Goal: Task Accomplishment & Management: Use online tool/utility

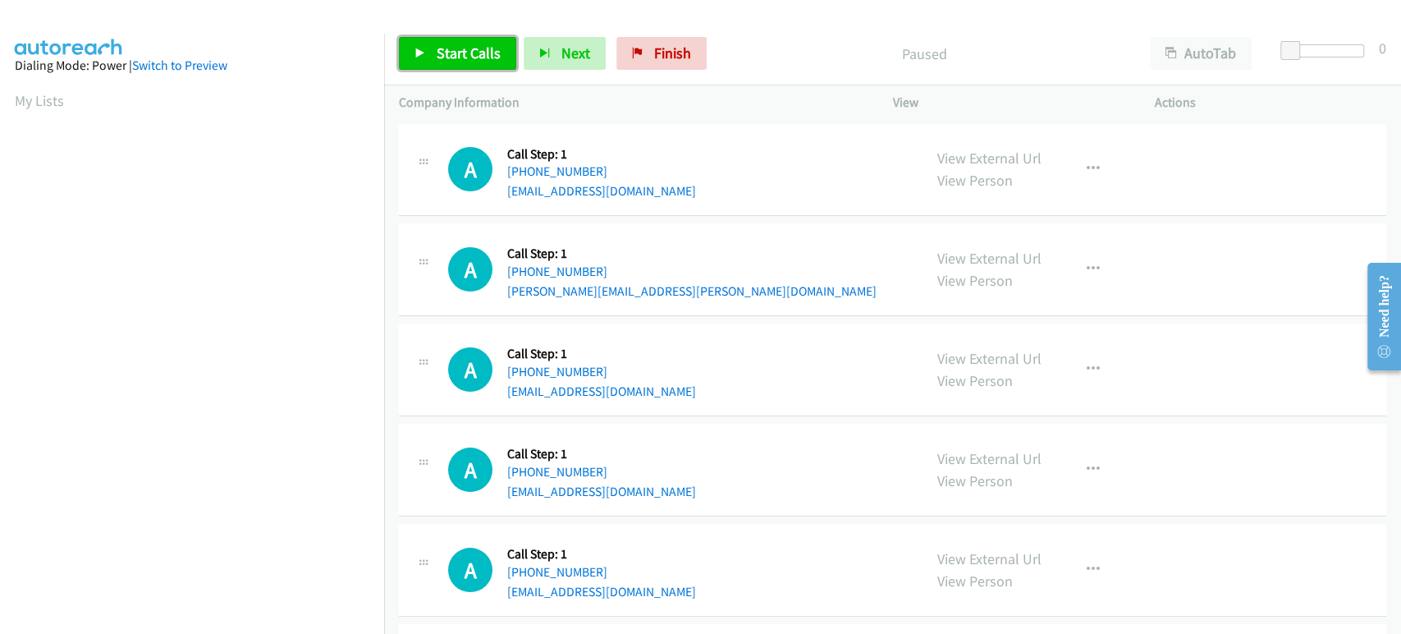
click at [439, 64] on link "Start Calls" at bounding box center [457, 53] width 117 height 33
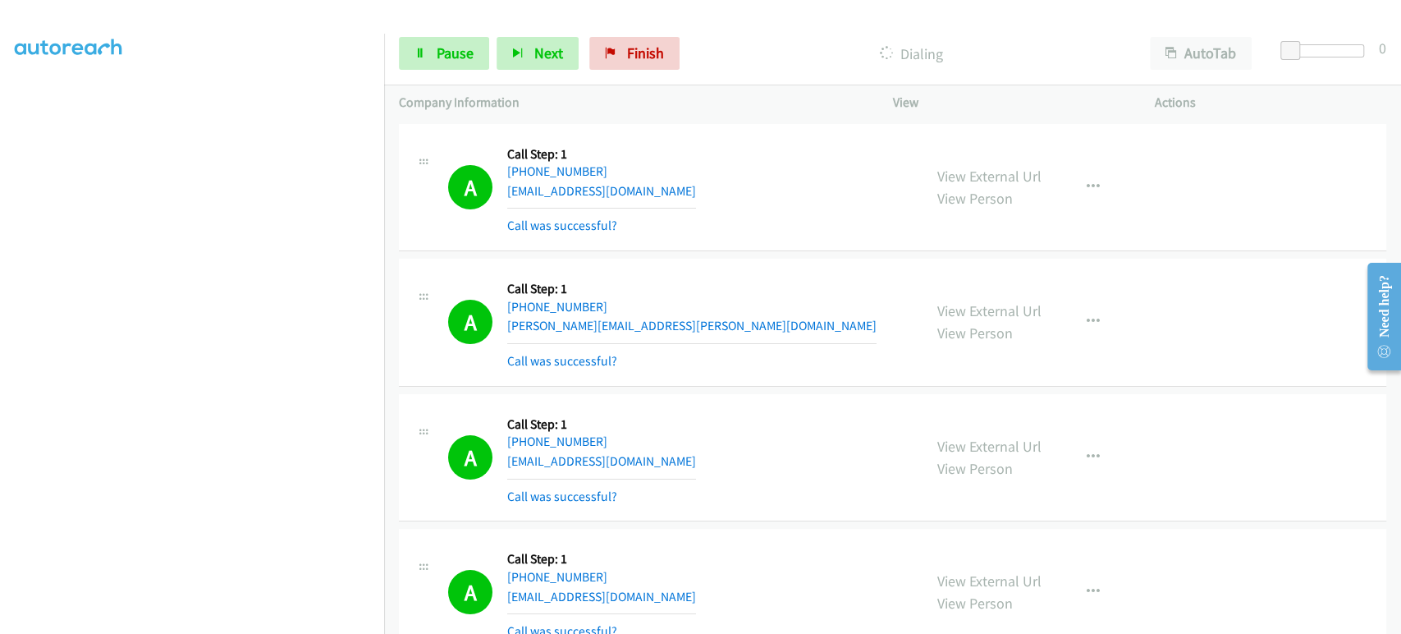
scroll to position [288, 0]
click at [469, 49] on span "Pause" at bounding box center [455, 53] width 37 height 19
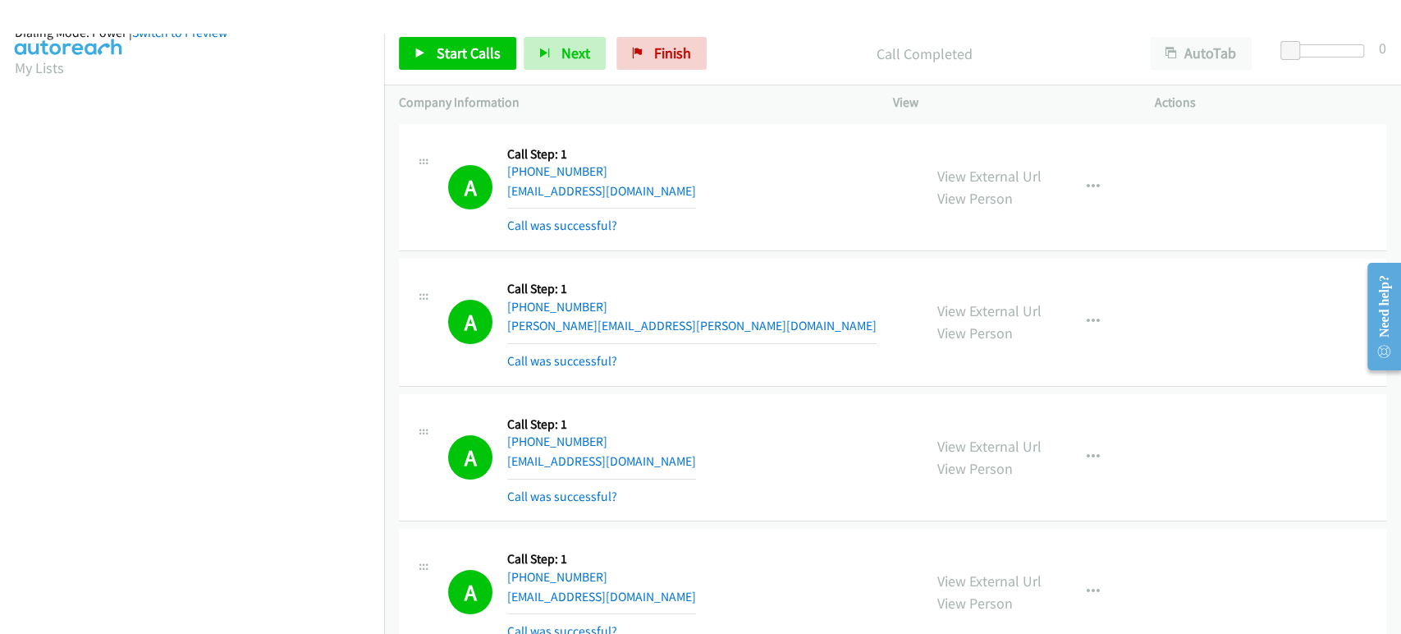
scroll to position [14, 0]
click at [447, 56] on span "Start Calls" at bounding box center [469, 53] width 64 height 19
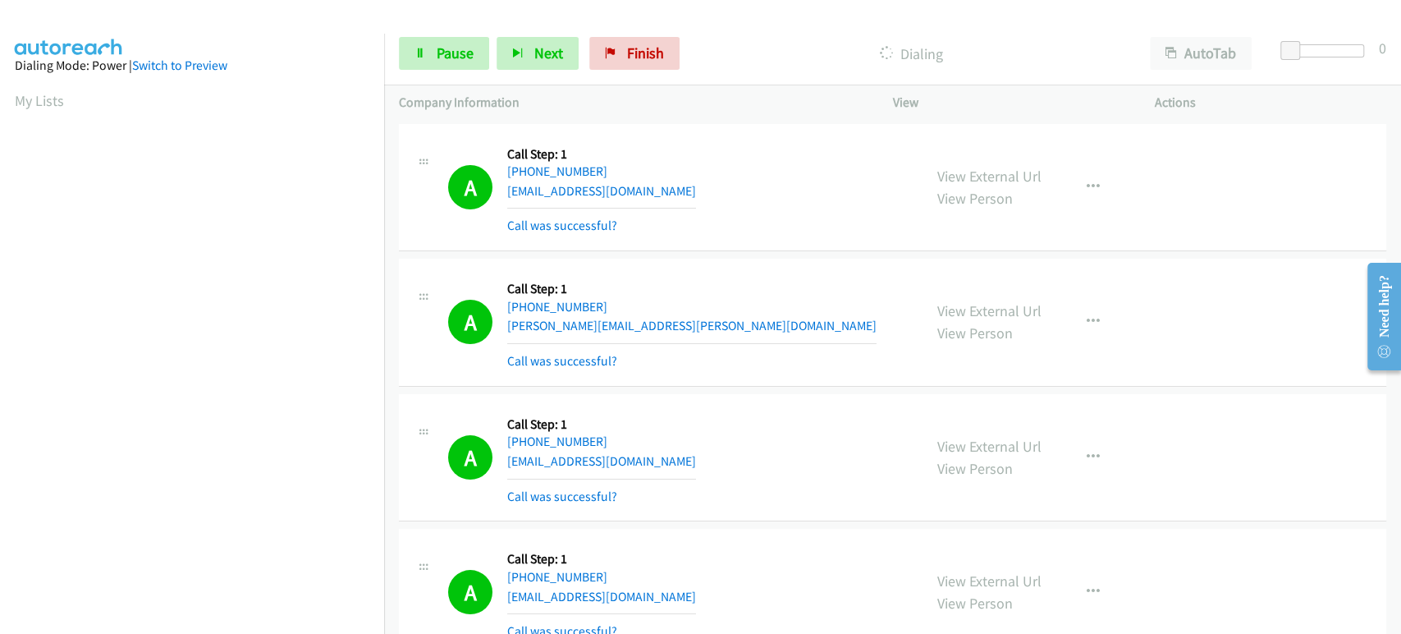
scroll to position [288, 0]
click at [223, 619] on aside "Dialing Mode: Power | Switch to Preview My Lists" at bounding box center [192, 213] width 384 height 909
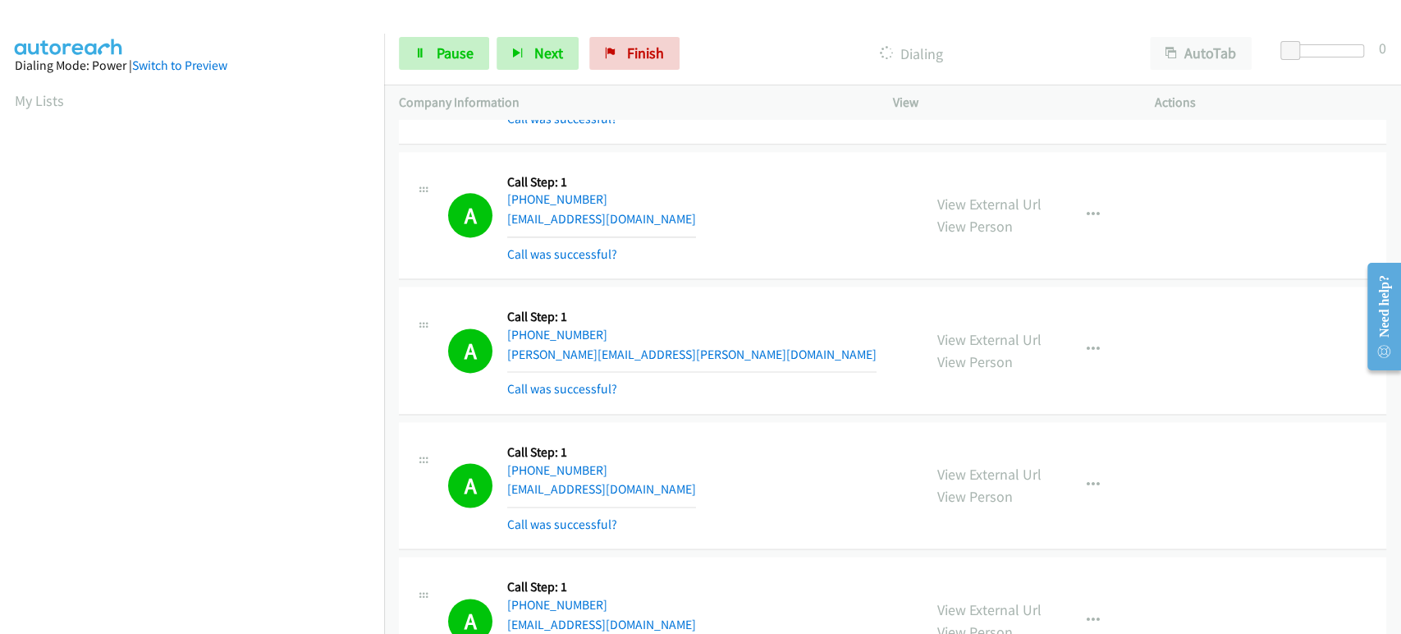
scroll to position [1459, 0]
click at [1087, 342] on icon "button" at bounding box center [1093, 348] width 13 height 13
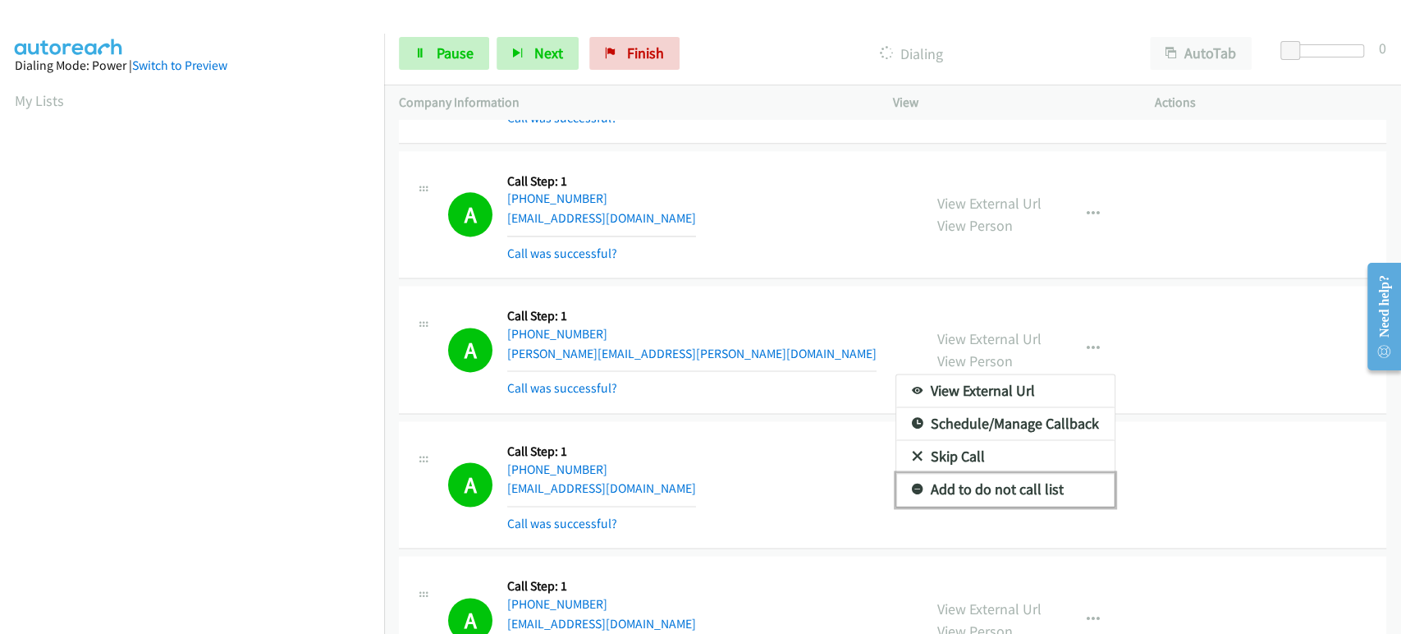
click at [1044, 488] on link "Add to do not call list" at bounding box center [1006, 489] width 218 height 33
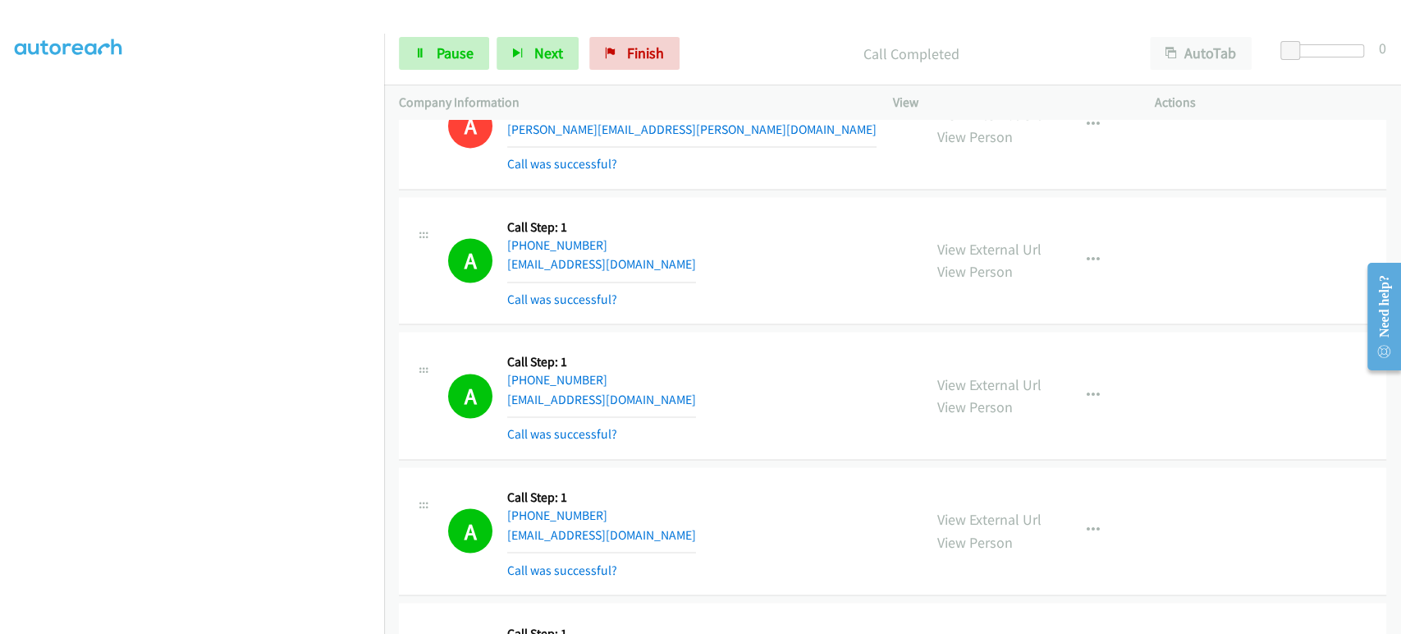
scroll to position [1824, 0]
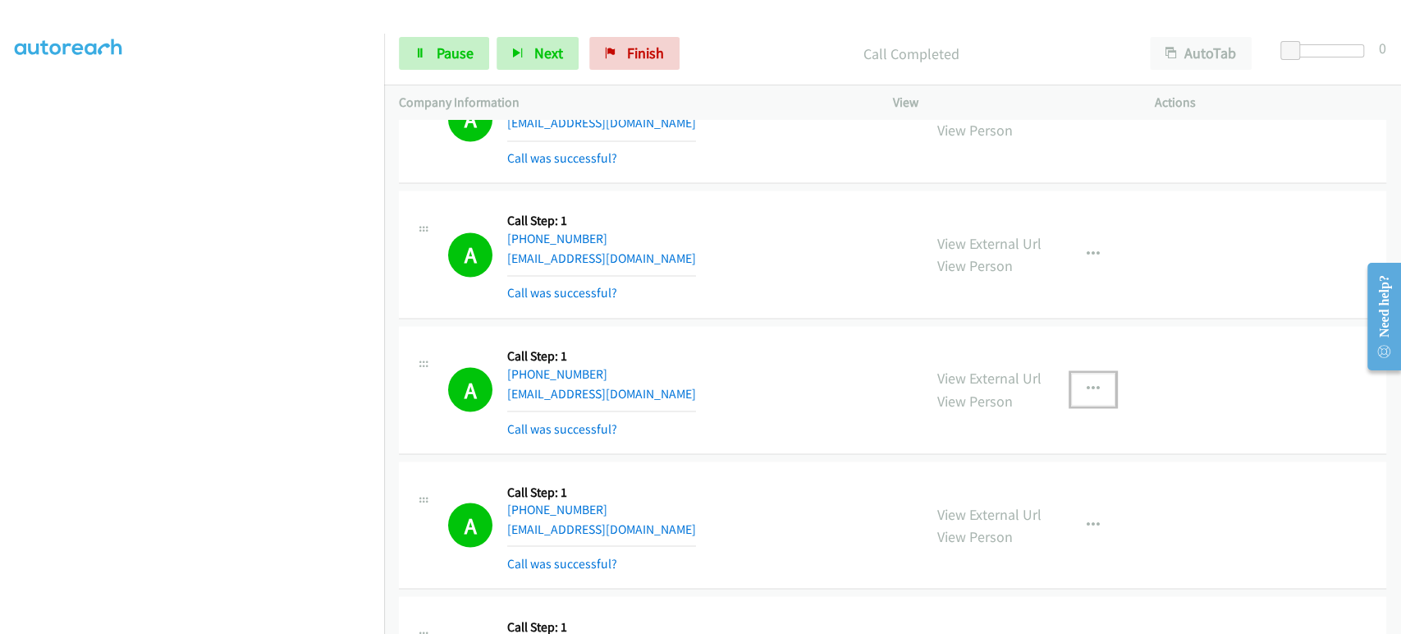
click at [1087, 386] on icon "button" at bounding box center [1093, 389] width 13 height 13
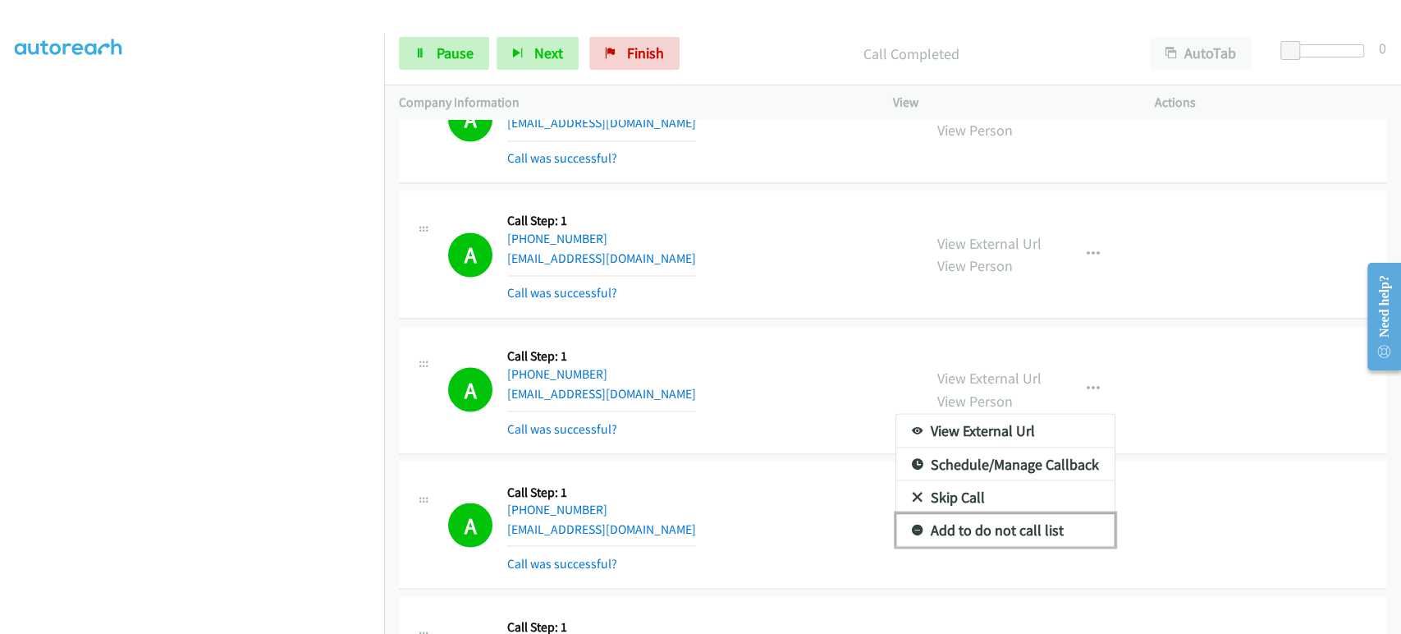
click at [1044, 520] on link "Add to do not call list" at bounding box center [1006, 529] width 218 height 33
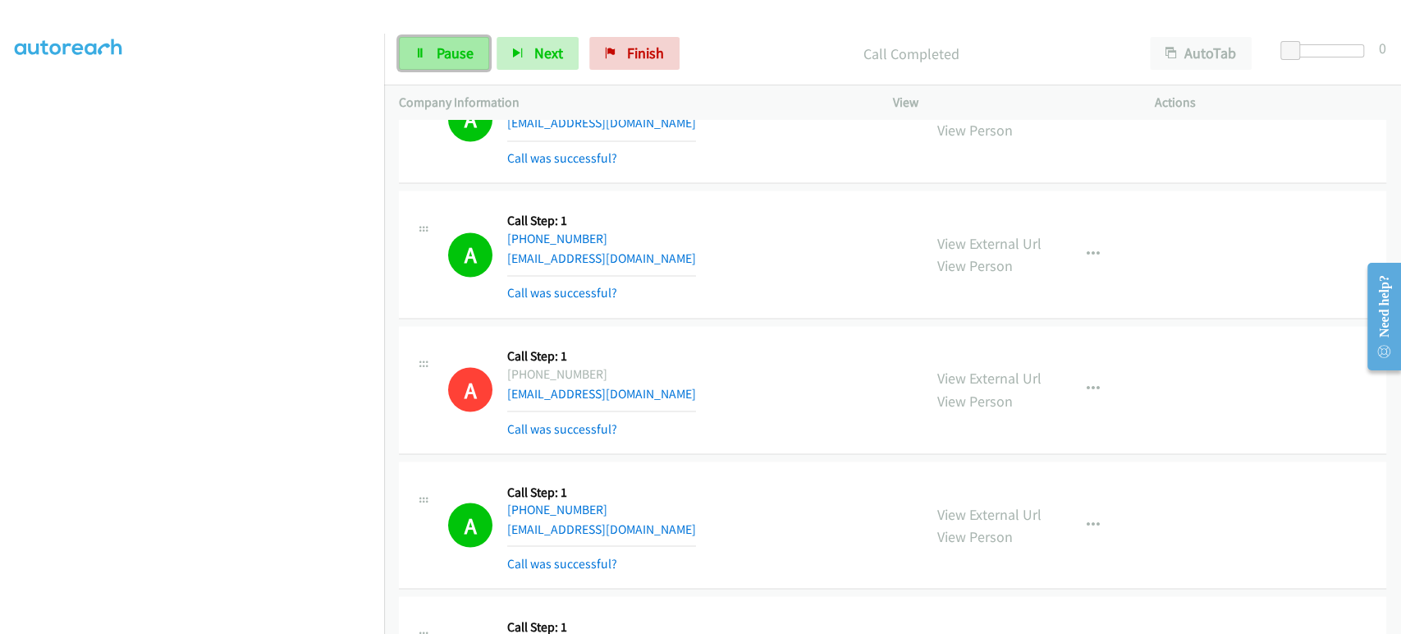
click at [420, 53] on icon at bounding box center [420, 53] width 11 height 11
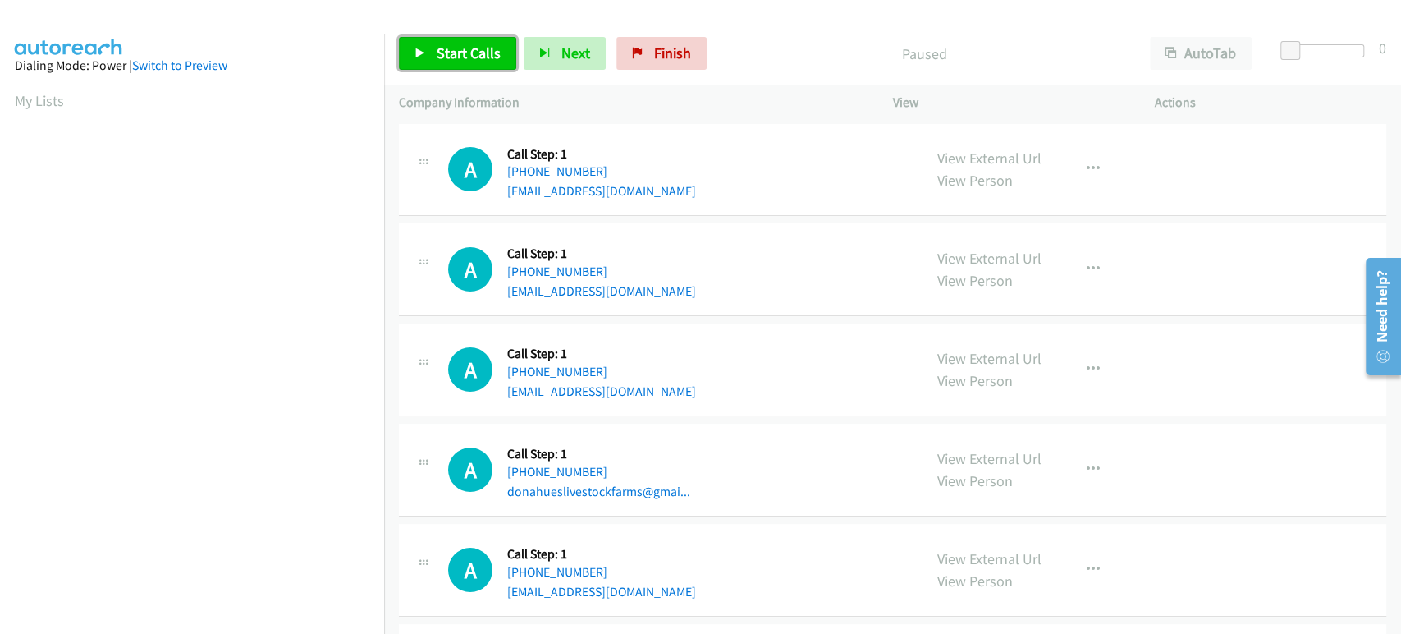
click at [420, 57] on icon at bounding box center [420, 53] width 11 height 11
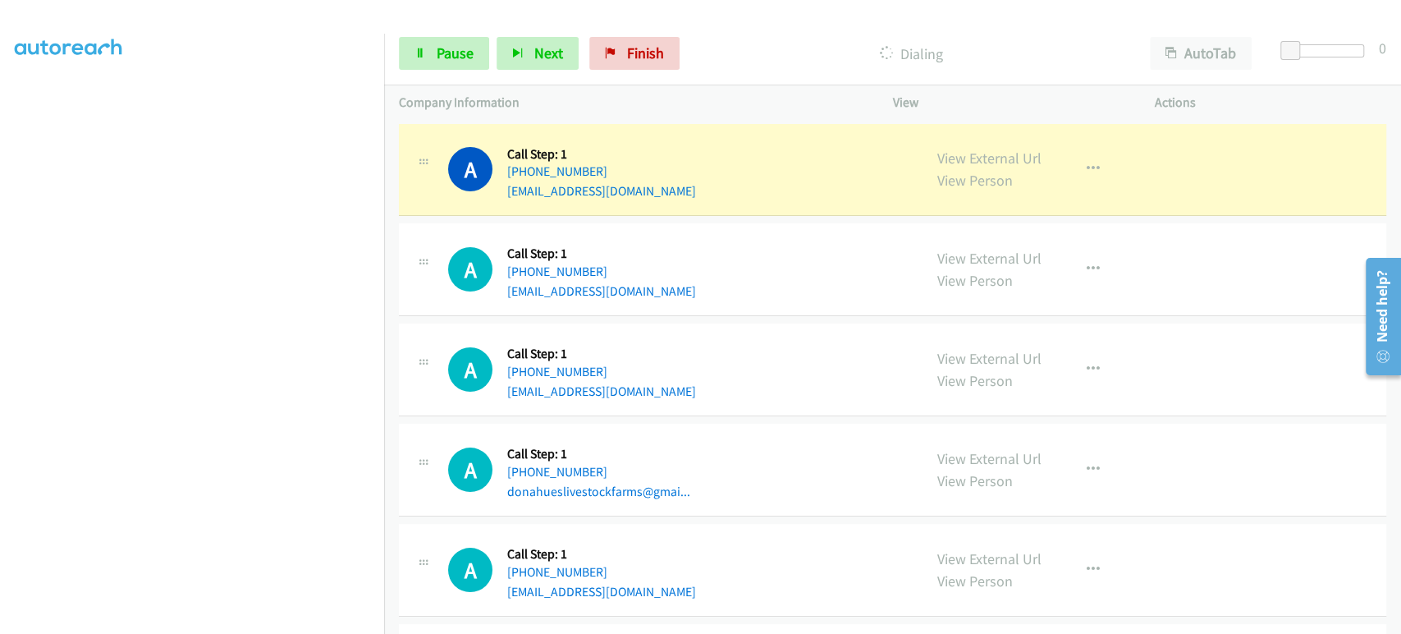
scroll to position [273, 0]
click at [420, 51] on icon at bounding box center [420, 53] width 11 height 11
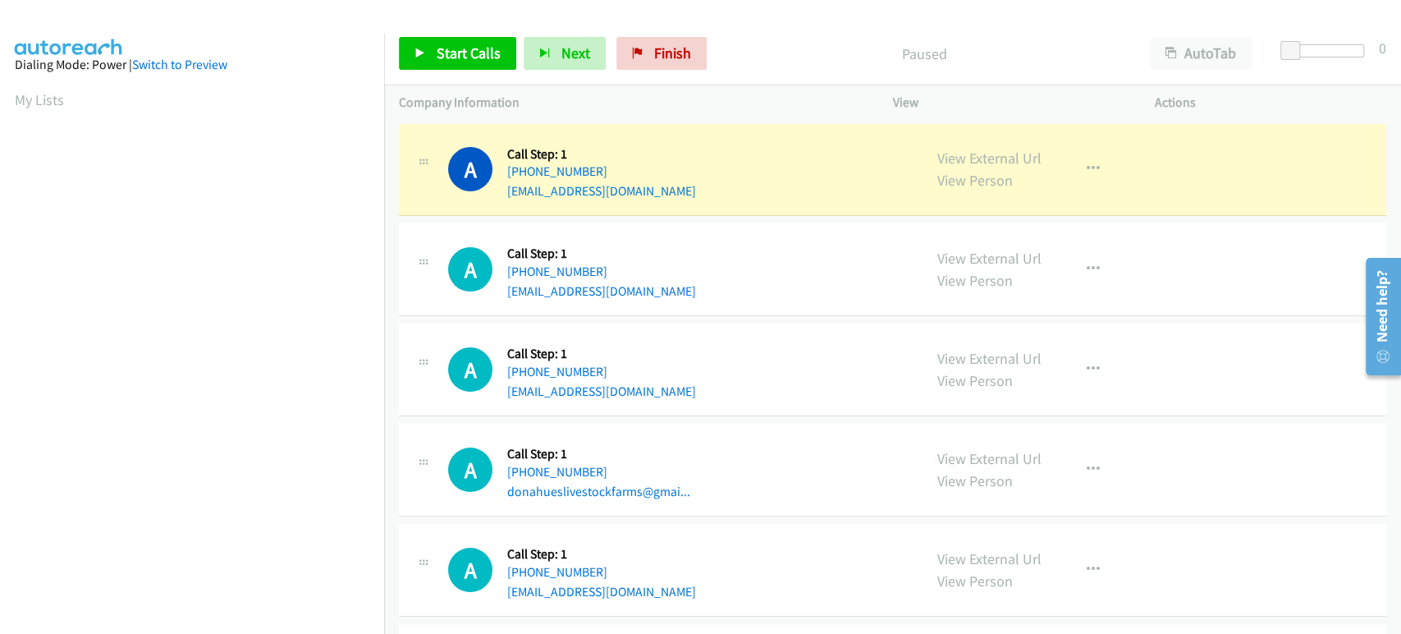
scroll to position [0, 0]
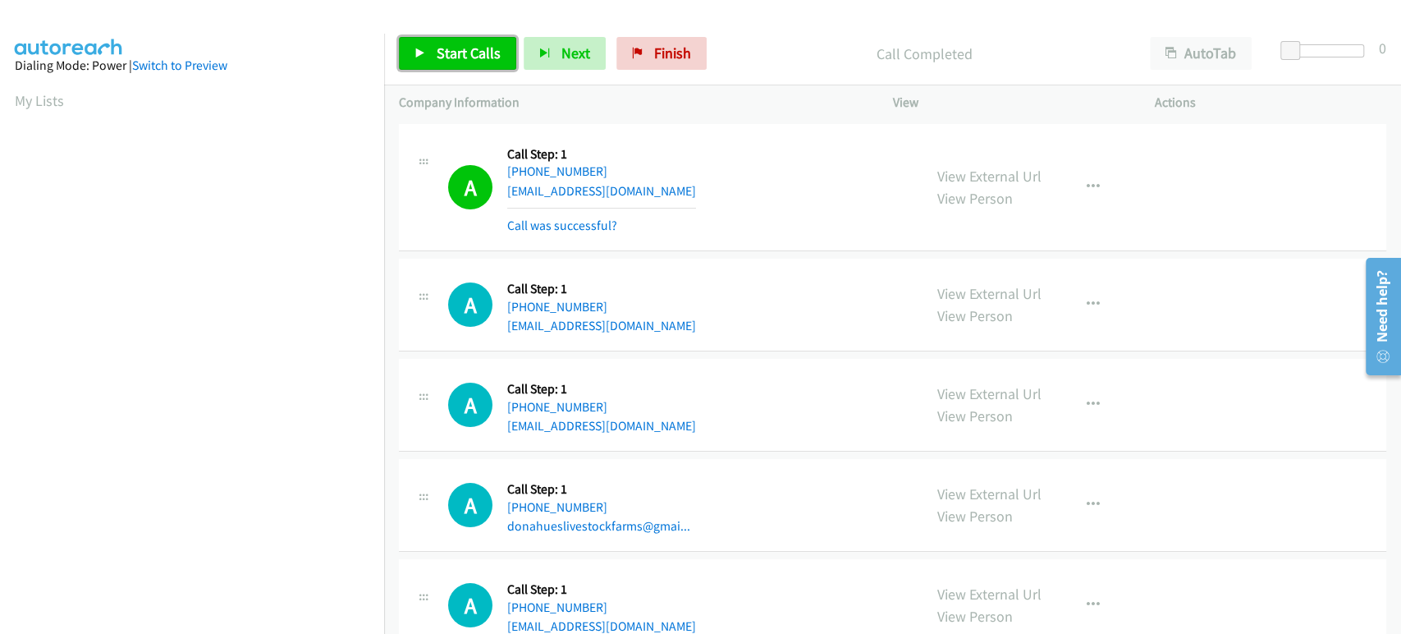
click at [442, 51] on span "Start Calls" at bounding box center [469, 53] width 64 height 19
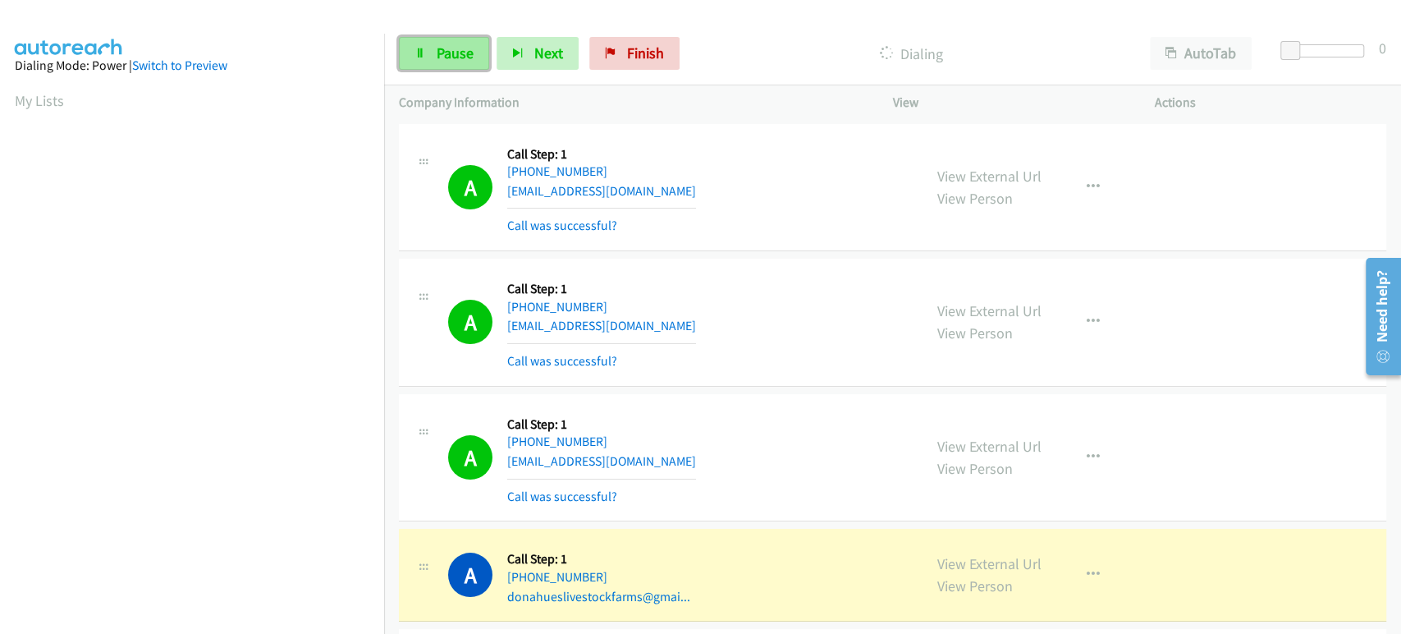
click at [413, 64] on link "Pause" at bounding box center [444, 53] width 90 height 33
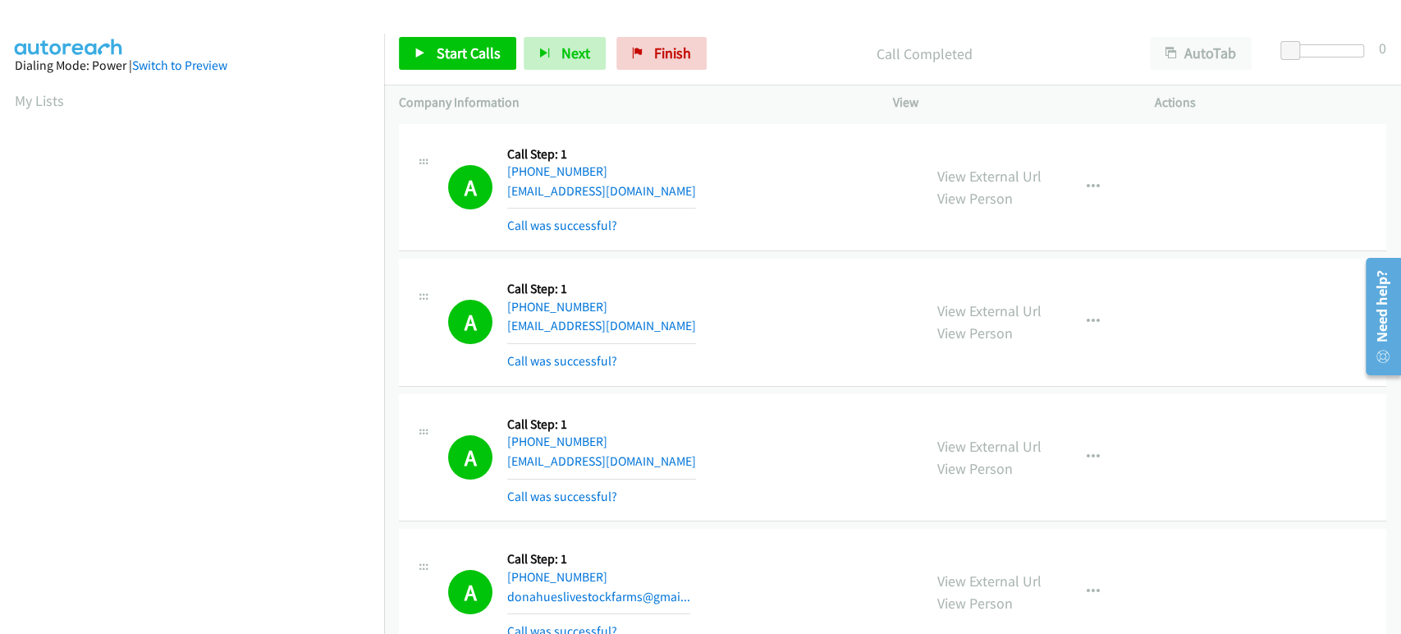
scroll to position [288, 0]
click at [454, 60] on span "Start Calls" at bounding box center [469, 53] width 64 height 19
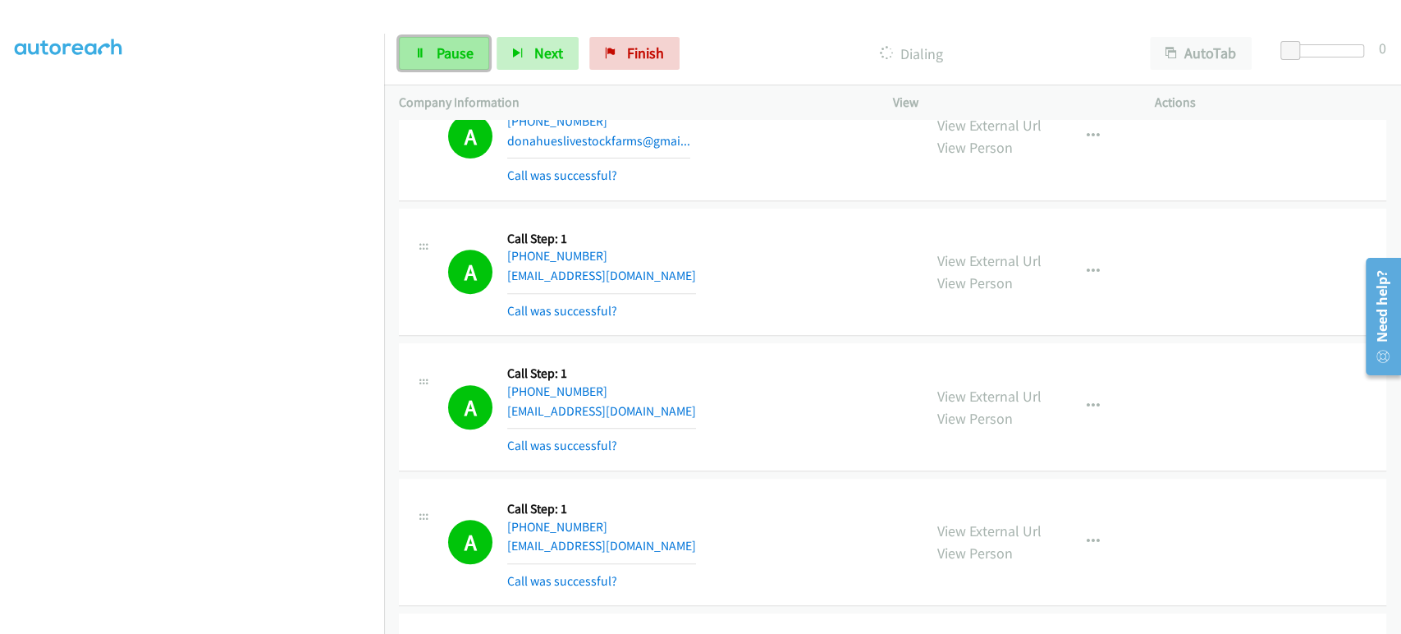
click at [467, 65] on link "Pause" at bounding box center [444, 53] width 90 height 33
click at [478, 66] on link "Start Calls" at bounding box center [457, 53] width 117 height 33
click at [455, 59] on span "Pause" at bounding box center [455, 53] width 37 height 19
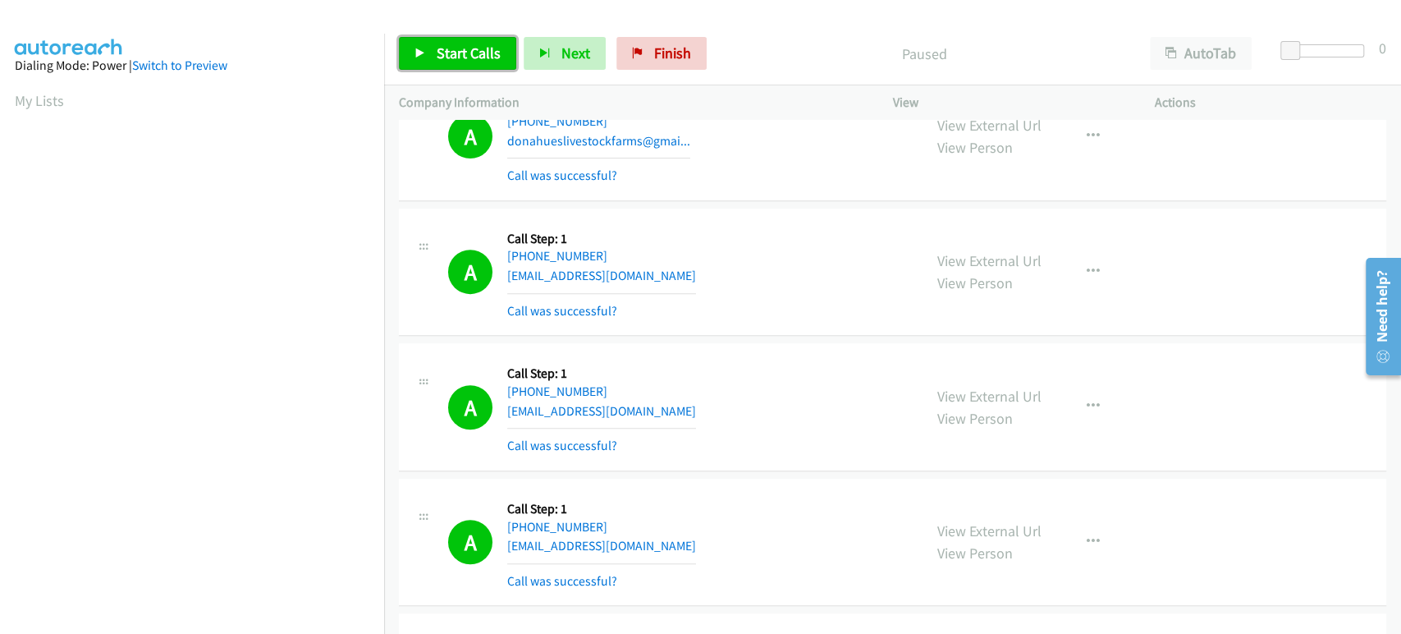
click at [432, 55] on link "Start Calls" at bounding box center [457, 53] width 117 height 33
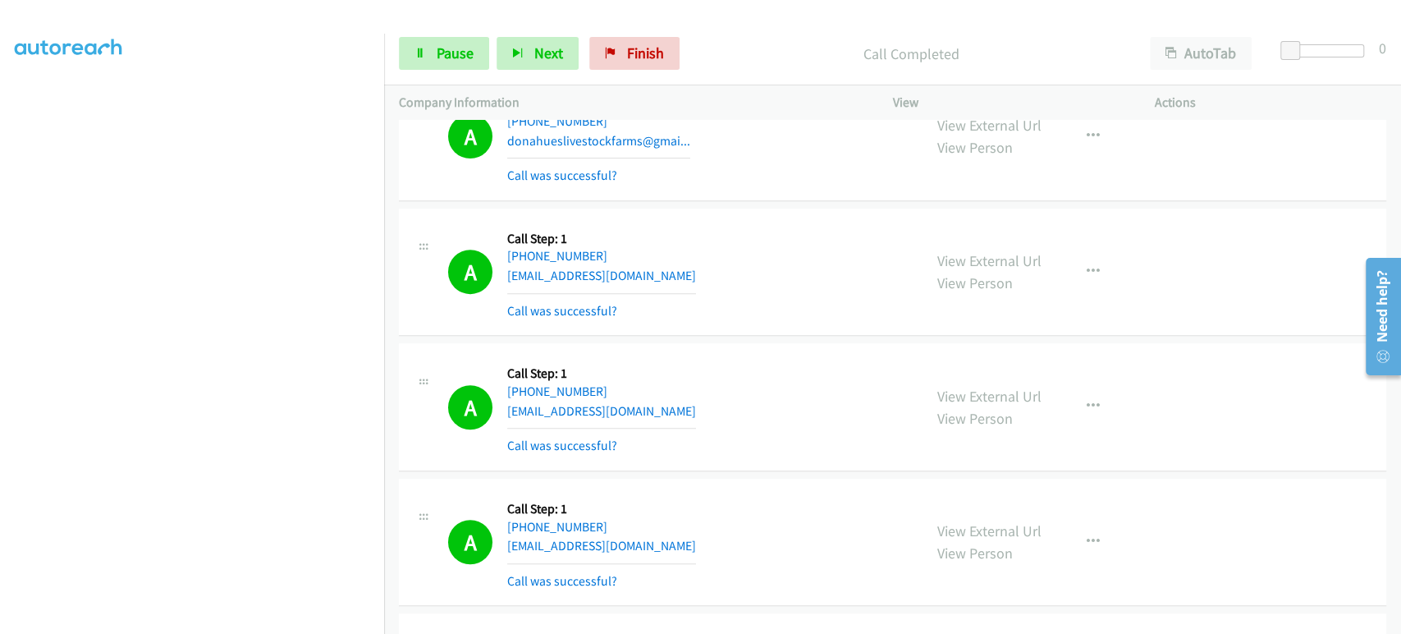
scroll to position [288, 0]
click at [420, 57] on icon at bounding box center [420, 53] width 11 height 11
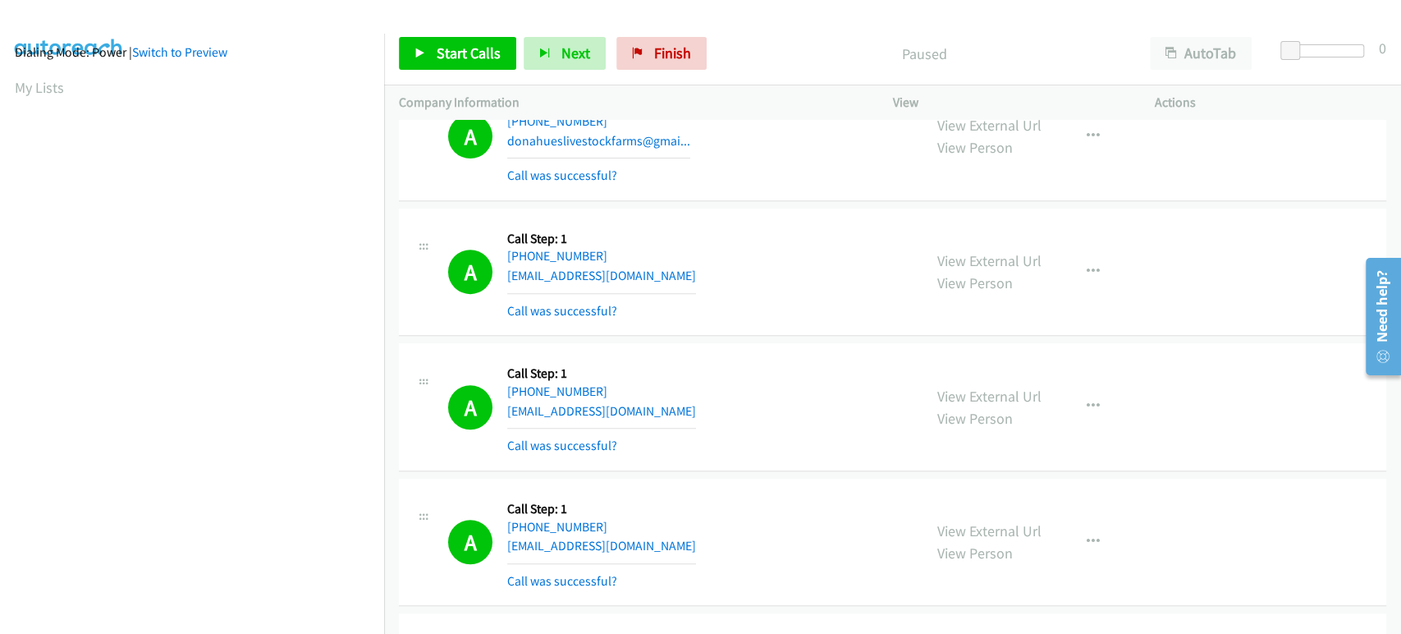
scroll to position [0, 0]
click at [842, 179] on div "A Callback Scheduled Call Step: 1 America/New_York +1 518-319-0700 donahueslive…" at bounding box center [678, 137] width 460 height 98
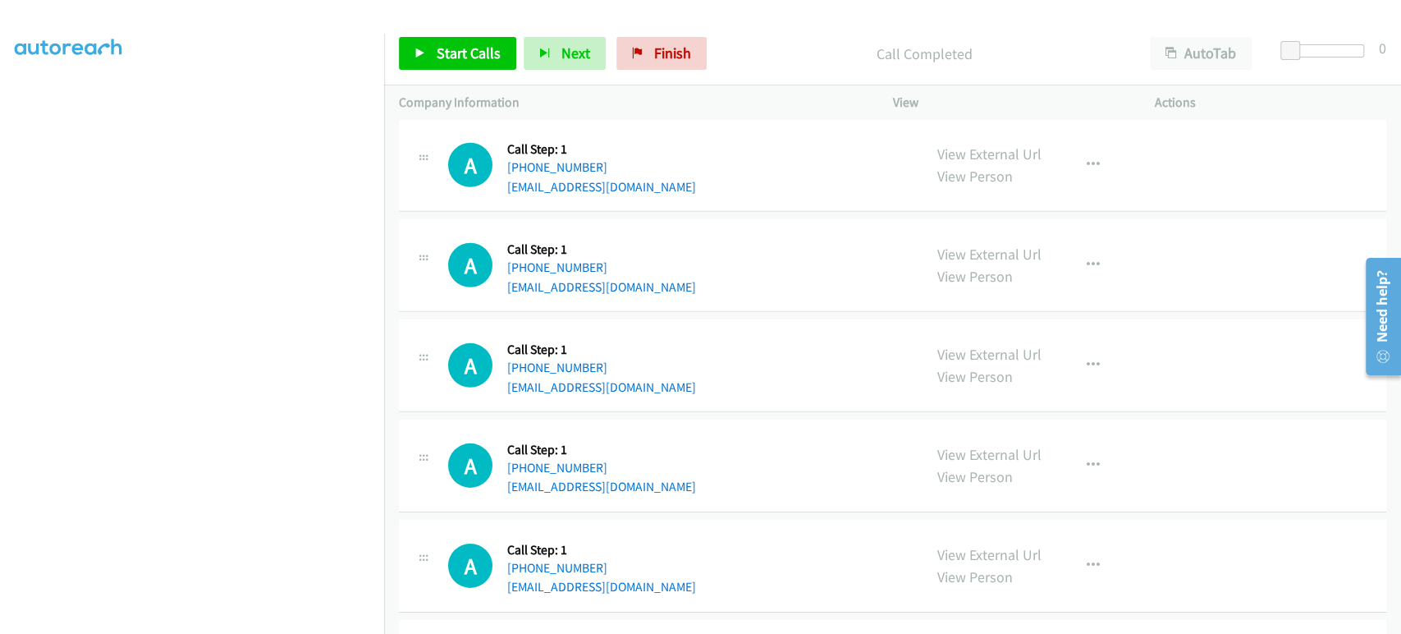
scroll to position [3101, 0]
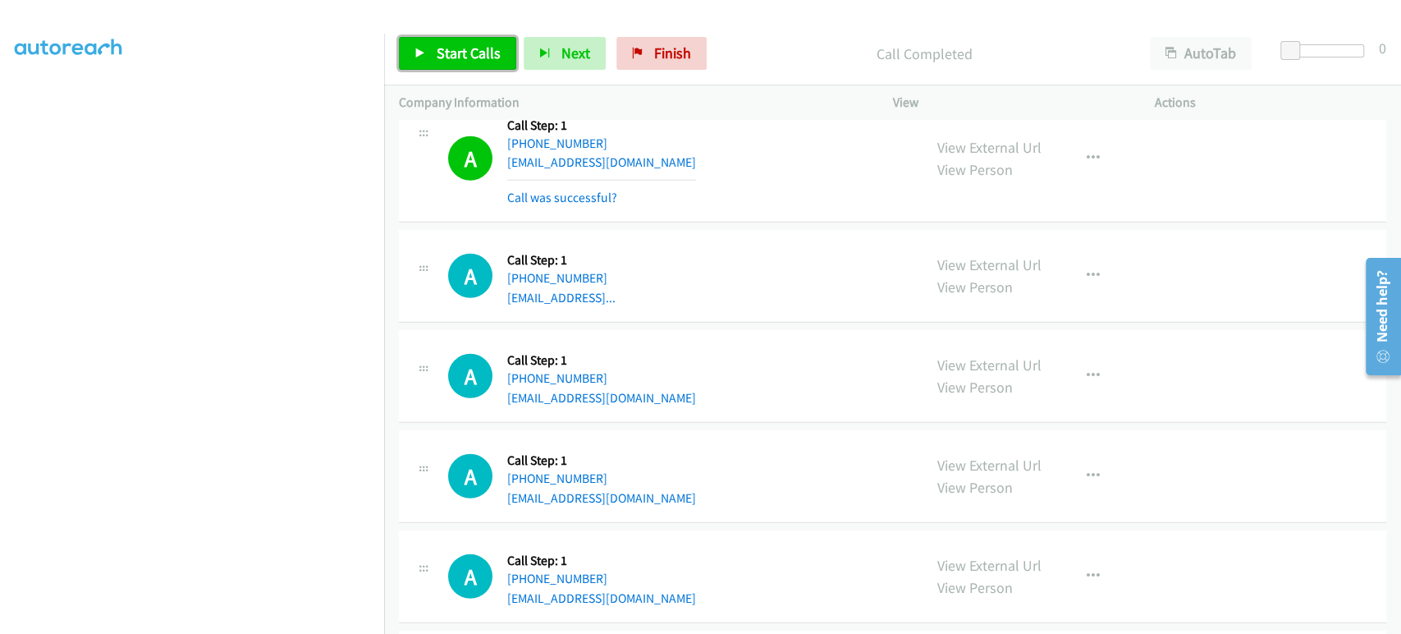
click at [446, 64] on link "Start Calls" at bounding box center [457, 53] width 117 height 33
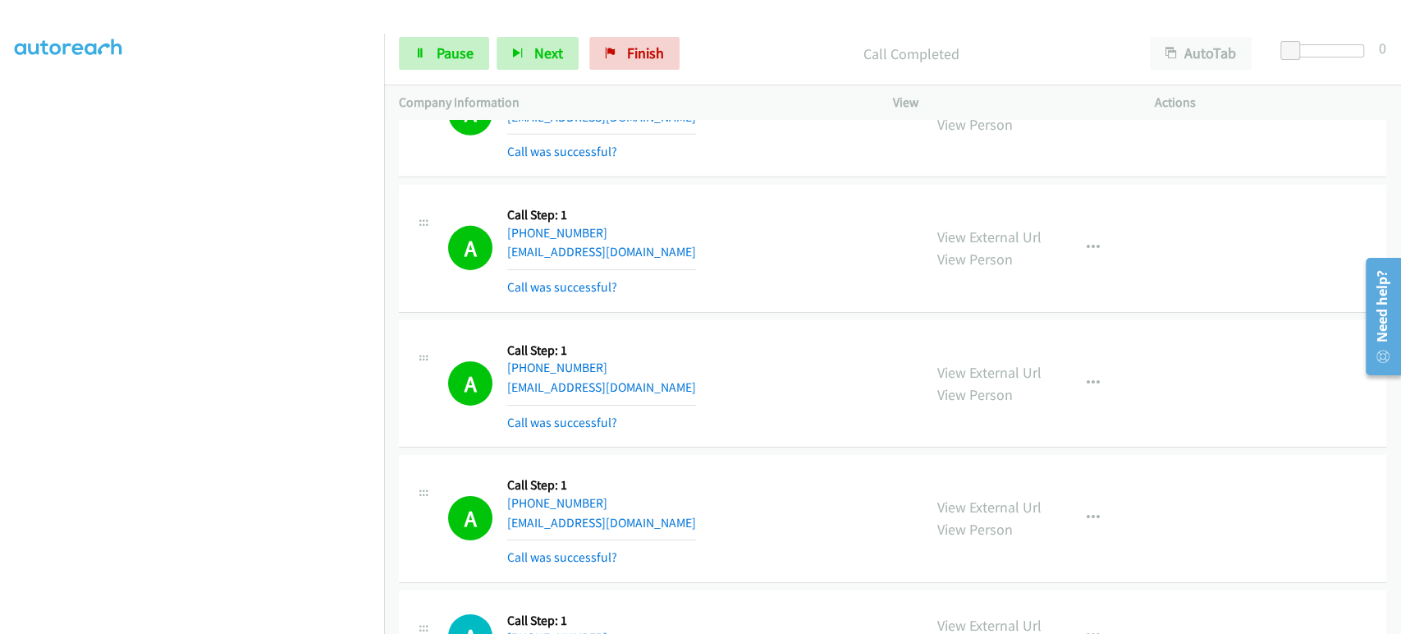
scroll to position [3557, 0]
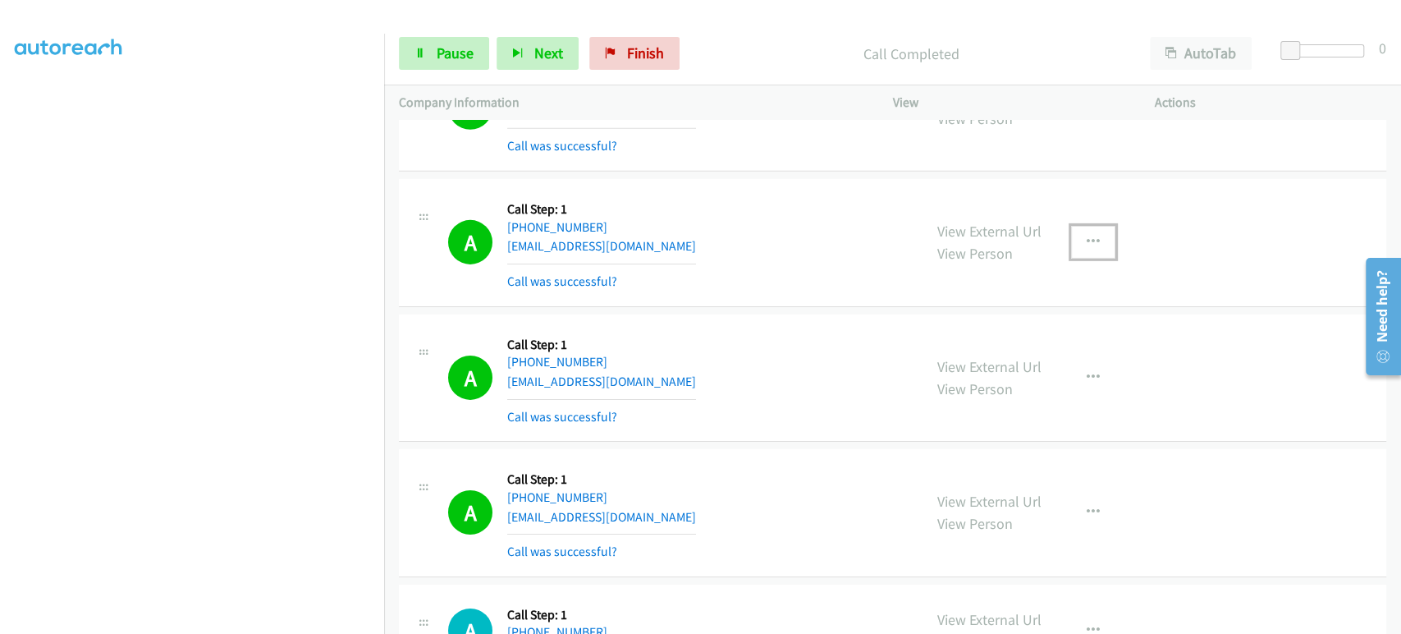
click at [1087, 236] on icon "button" at bounding box center [1093, 242] width 13 height 13
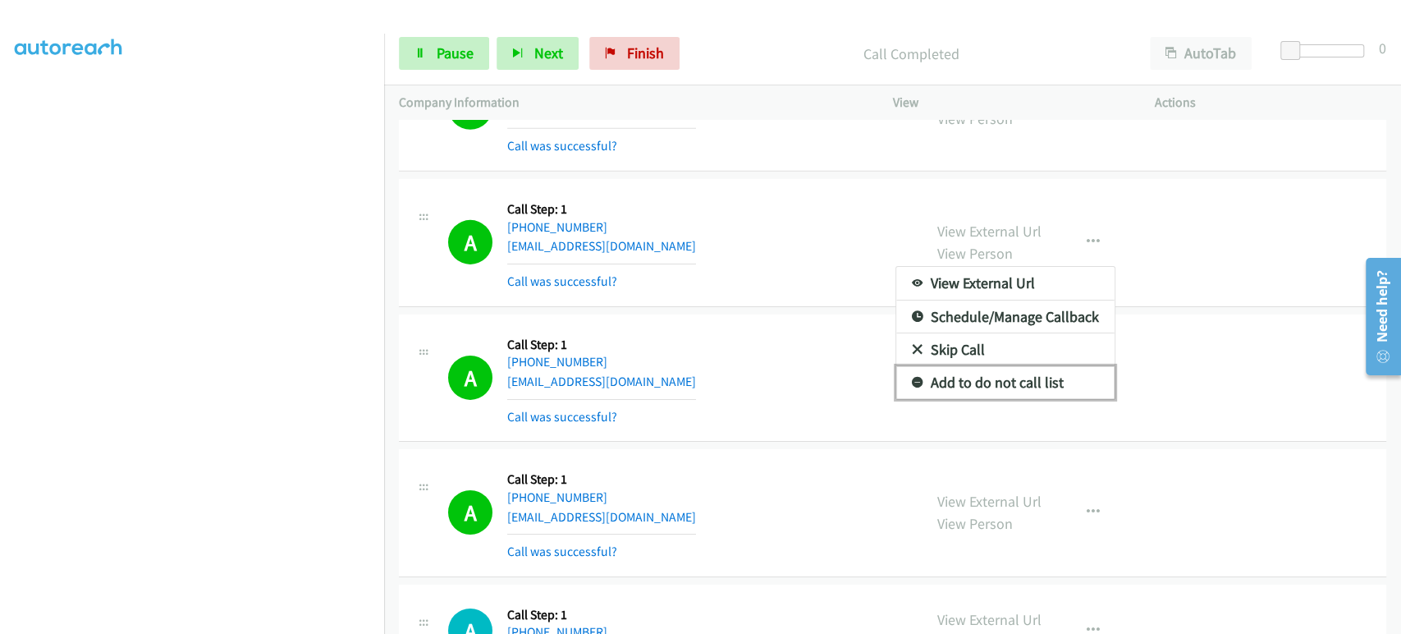
click at [1047, 381] on link "Add to do not call list" at bounding box center [1006, 382] width 218 height 33
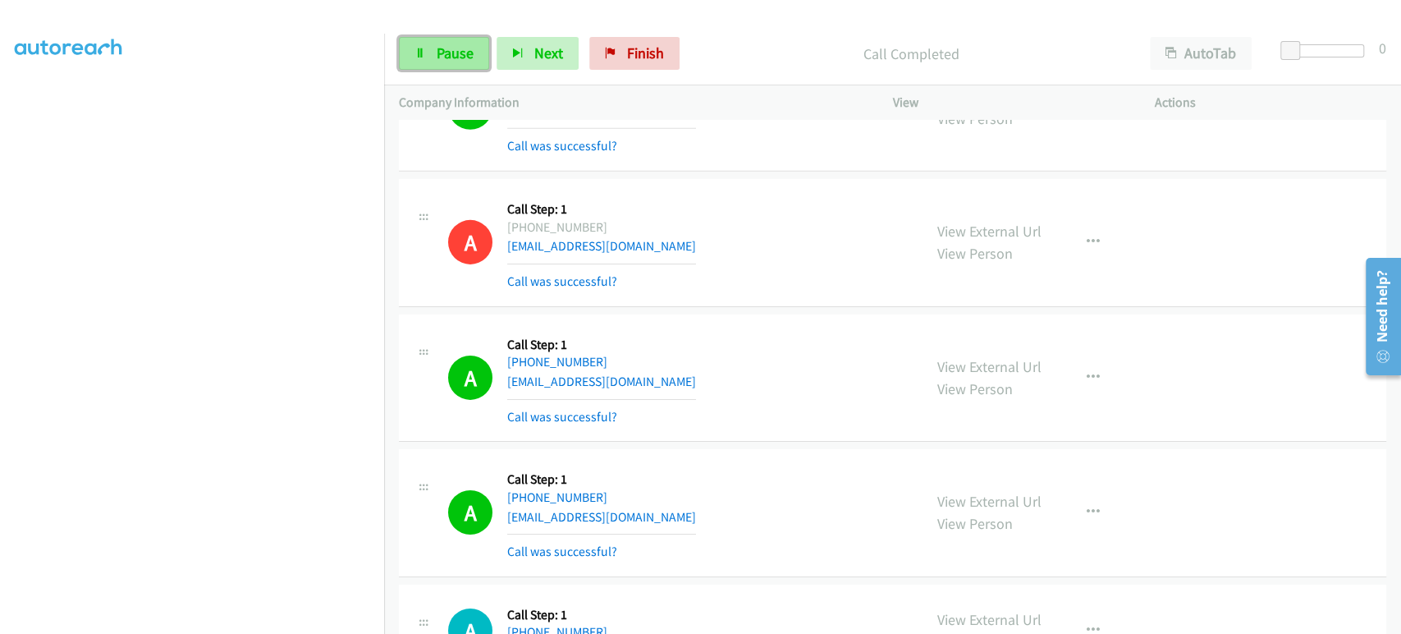
click at [443, 53] on span "Pause" at bounding box center [455, 53] width 37 height 19
click at [443, 53] on span "Start Calls" at bounding box center [469, 53] width 64 height 19
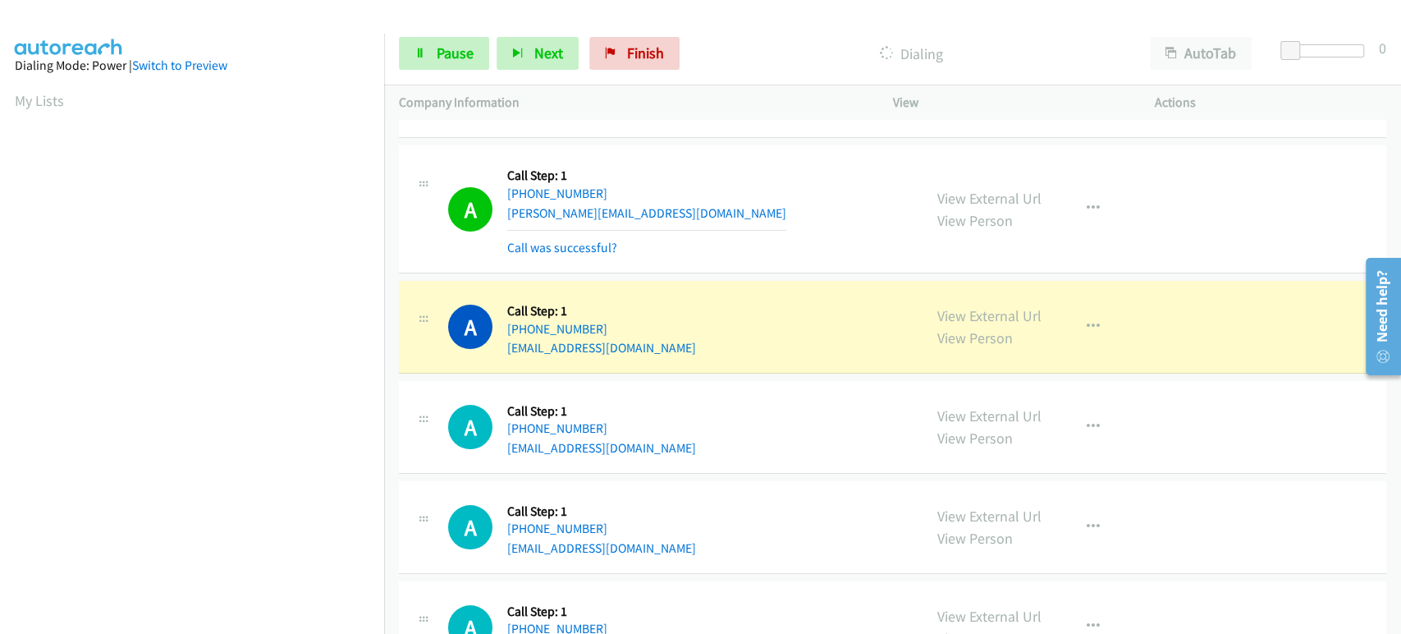
scroll to position [4196, 0]
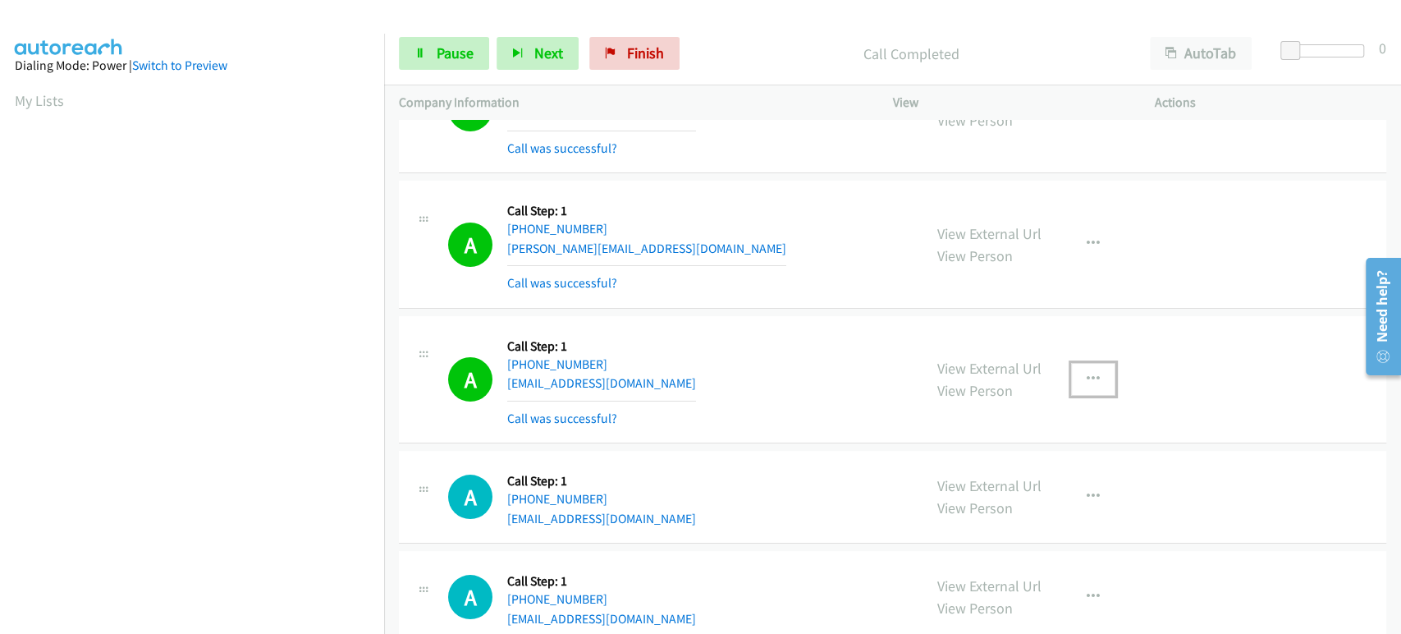
click at [1087, 374] on icon "button" at bounding box center [1093, 379] width 13 height 13
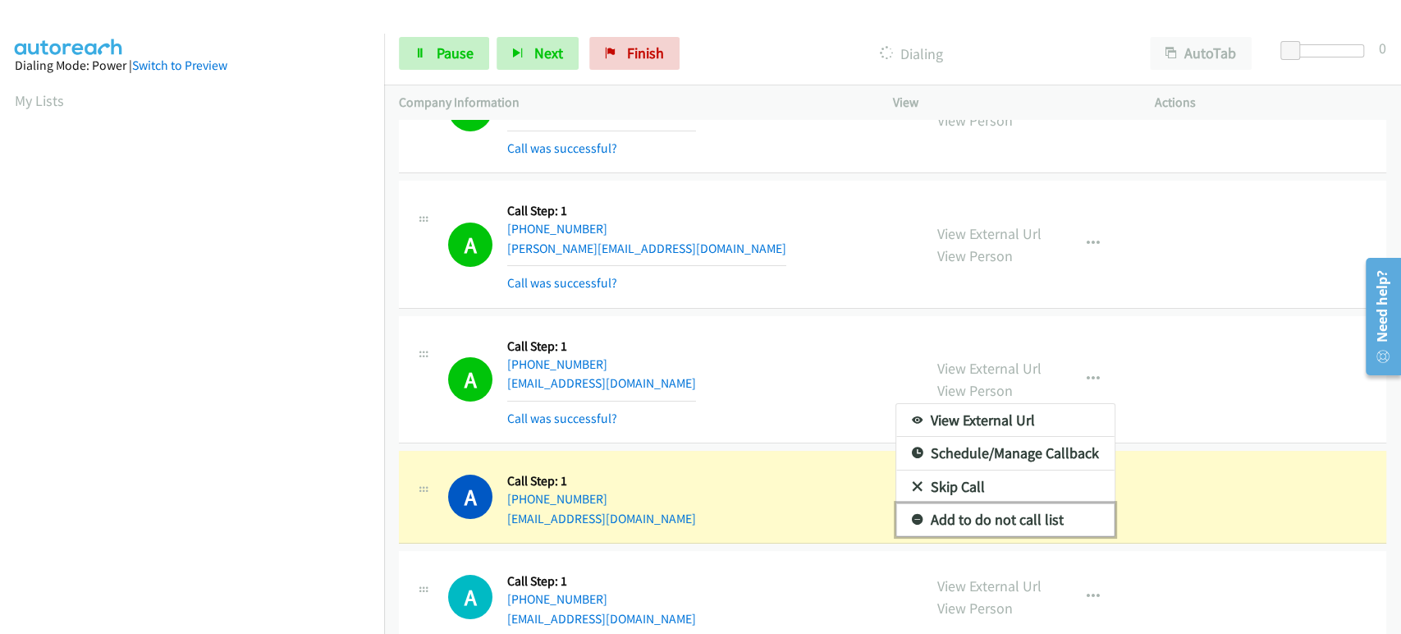
click at [1006, 512] on link "Add to do not call list" at bounding box center [1006, 519] width 218 height 33
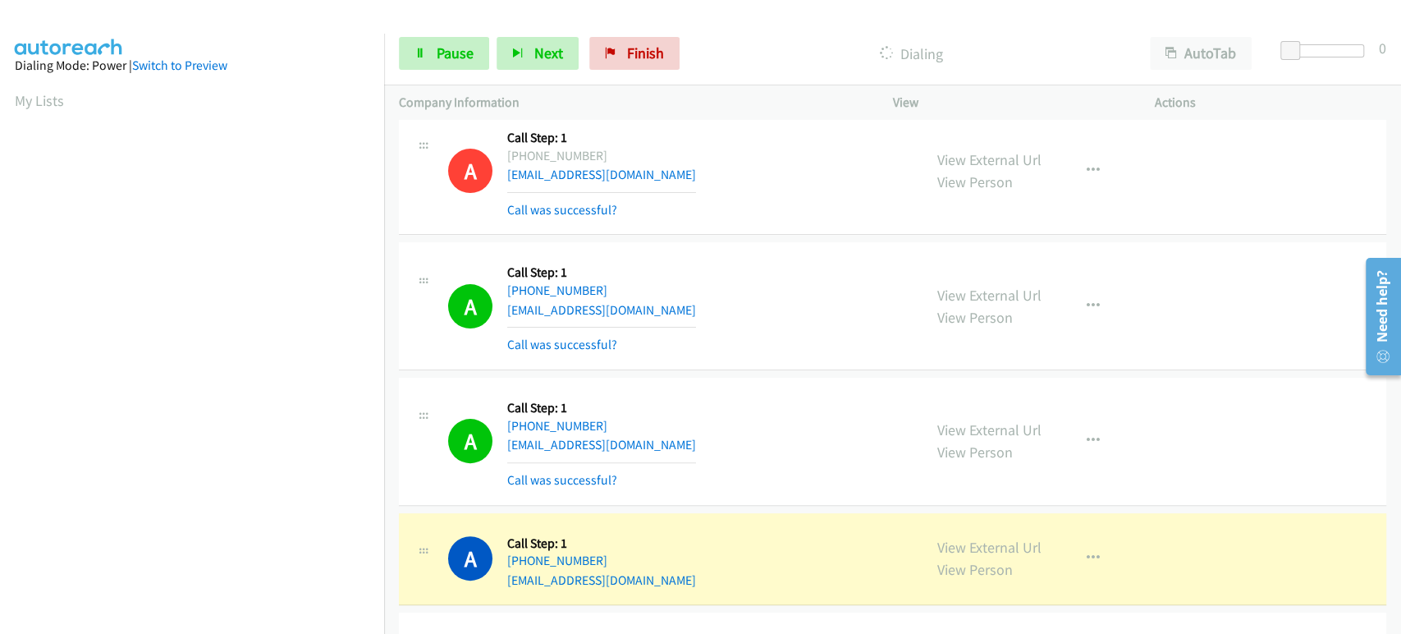
scroll to position [4378, 0]
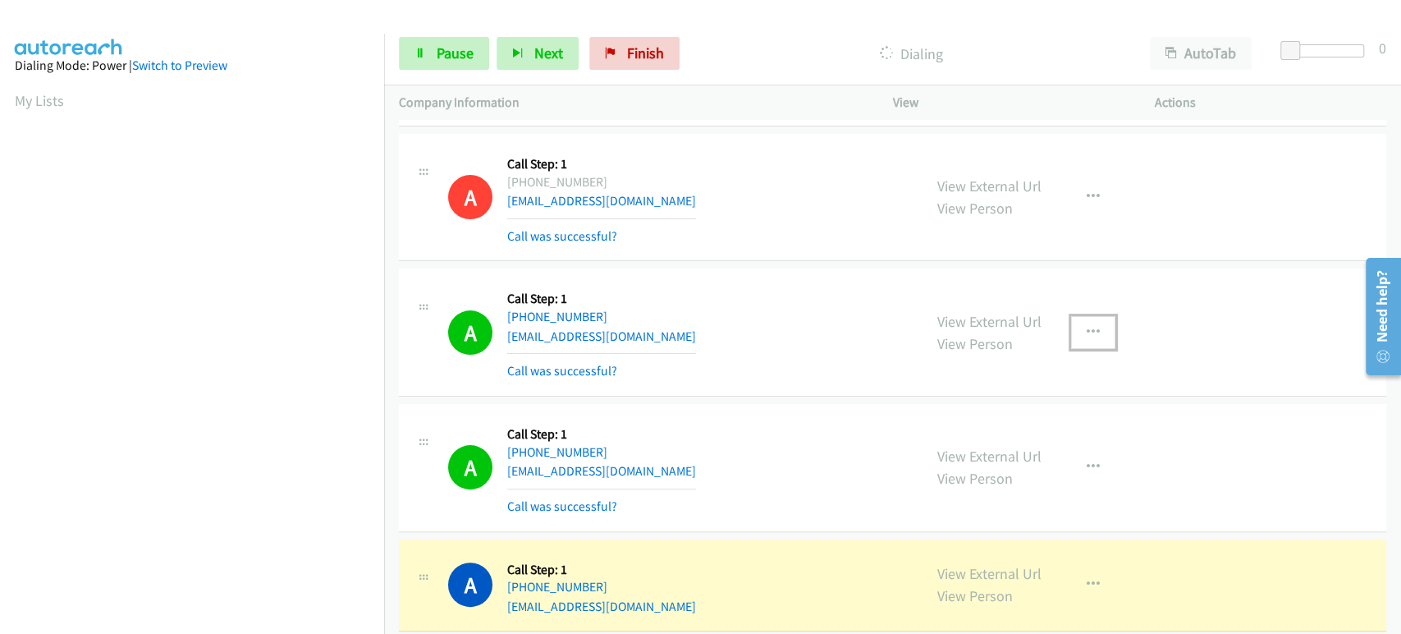
click at [1091, 328] on icon "button" at bounding box center [1093, 332] width 13 height 13
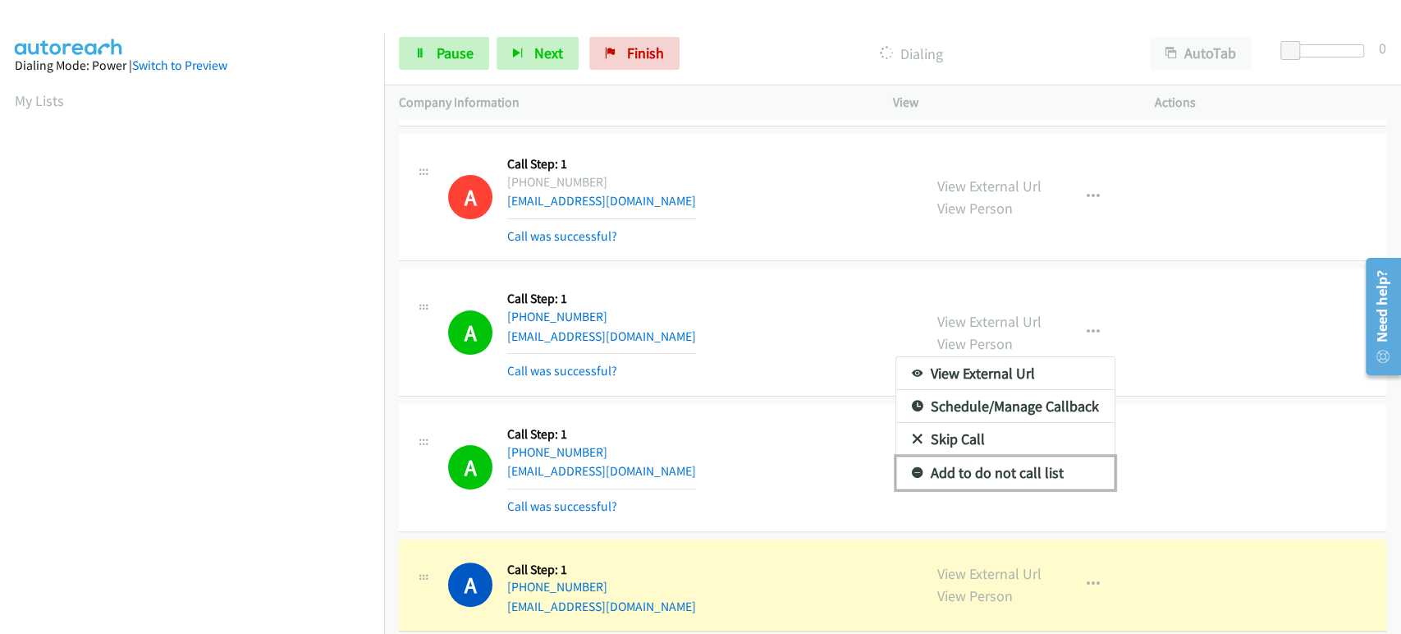
click at [997, 463] on link "Add to do not call list" at bounding box center [1006, 472] width 218 height 33
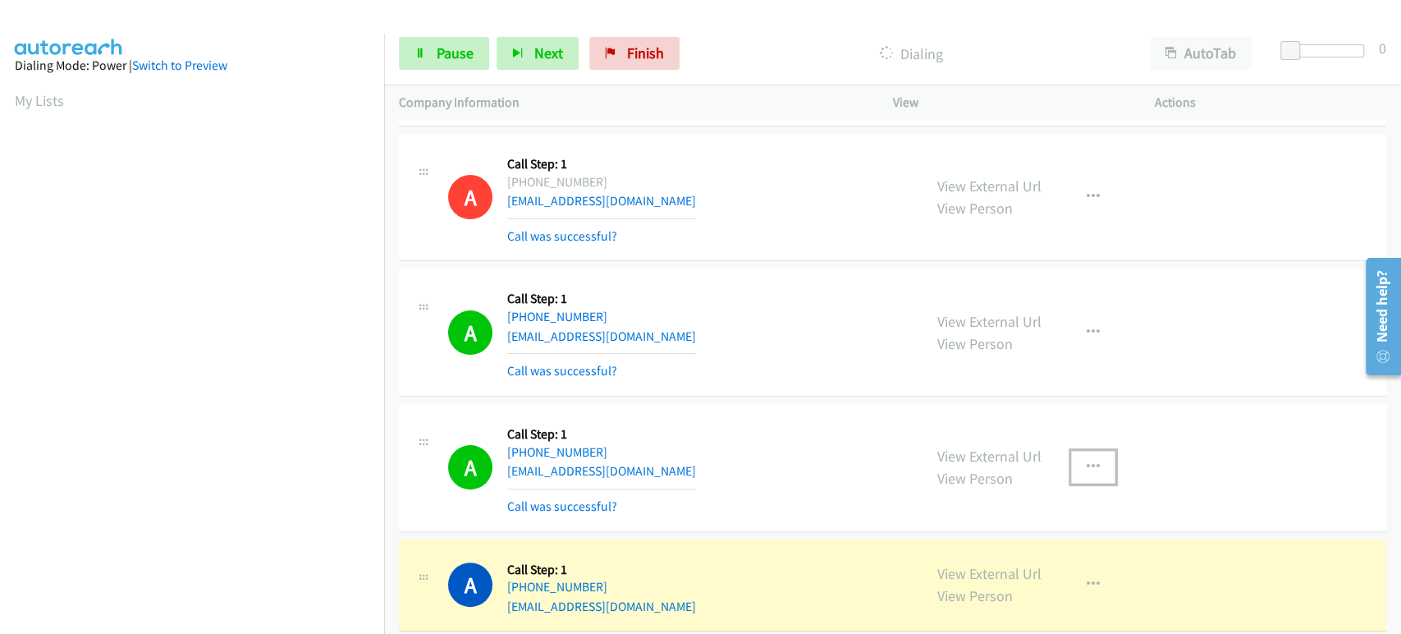
click at [1087, 461] on icon "button" at bounding box center [1093, 467] width 13 height 13
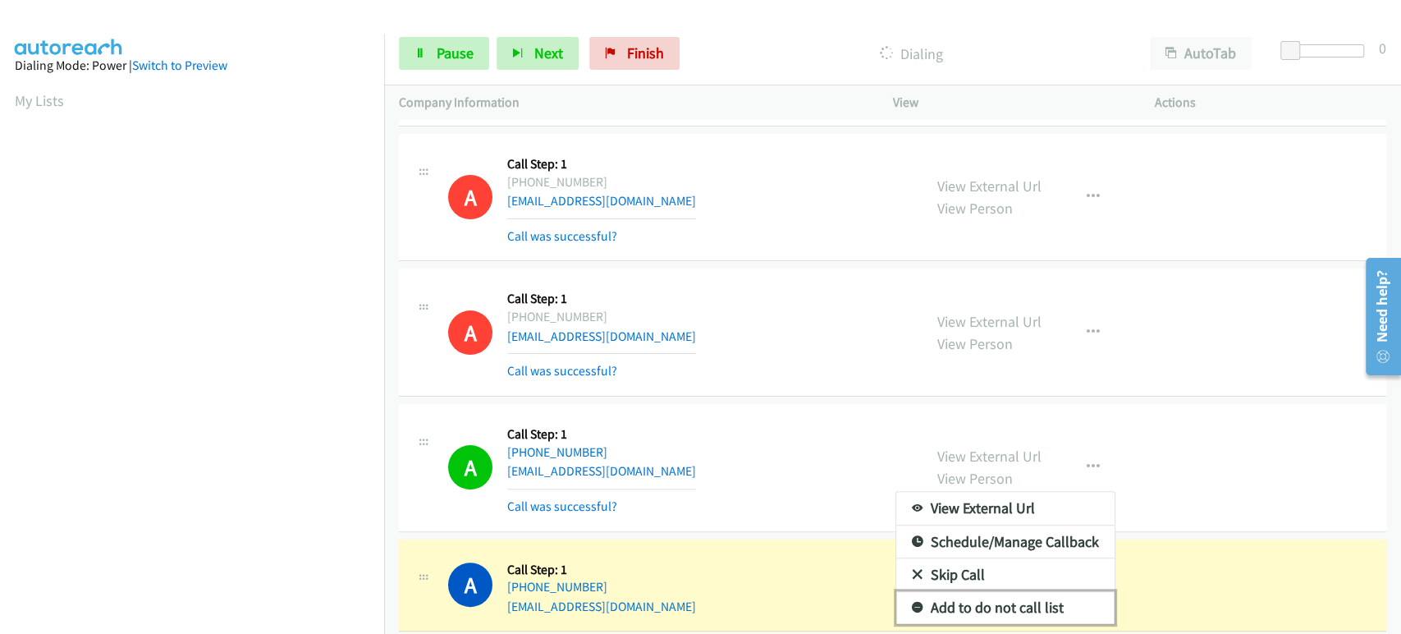
click at [1010, 603] on link "Add to do not call list" at bounding box center [1006, 607] width 218 height 33
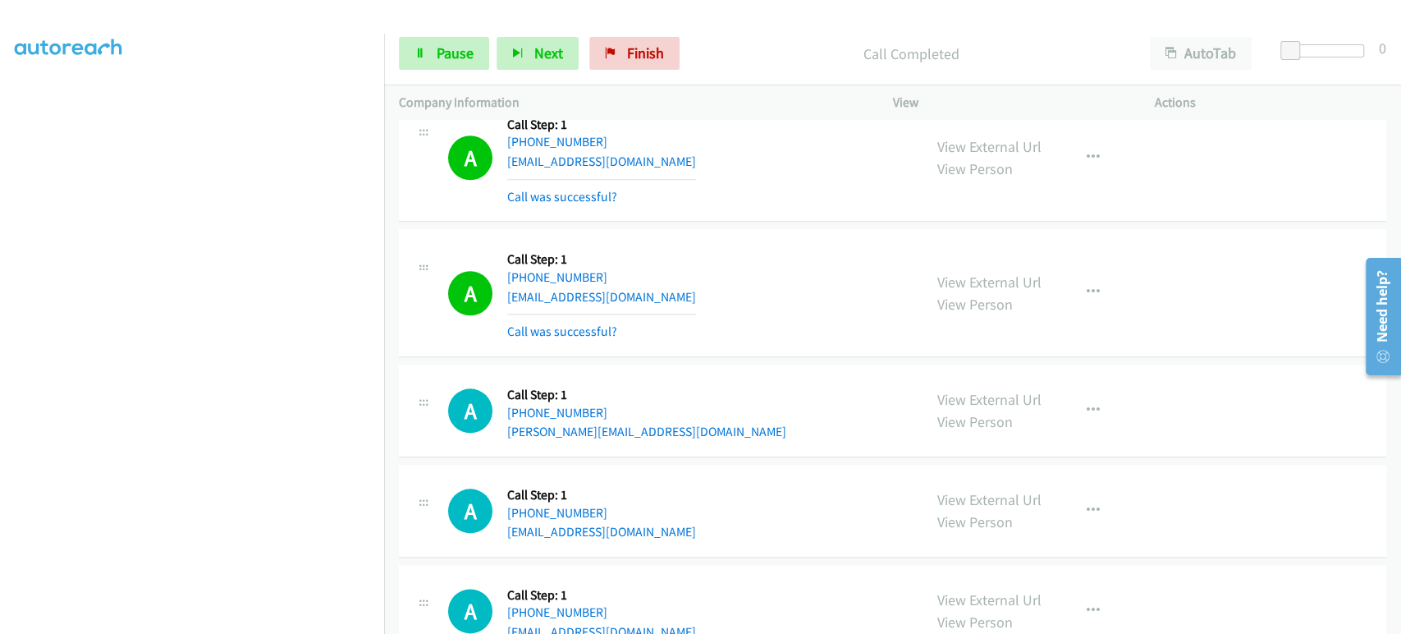
scroll to position [5381, 0]
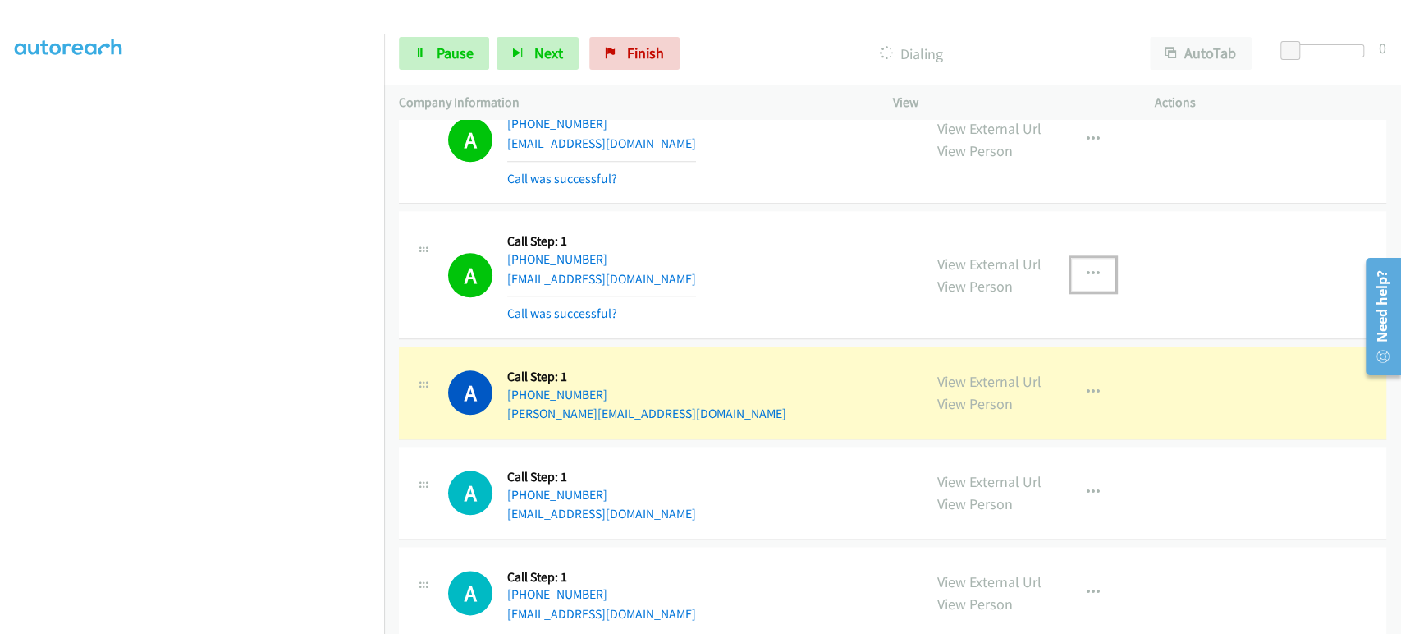
click at [1087, 268] on icon "button" at bounding box center [1093, 274] width 13 height 13
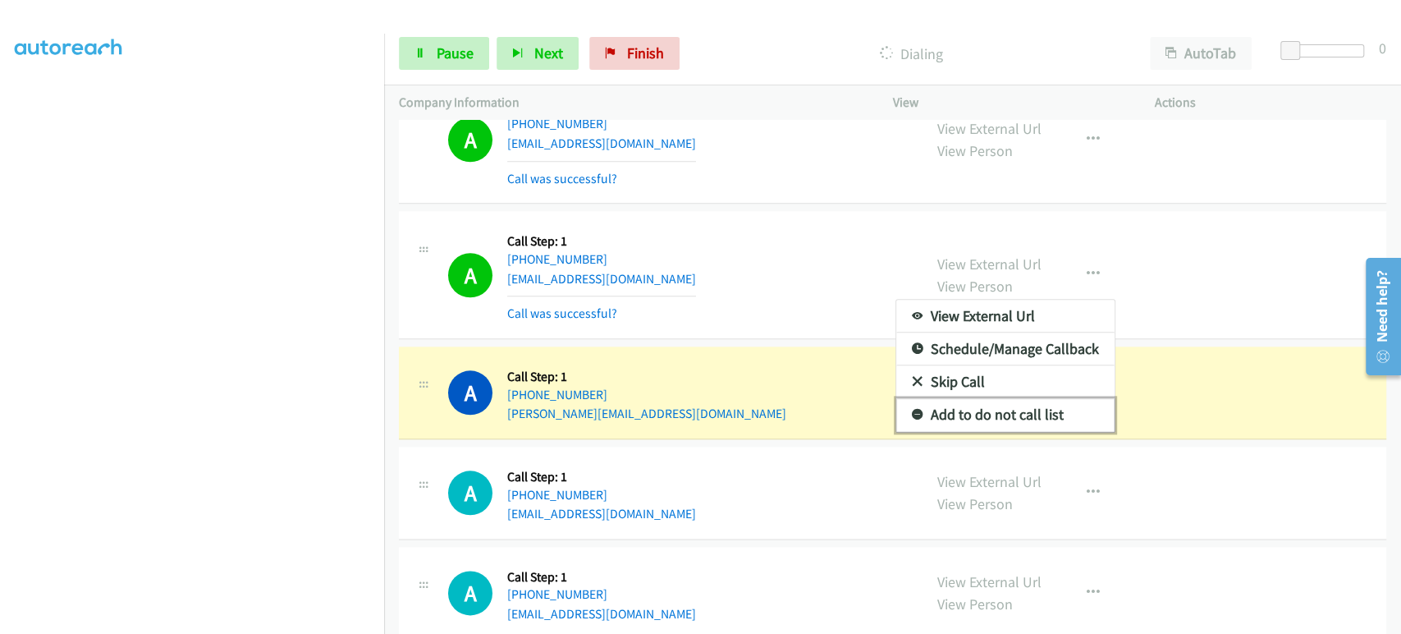
click at [1032, 401] on link "Add to do not call list" at bounding box center [1006, 414] width 218 height 33
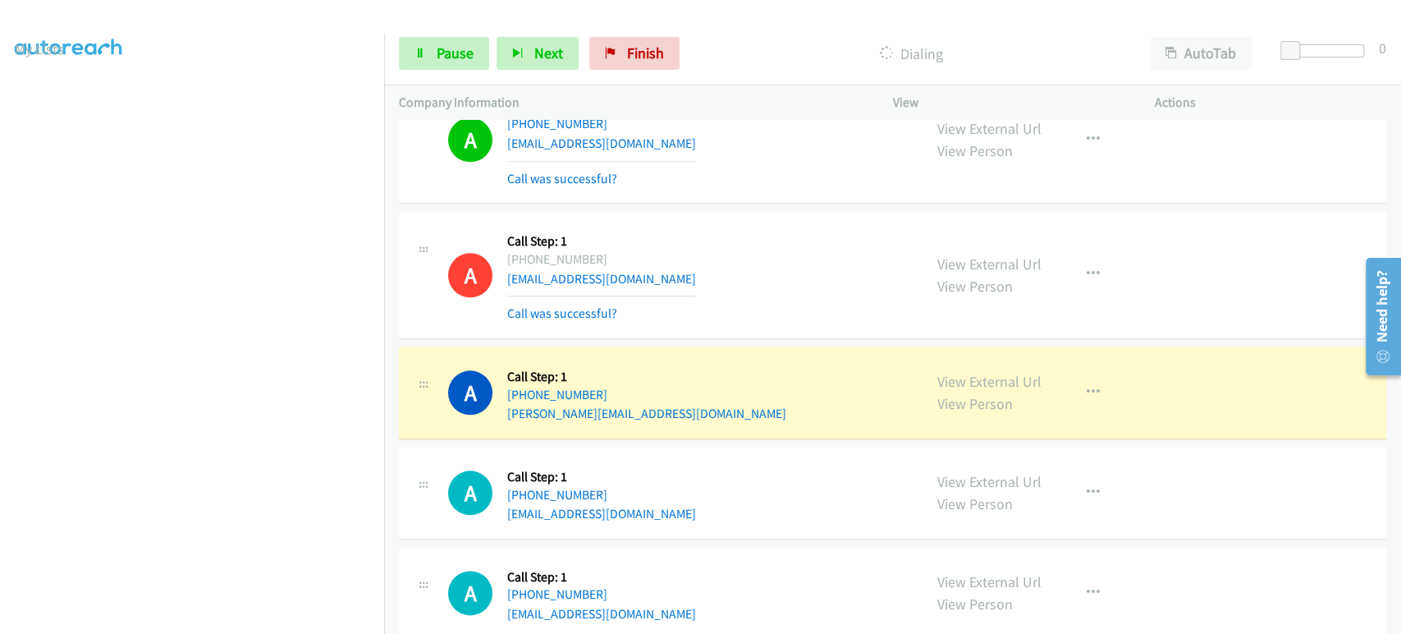
scroll to position [0, 0]
click at [438, 46] on span "Pause" at bounding box center [455, 53] width 37 height 19
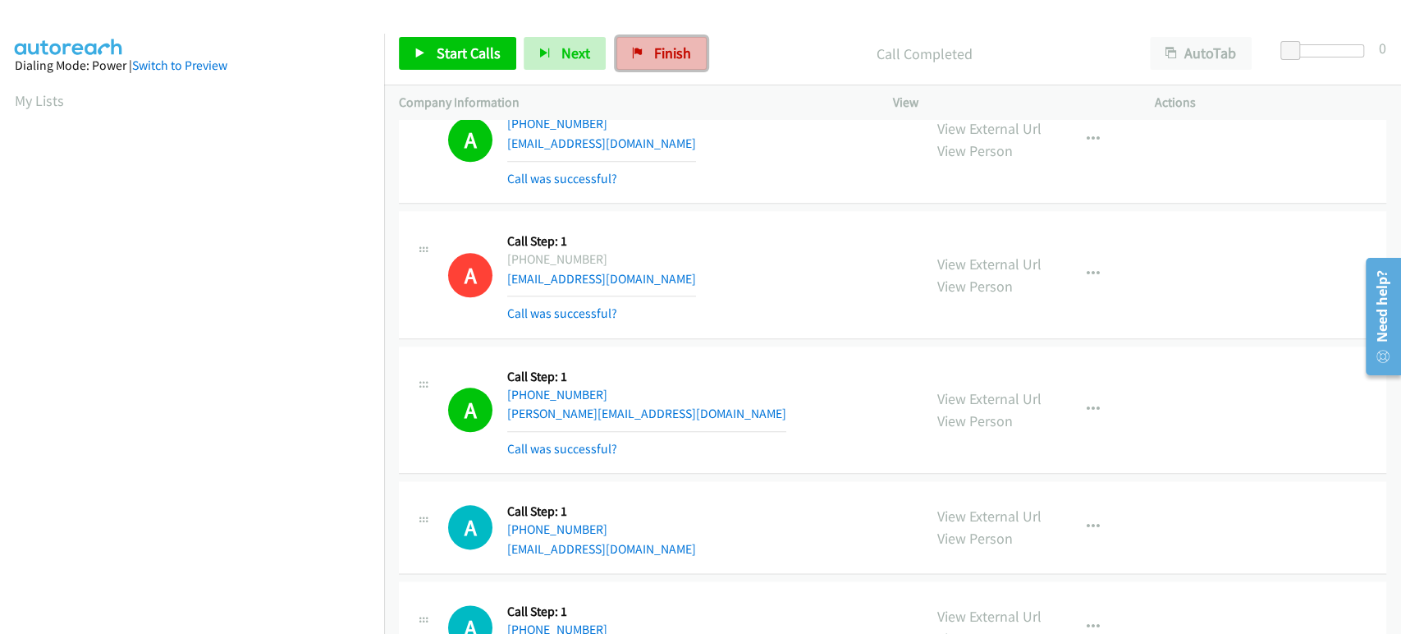
click at [677, 54] on span "Finish" at bounding box center [672, 53] width 37 height 19
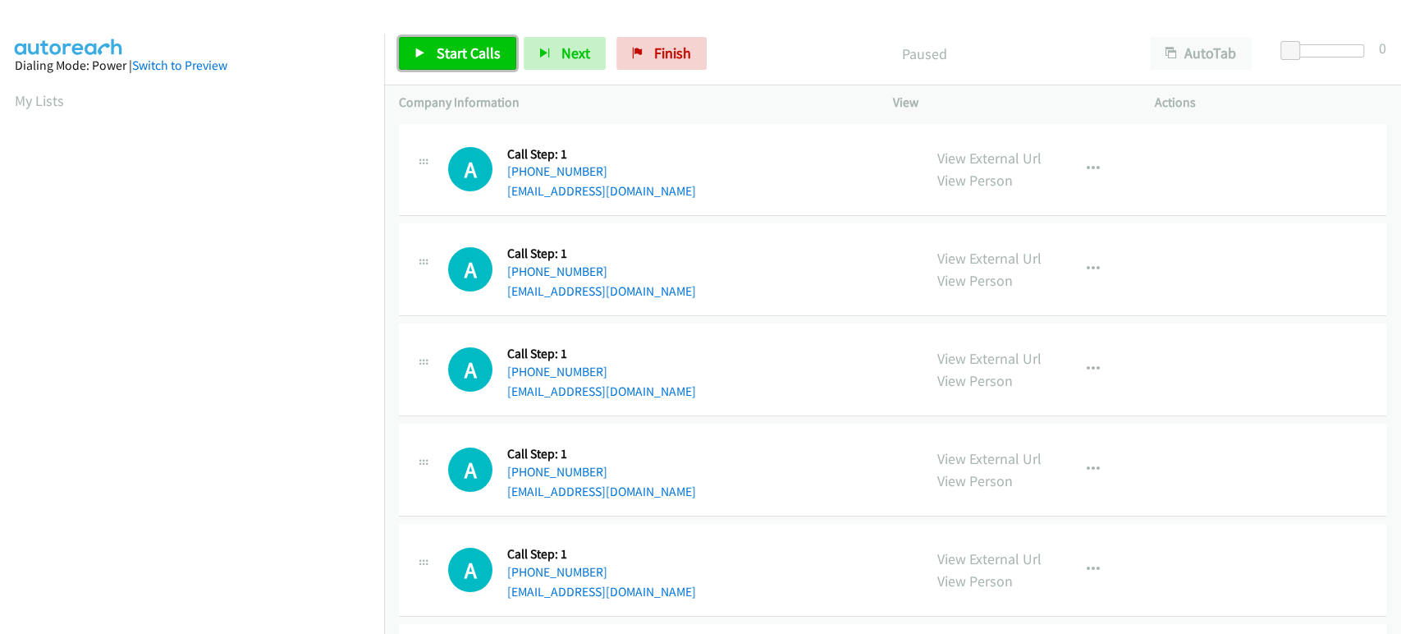
click at [477, 46] on span "Start Calls" at bounding box center [469, 53] width 64 height 19
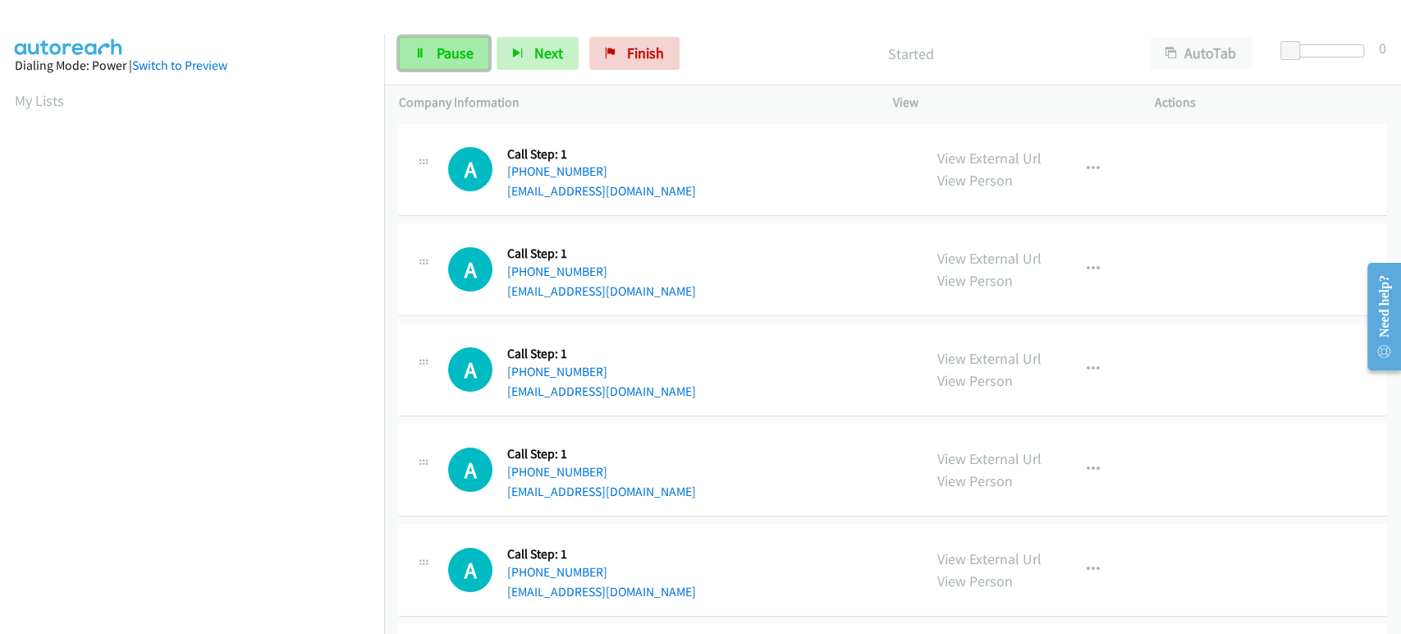
click at [420, 50] on icon at bounding box center [420, 53] width 11 height 11
click at [465, 43] on link "Start Calls" at bounding box center [457, 53] width 117 height 33
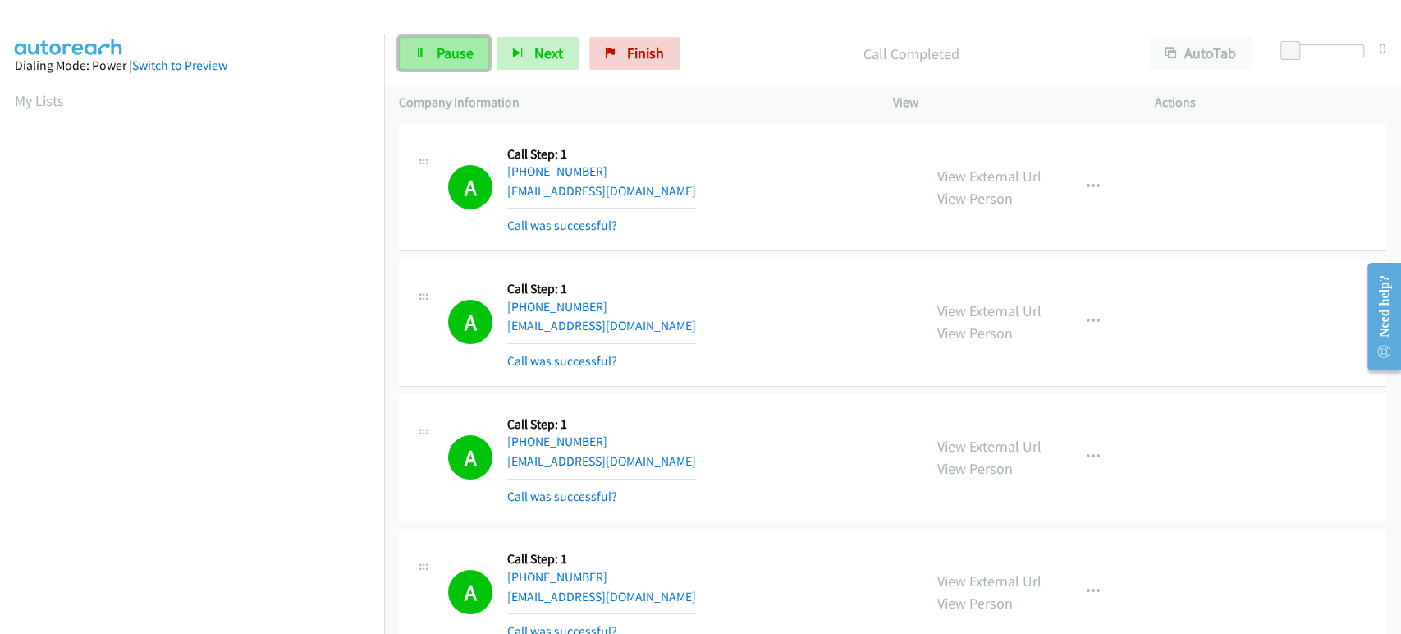
click at [460, 50] on span "Pause" at bounding box center [455, 53] width 37 height 19
click at [464, 66] on link "Start Calls" at bounding box center [457, 53] width 117 height 33
click at [412, 63] on link "Pause" at bounding box center [444, 53] width 90 height 33
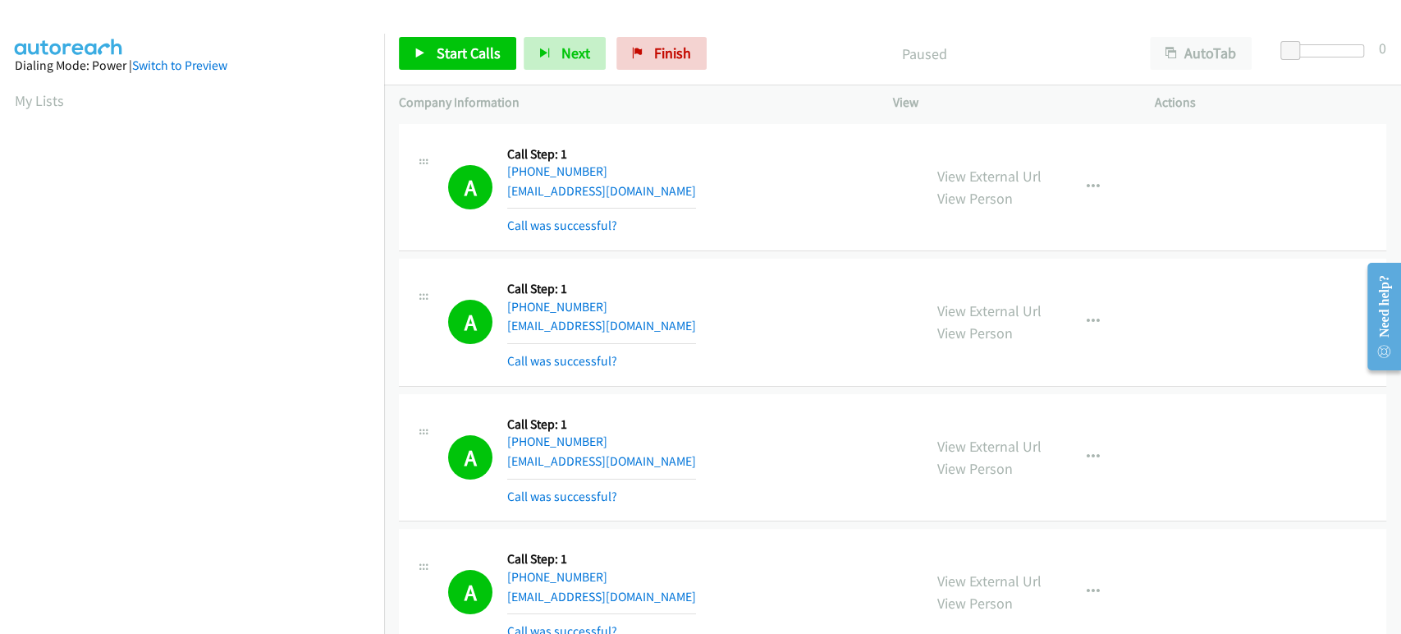
scroll to position [288, 0]
click at [452, 62] on link "Start Calls" at bounding box center [457, 53] width 117 height 33
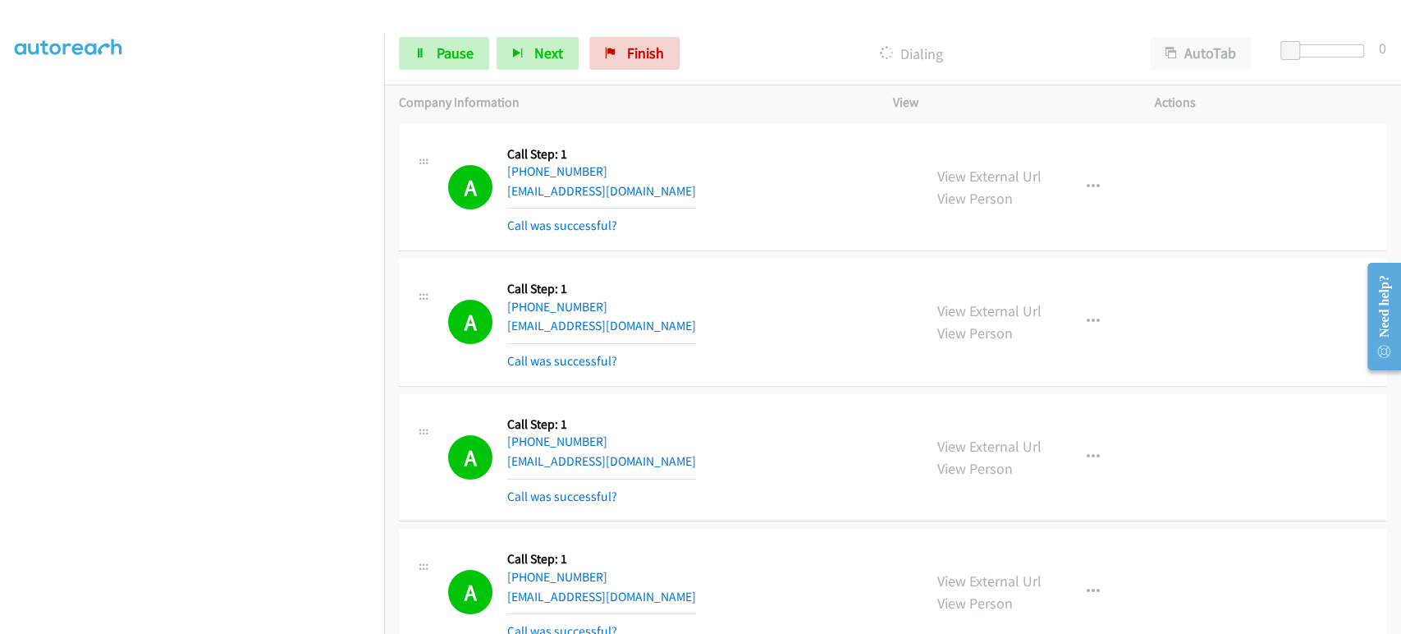
scroll to position [105, 0]
click at [420, 57] on icon at bounding box center [420, 53] width 11 height 11
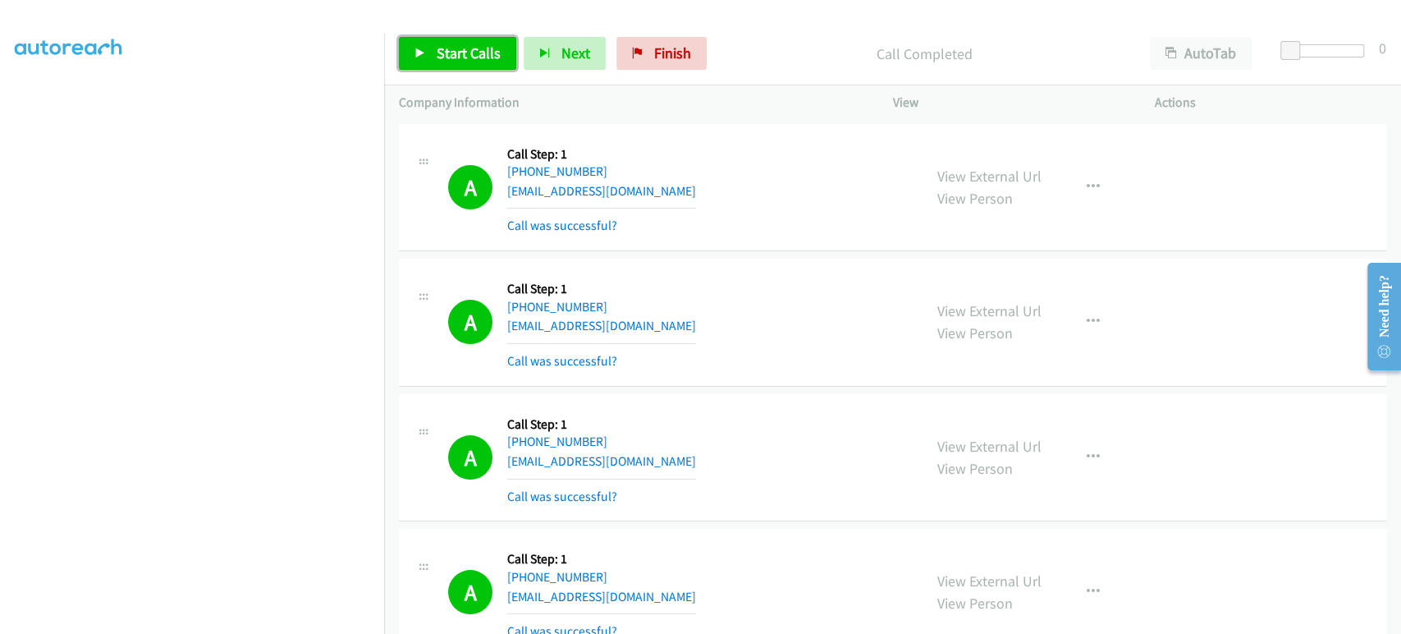
click at [461, 45] on span "Start Calls" at bounding box center [469, 53] width 64 height 19
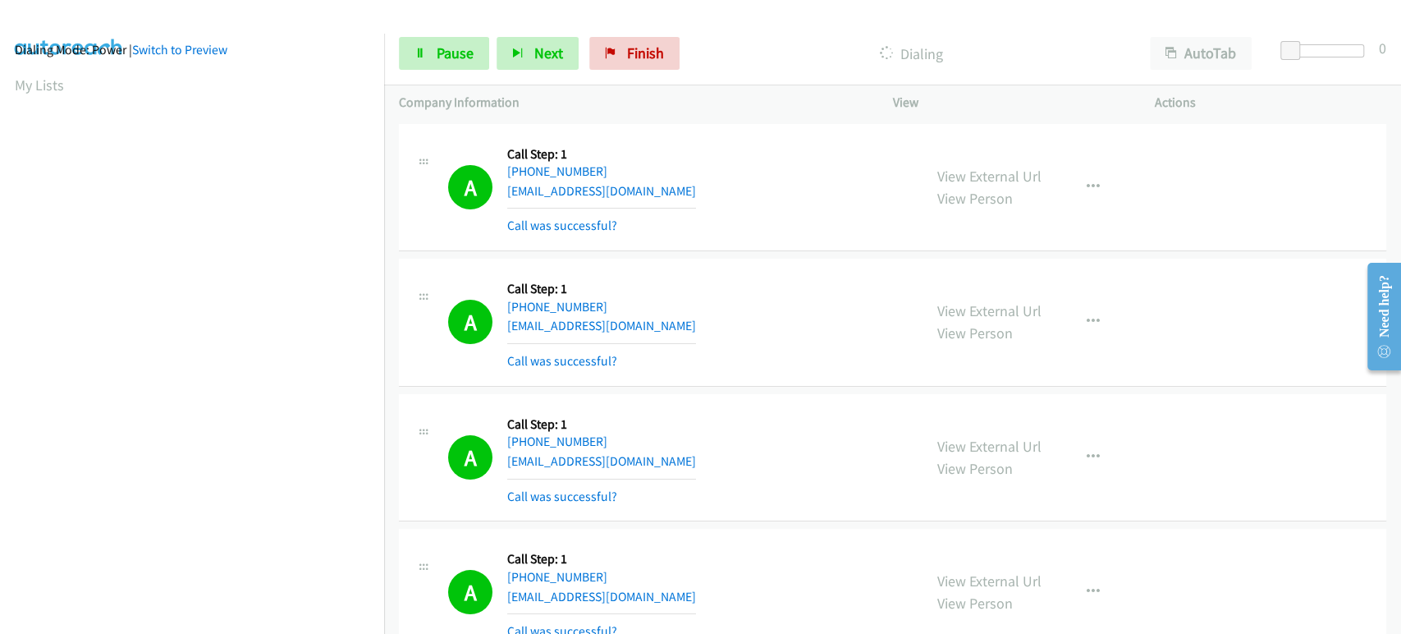
scroll to position [0, 0]
click at [439, 56] on span "Pause" at bounding box center [455, 53] width 37 height 19
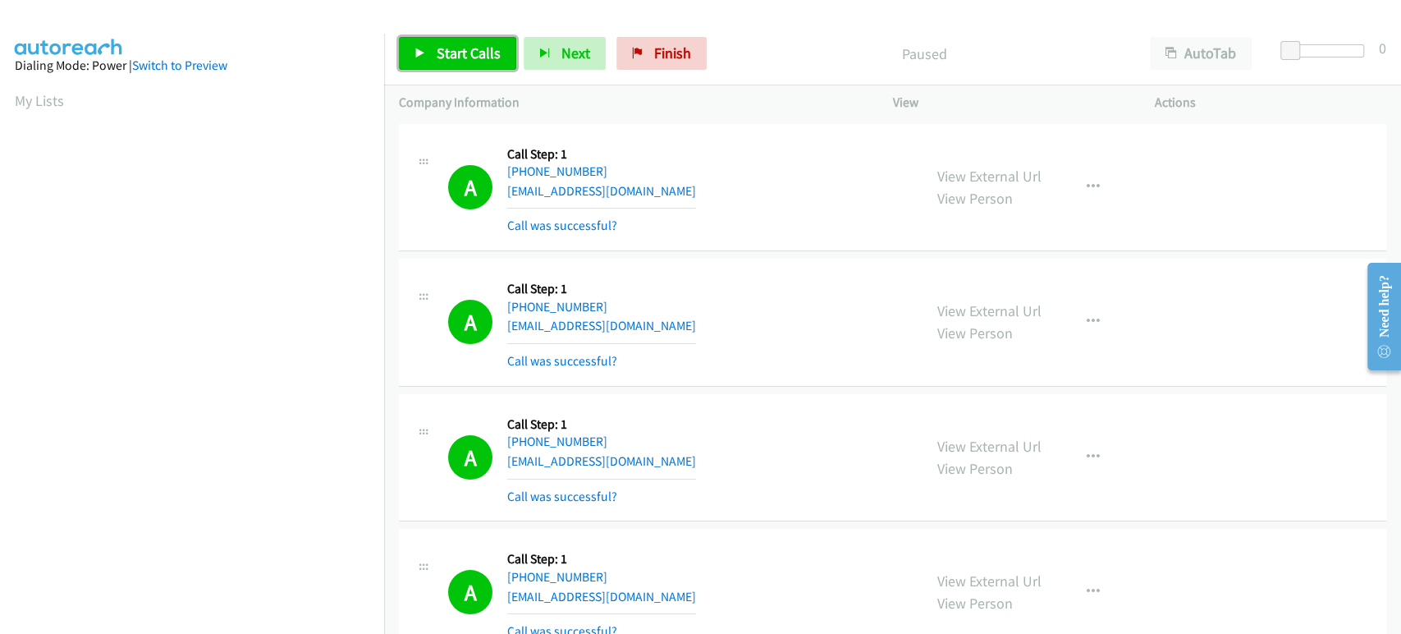
click at [456, 58] on span "Start Calls" at bounding box center [469, 53] width 64 height 19
click at [430, 57] on link "Pause" at bounding box center [444, 53] width 90 height 33
click at [430, 57] on div "Start Calls Pause Next Finish" at bounding box center [543, 53] width 288 height 33
click at [430, 57] on link "Start Calls" at bounding box center [457, 53] width 117 height 33
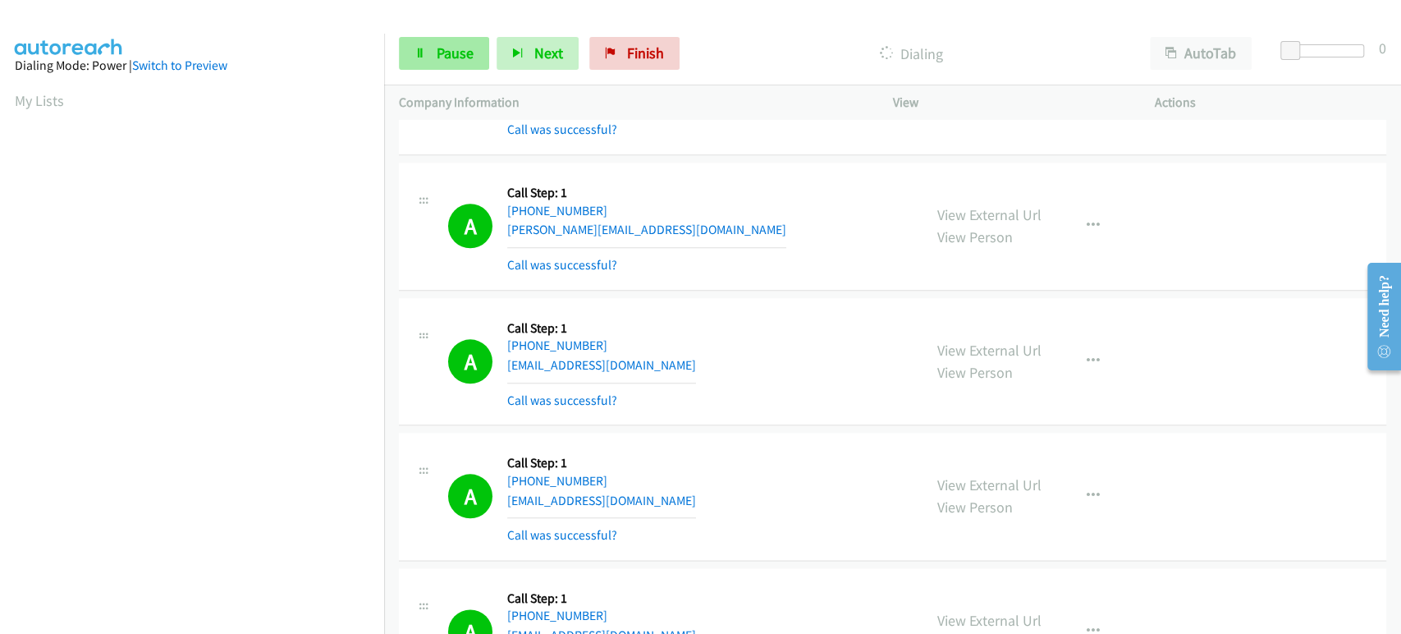
scroll to position [288, 0]
click at [422, 61] on link "Pause" at bounding box center [444, 53] width 90 height 33
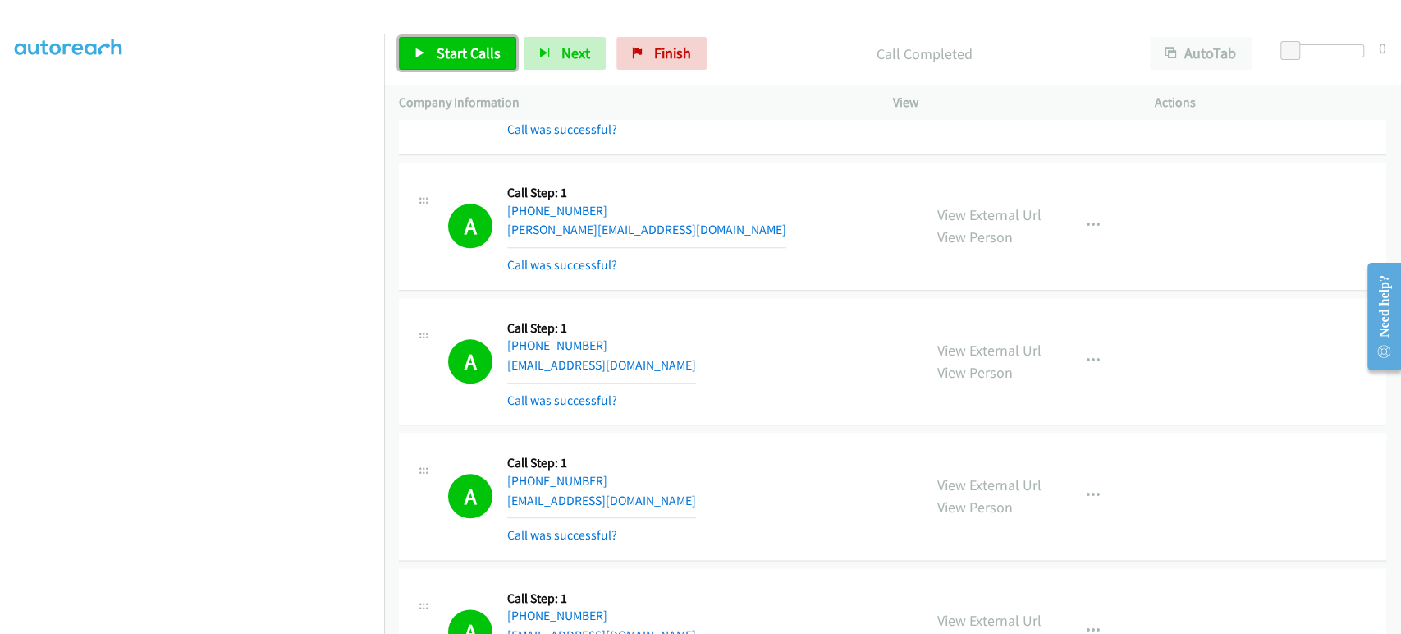
click at [434, 54] on link "Start Calls" at bounding box center [457, 53] width 117 height 33
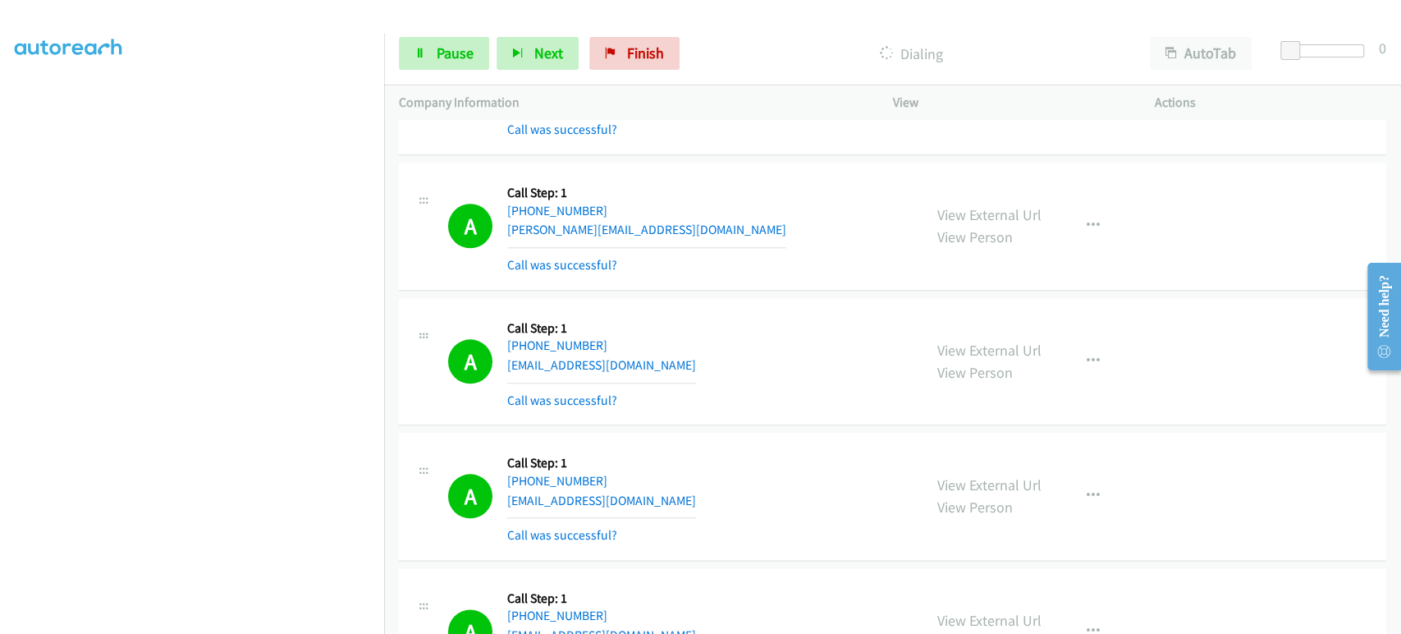
scroll to position [0, 0]
click at [441, 62] on link "Pause" at bounding box center [444, 53] width 90 height 33
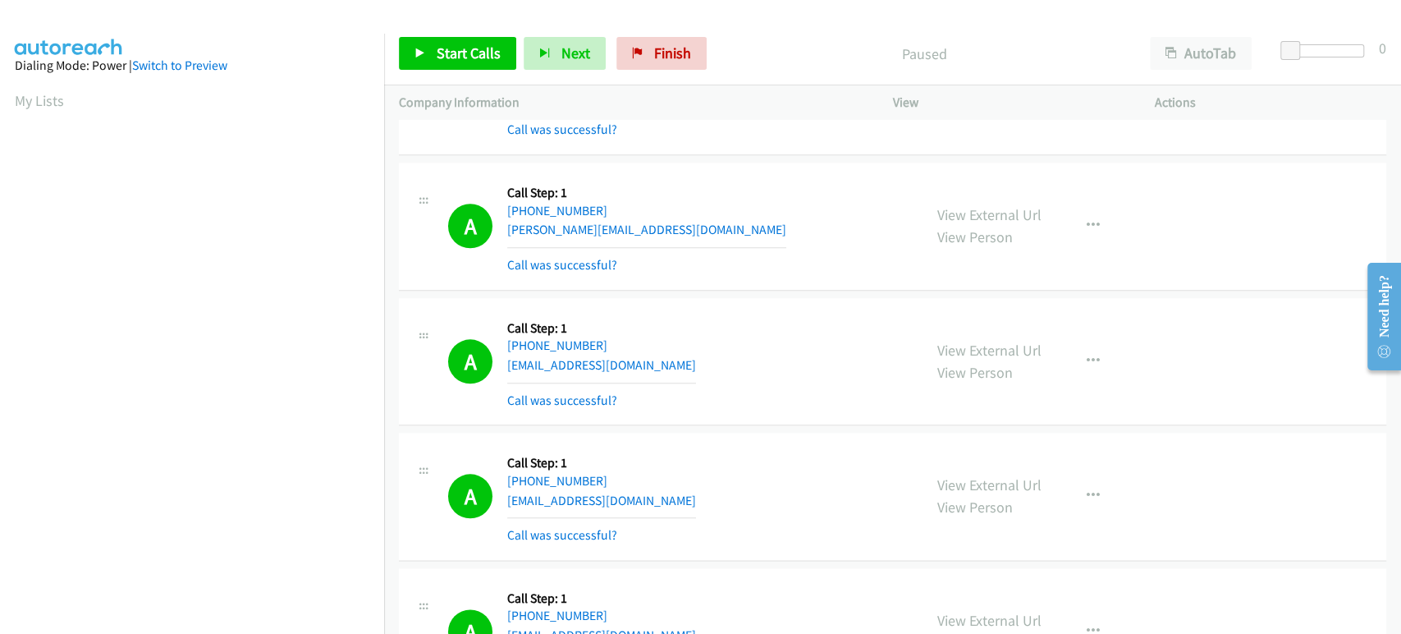
scroll to position [288, 0]
click at [455, 62] on link "Start Calls" at bounding box center [457, 53] width 117 height 33
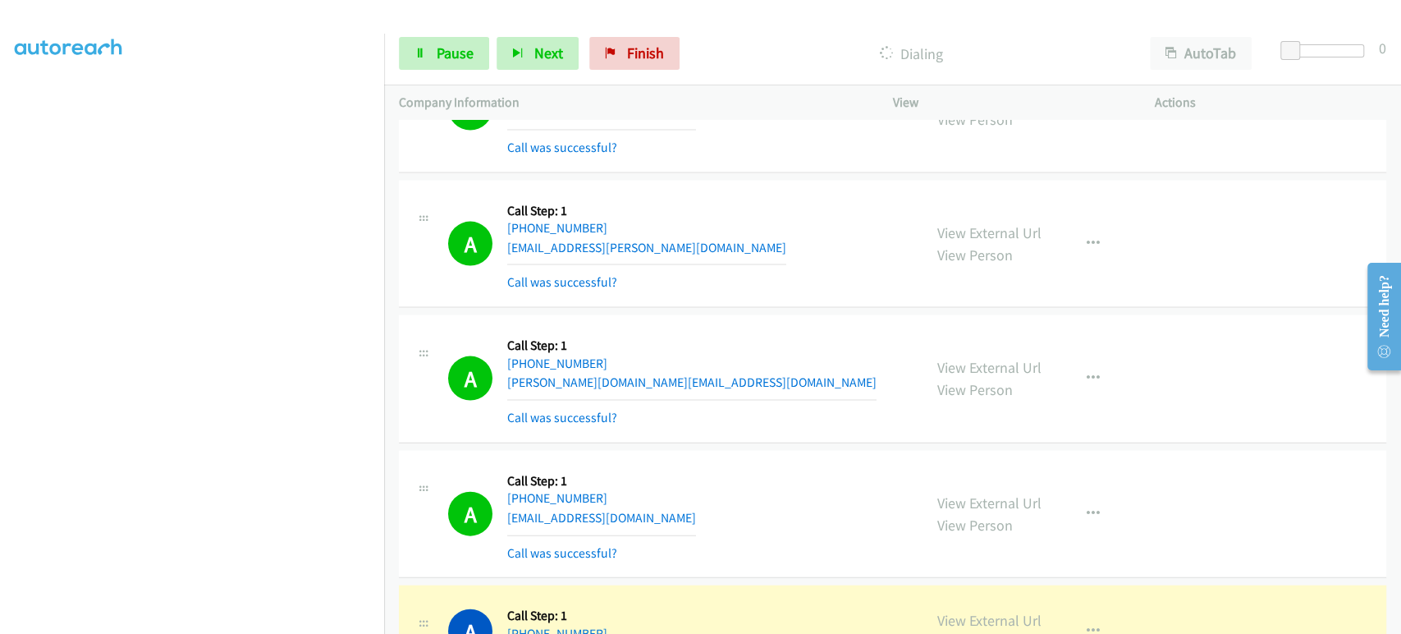
scroll to position [6546, 0]
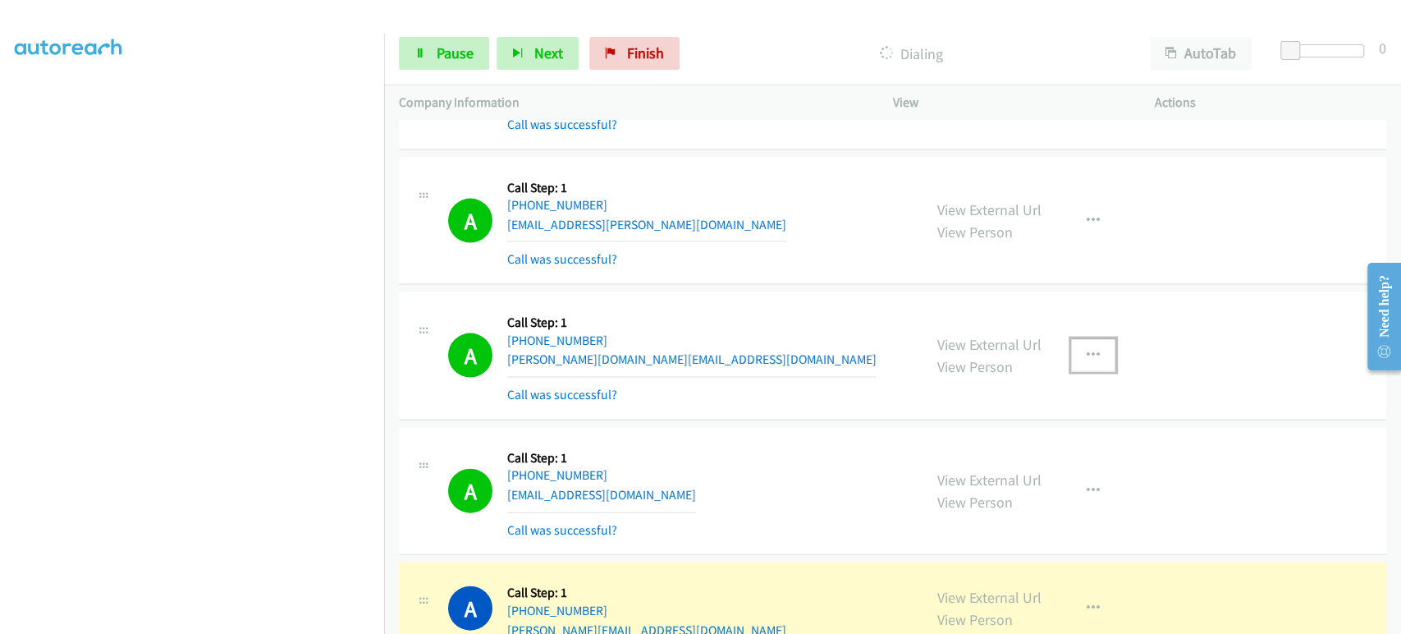
click at [1087, 349] on icon "button" at bounding box center [1093, 355] width 13 height 13
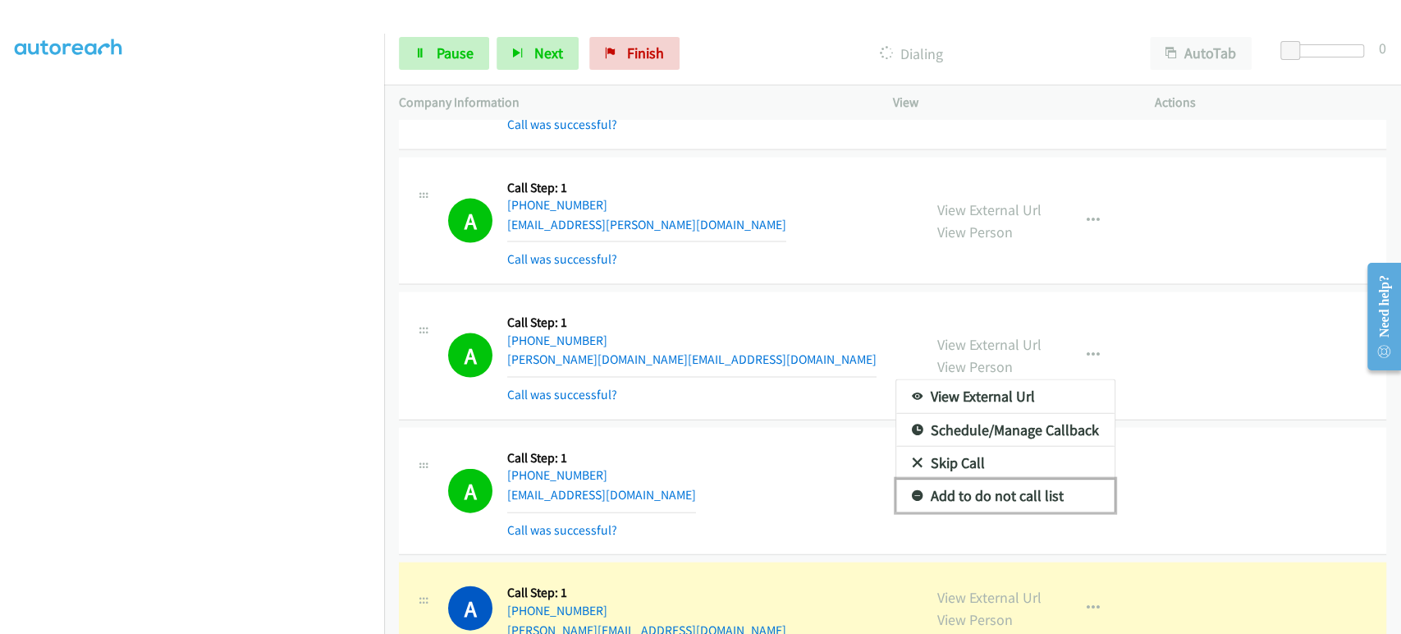
click at [979, 480] on link "Add to do not call list" at bounding box center [1006, 495] width 218 height 33
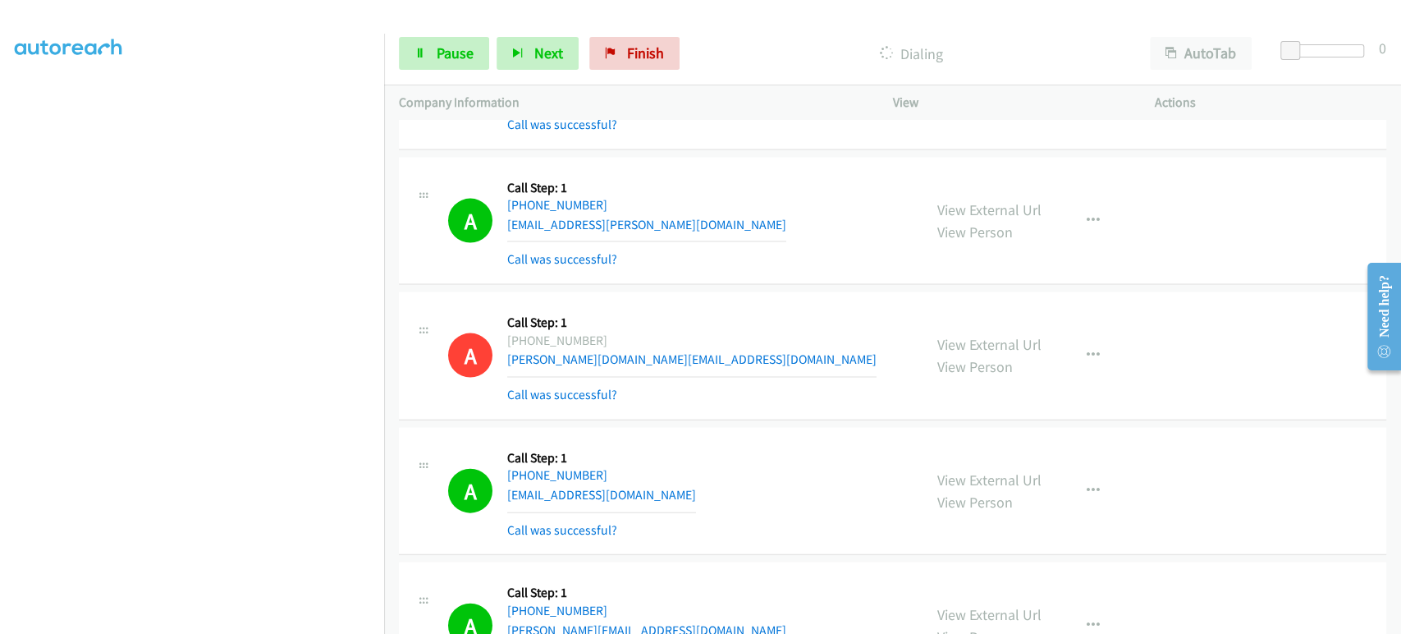
scroll to position [288, 0]
click at [441, 48] on span "Pause" at bounding box center [455, 53] width 37 height 19
click at [446, 57] on span "Start Calls" at bounding box center [469, 53] width 64 height 19
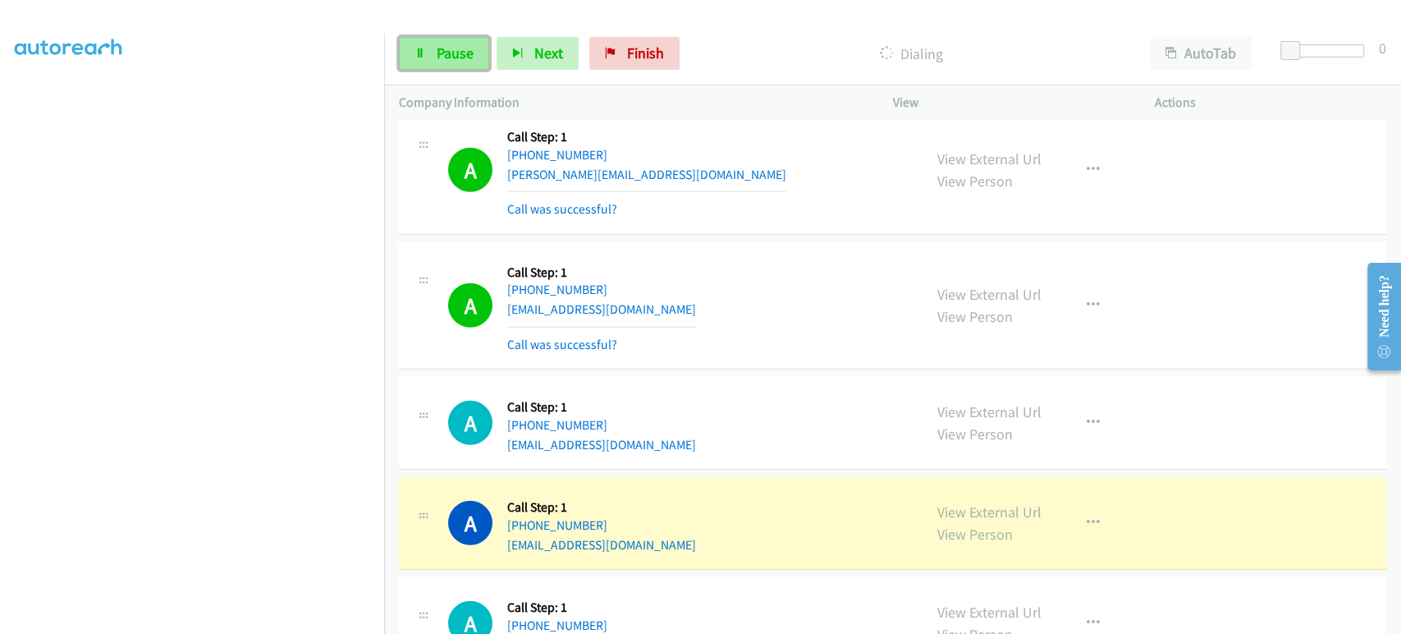
click at [461, 51] on span "Pause" at bounding box center [455, 53] width 37 height 19
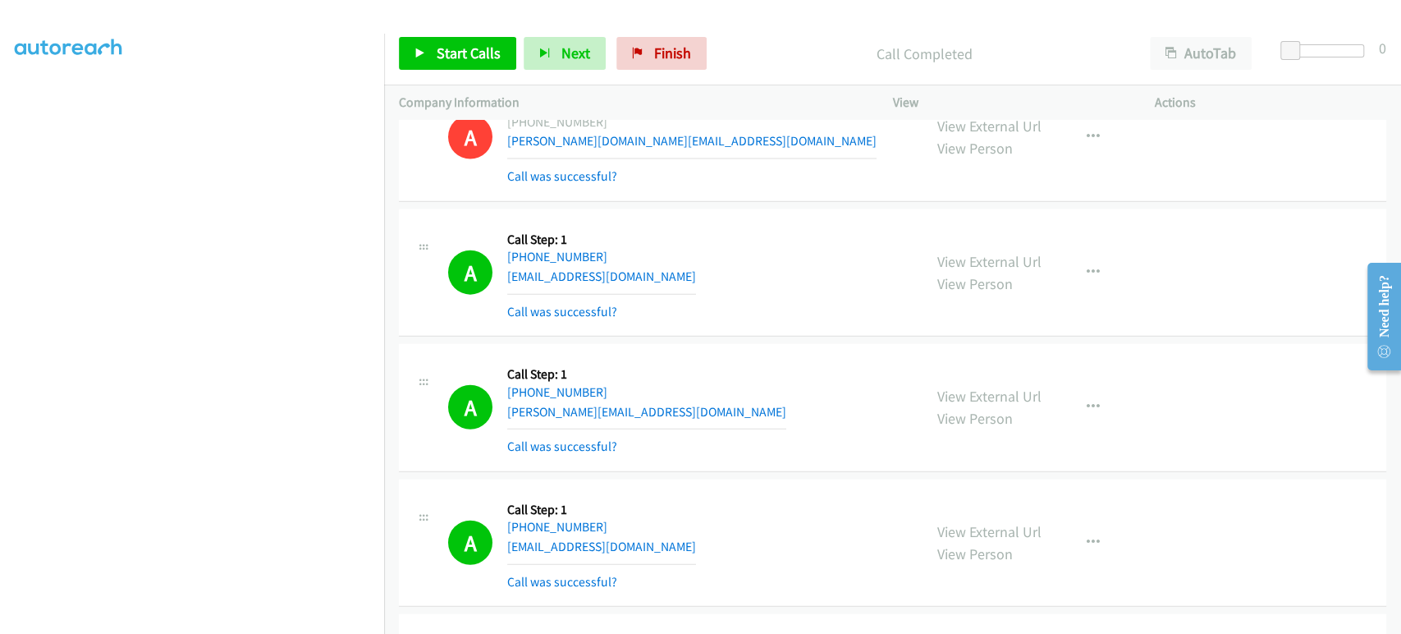
scroll to position [6684, 0]
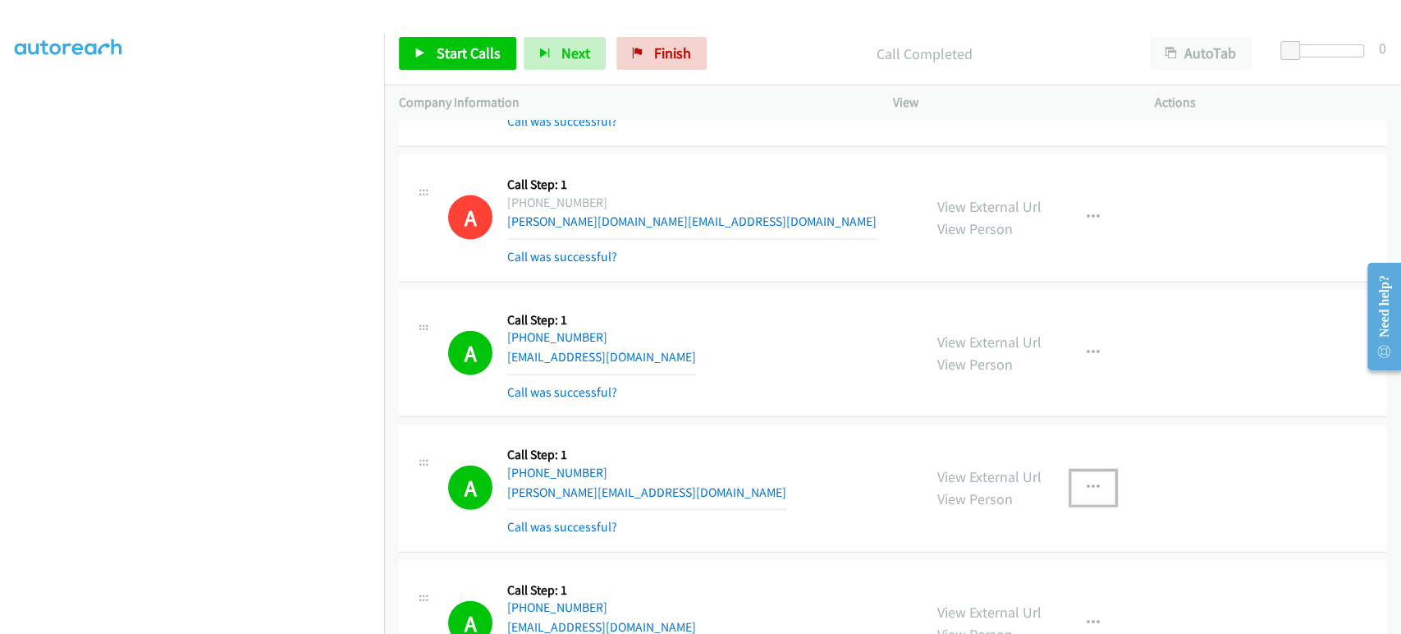
click at [1090, 481] on icon "button" at bounding box center [1093, 487] width 13 height 13
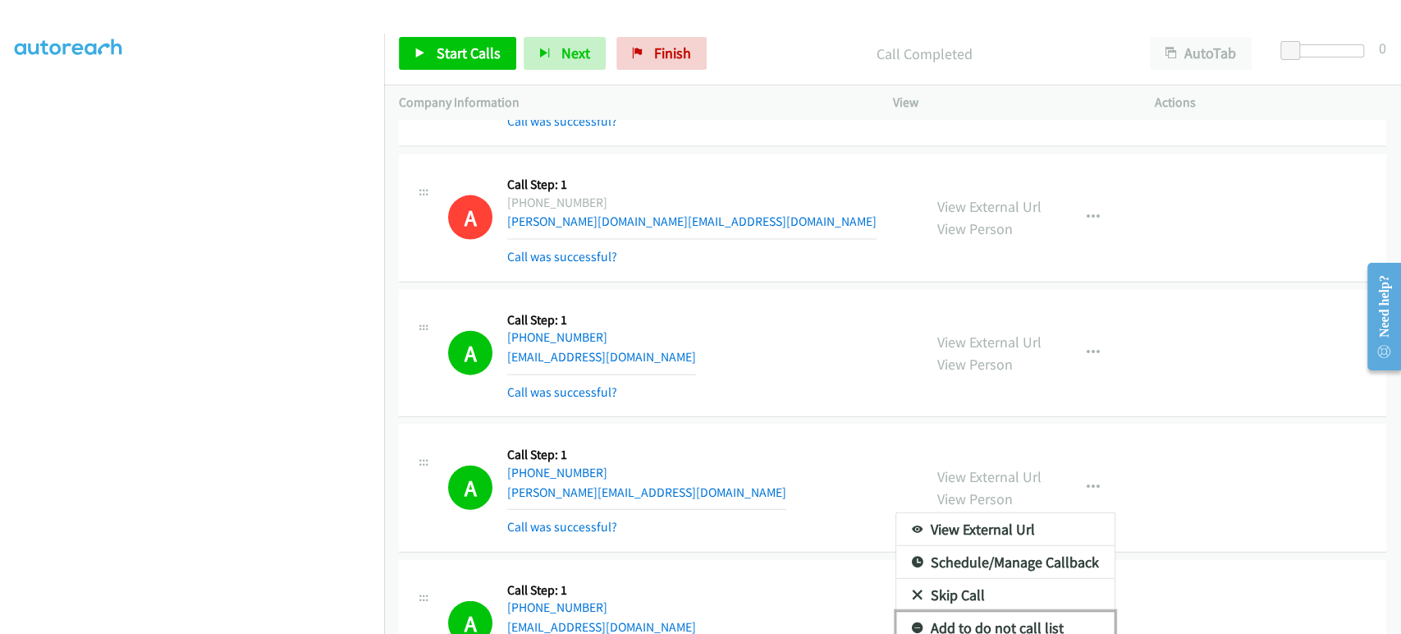
click at [980, 613] on link "Add to do not call list" at bounding box center [1006, 628] width 218 height 33
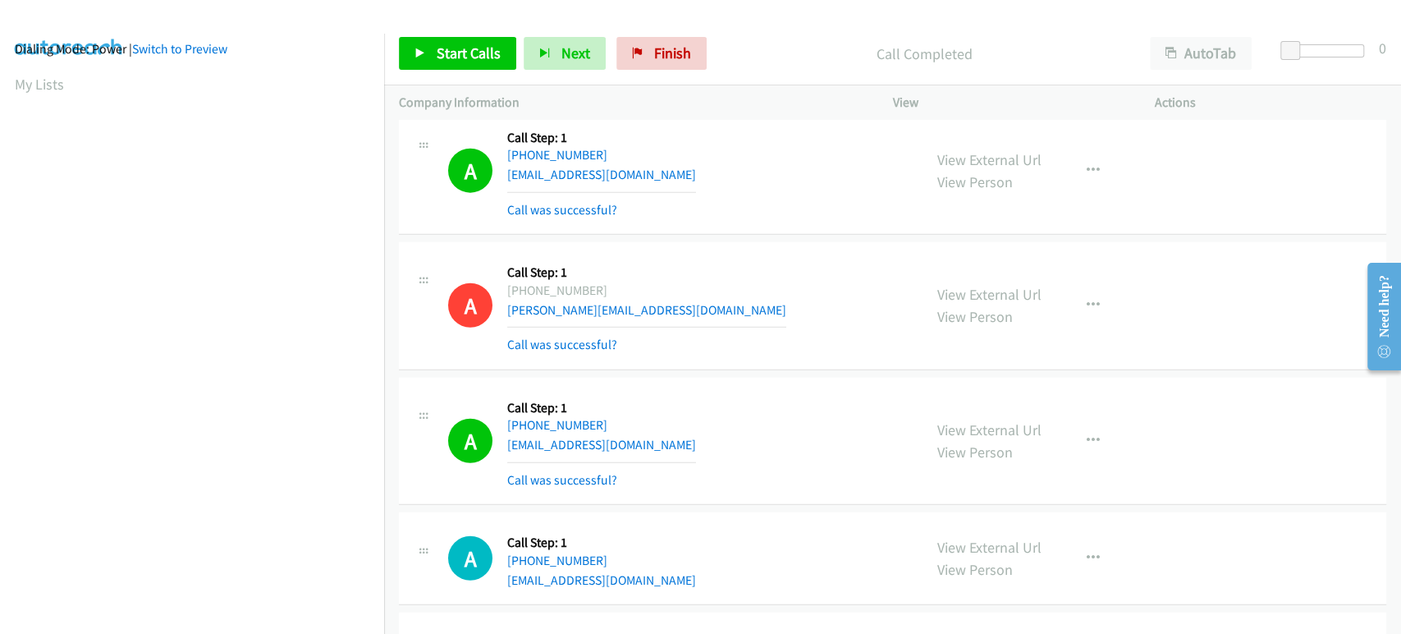
scroll to position [0, 0]
click at [475, 55] on span "Start Calls" at bounding box center [469, 53] width 64 height 19
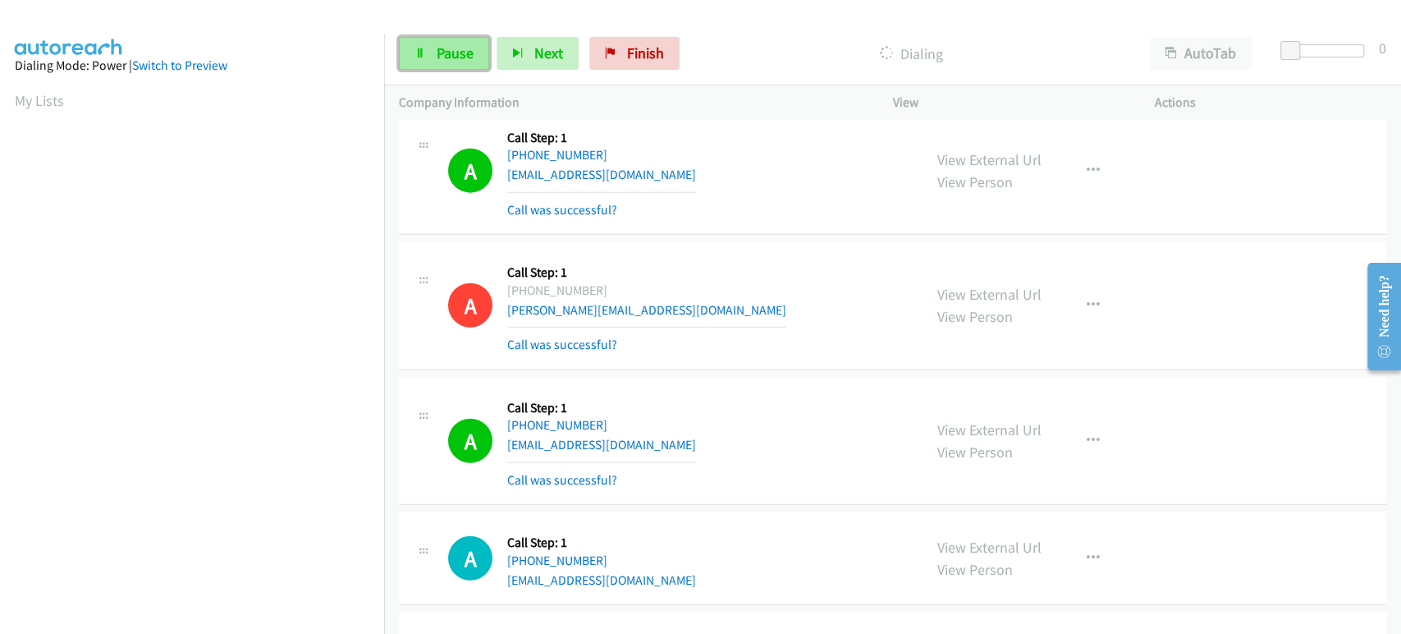
click at [434, 57] on link "Pause" at bounding box center [444, 53] width 90 height 33
click at [423, 59] on link "Pause" at bounding box center [444, 53] width 90 height 33
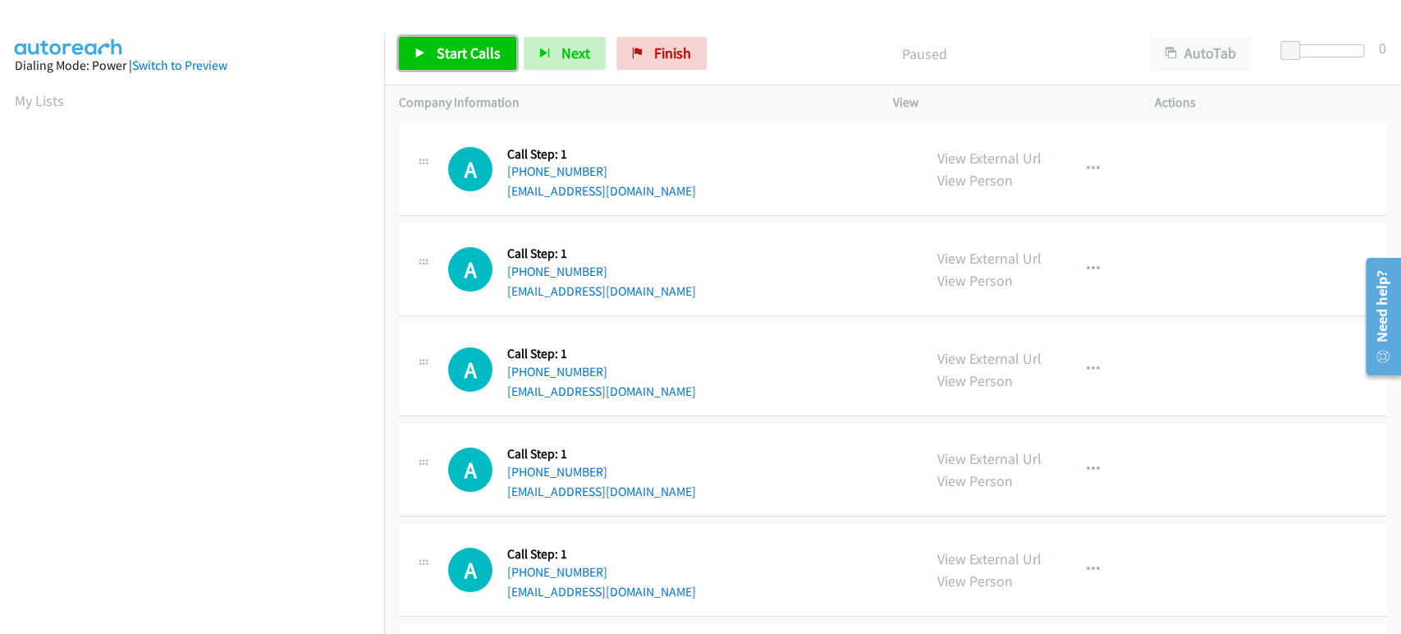
click at [433, 57] on link "Start Calls" at bounding box center [457, 53] width 117 height 33
click at [437, 57] on span "Pause" at bounding box center [455, 53] width 37 height 19
click at [456, 50] on span "Start Calls" at bounding box center [469, 53] width 64 height 19
click at [481, 61] on span "Start Calls" at bounding box center [469, 53] width 64 height 19
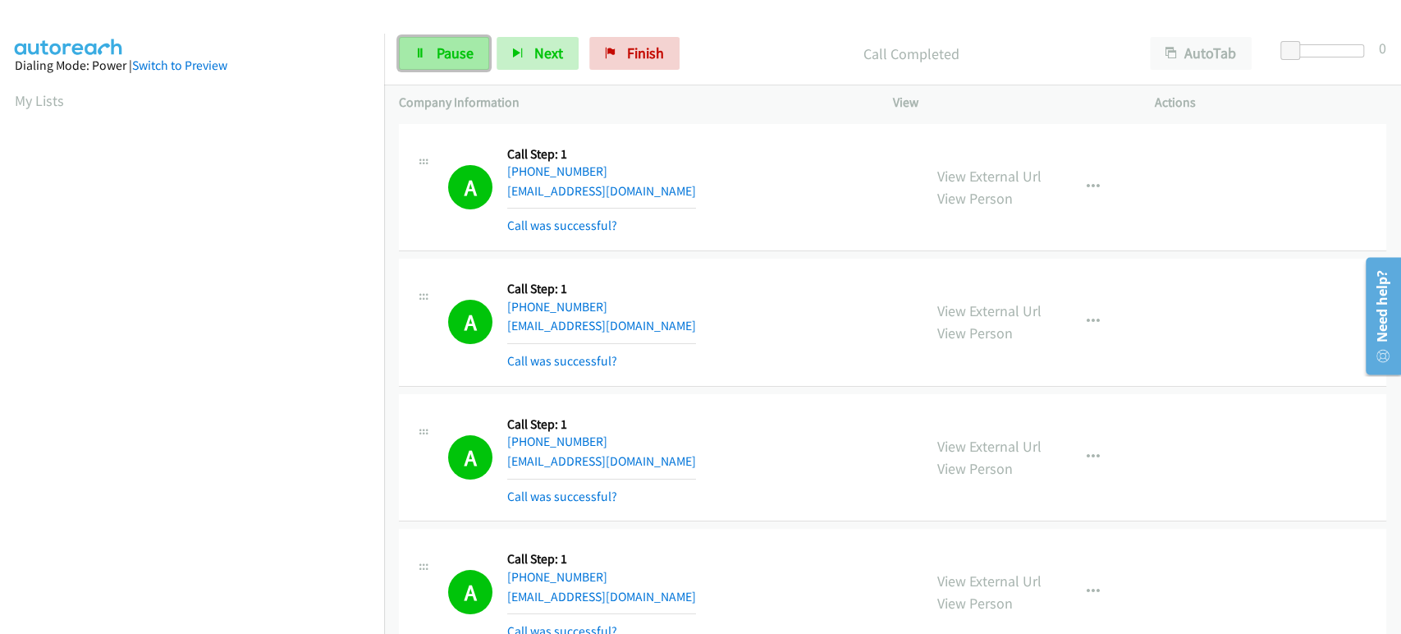
click at [424, 57] on icon at bounding box center [420, 53] width 11 height 11
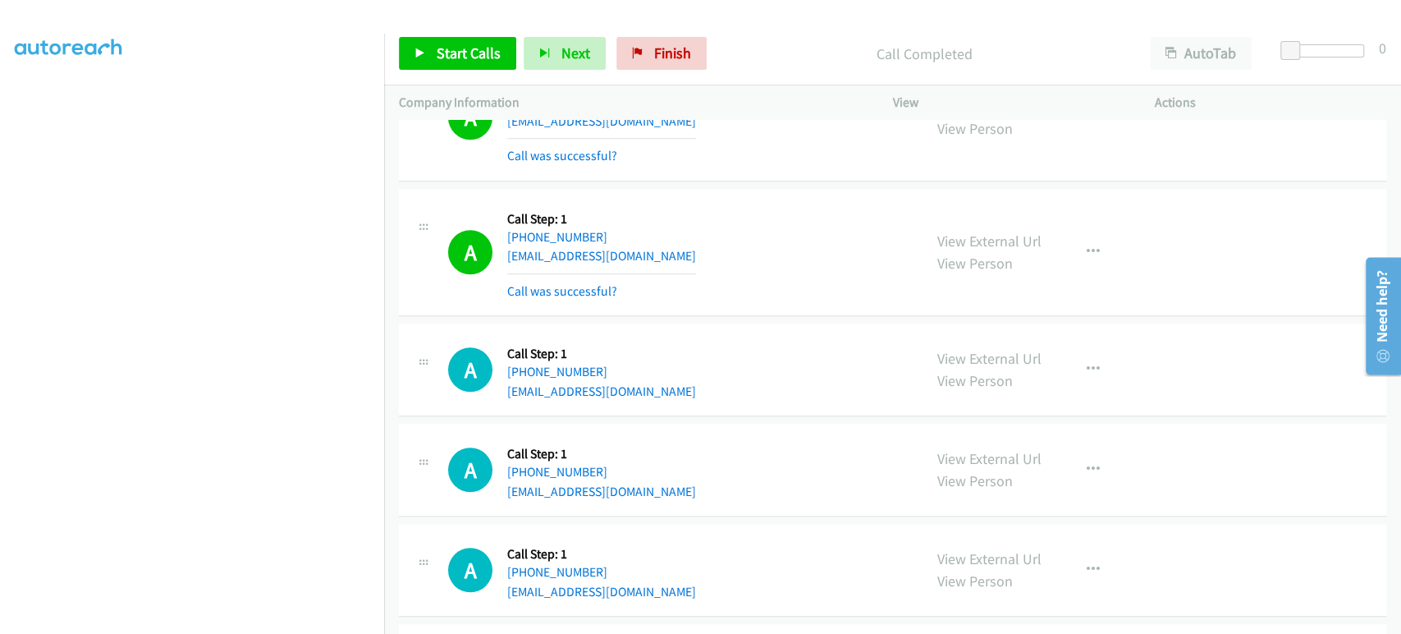
scroll to position [729, 0]
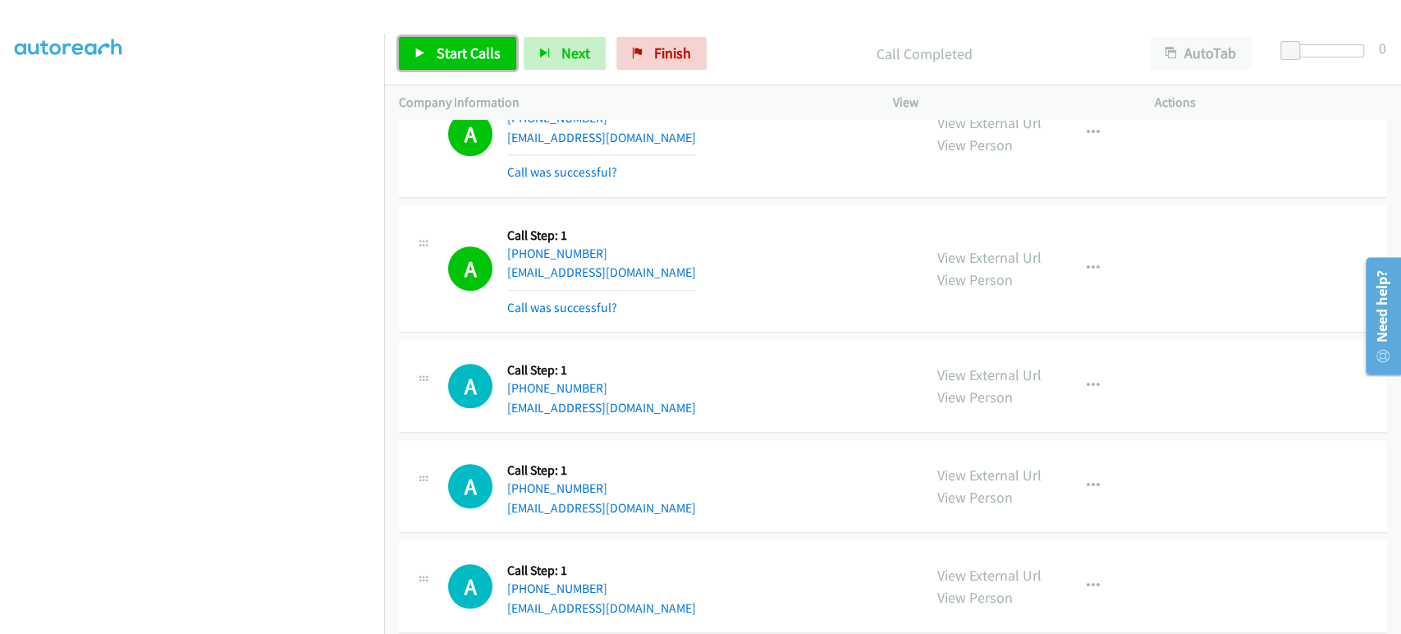
click at [433, 55] on link "Start Calls" at bounding box center [457, 53] width 117 height 33
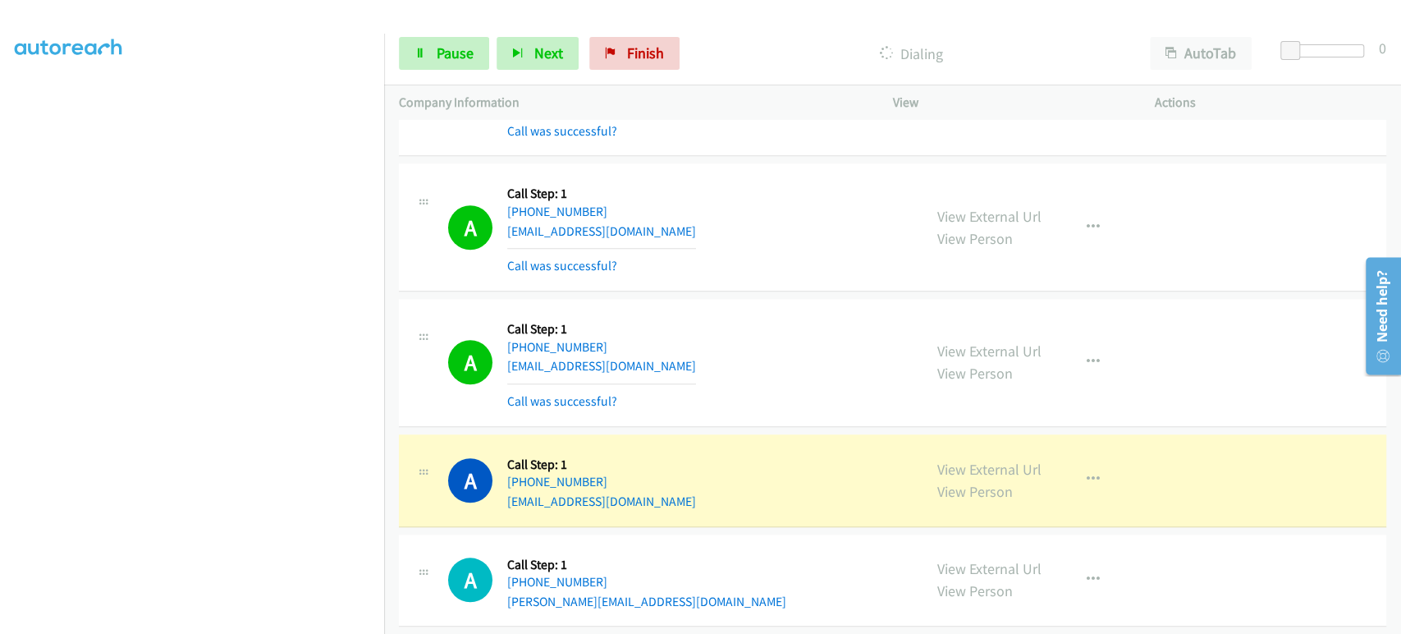
scroll to position [912, 0]
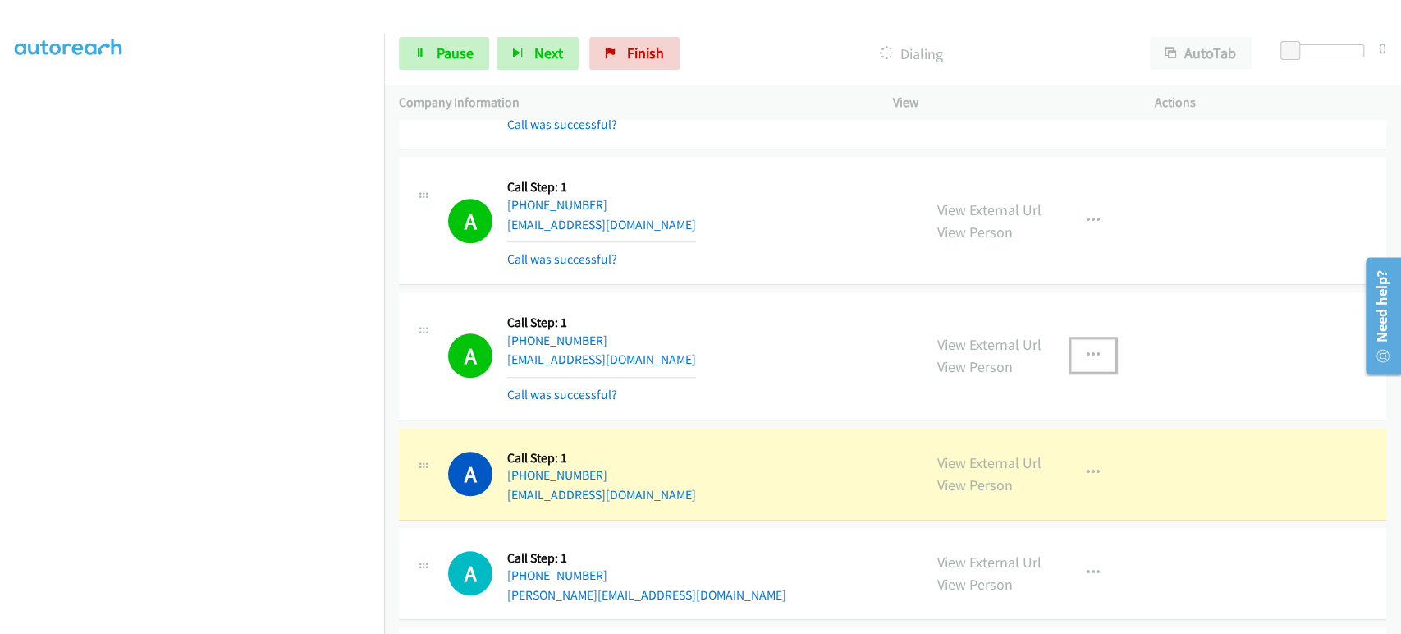
click at [1087, 350] on icon "button" at bounding box center [1093, 355] width 13 height 13
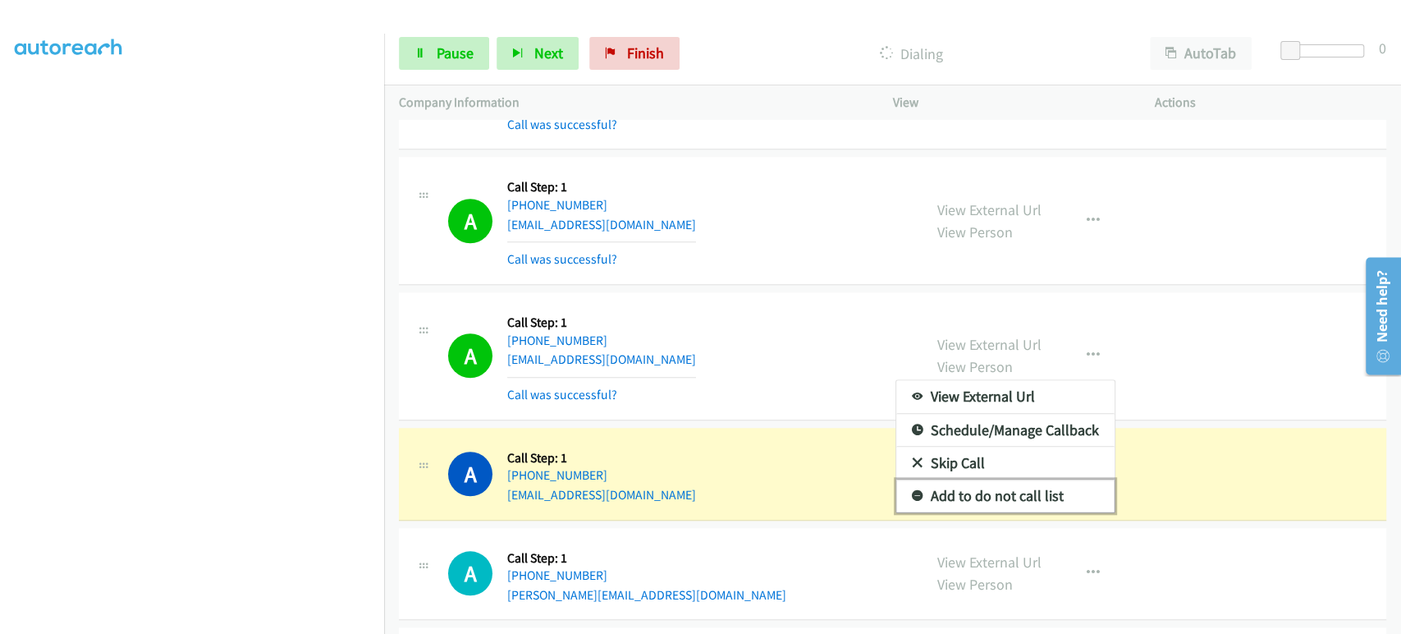
click at [988, 498] on link "Add to do not call list" at bounding box center [1006, 495] width 218 height 33
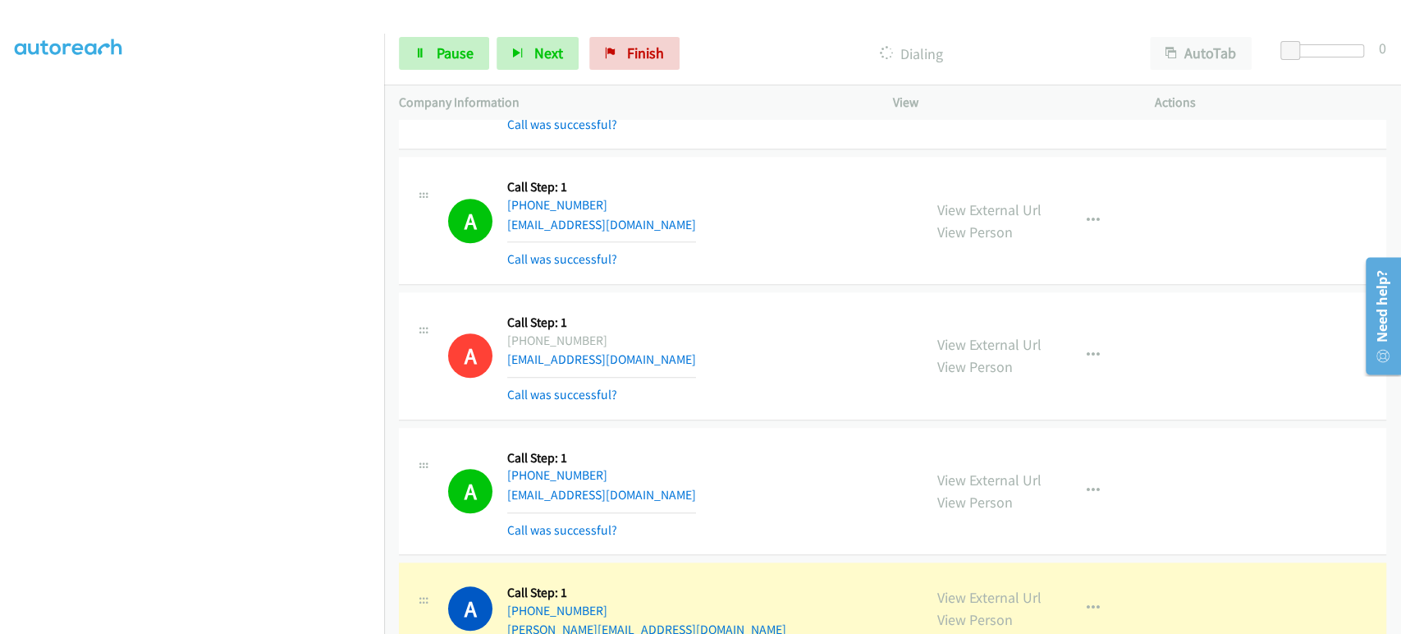
scroll to position [0, 0]
click at [456, 63] on link "Pause" at bounding box center [444, 53] width 90 height 33
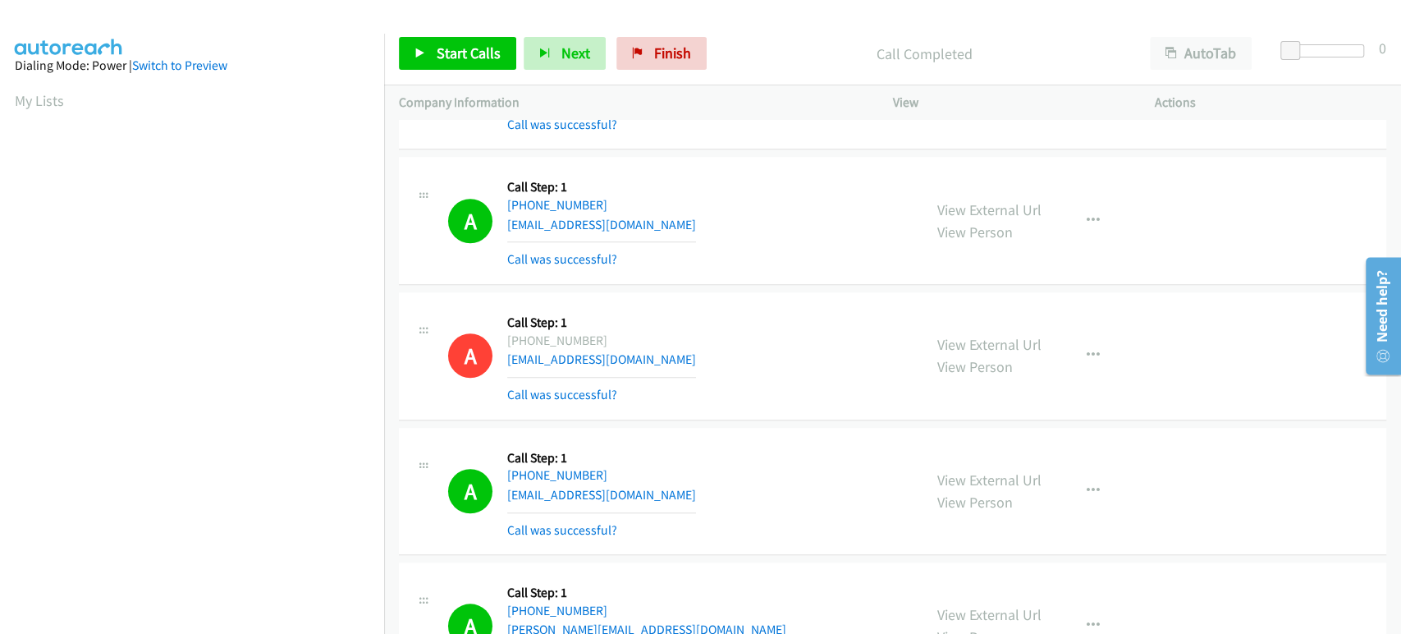
scroll to position [288, 0]
click at [437, 56] on span "Start Calls" at bounding box center [469, 53] width 64 height 19
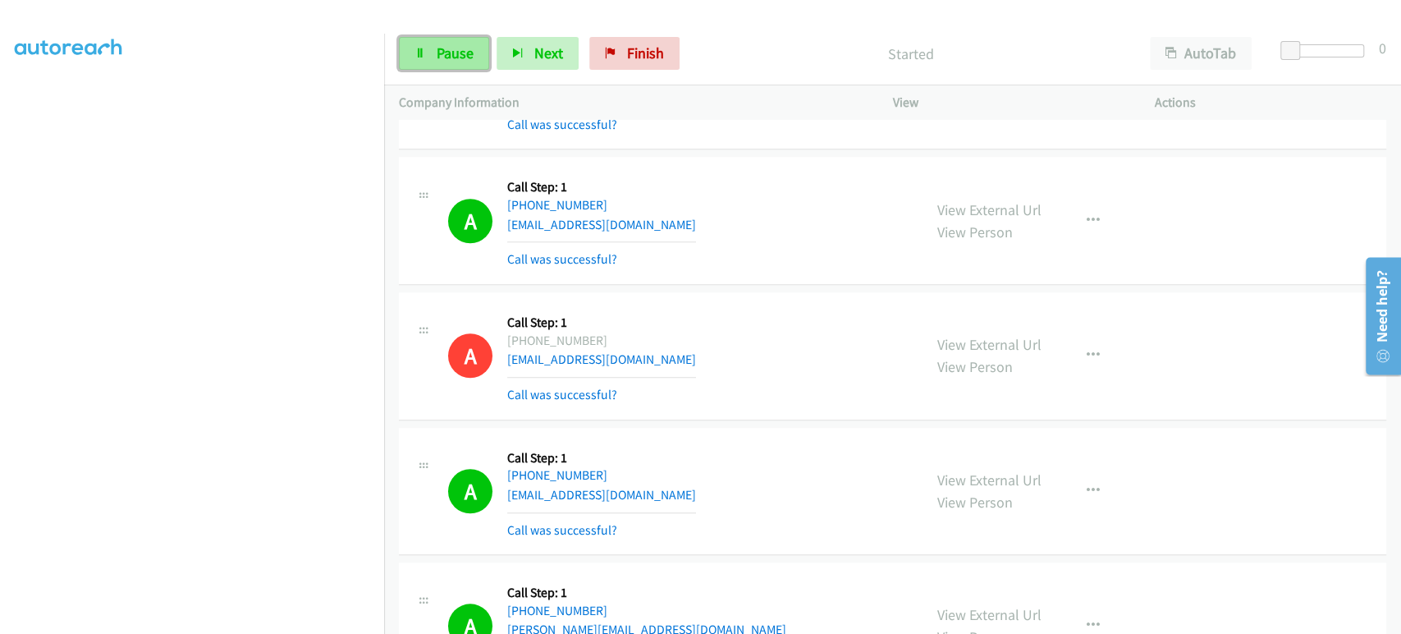
click at [424, 57] on icon at bounding box center [420, 53] width 11 height 11
click at [424, 57] on div "Start Calls Pause Next Finish" at bounding box center [556, 53] width 315 height 33
click at [420, 49] on icon at bounding box center [420, 53] width 11 height 11
click at [453, 48] on span "Pause" at bounding box center [455, 53] width 37 height 19
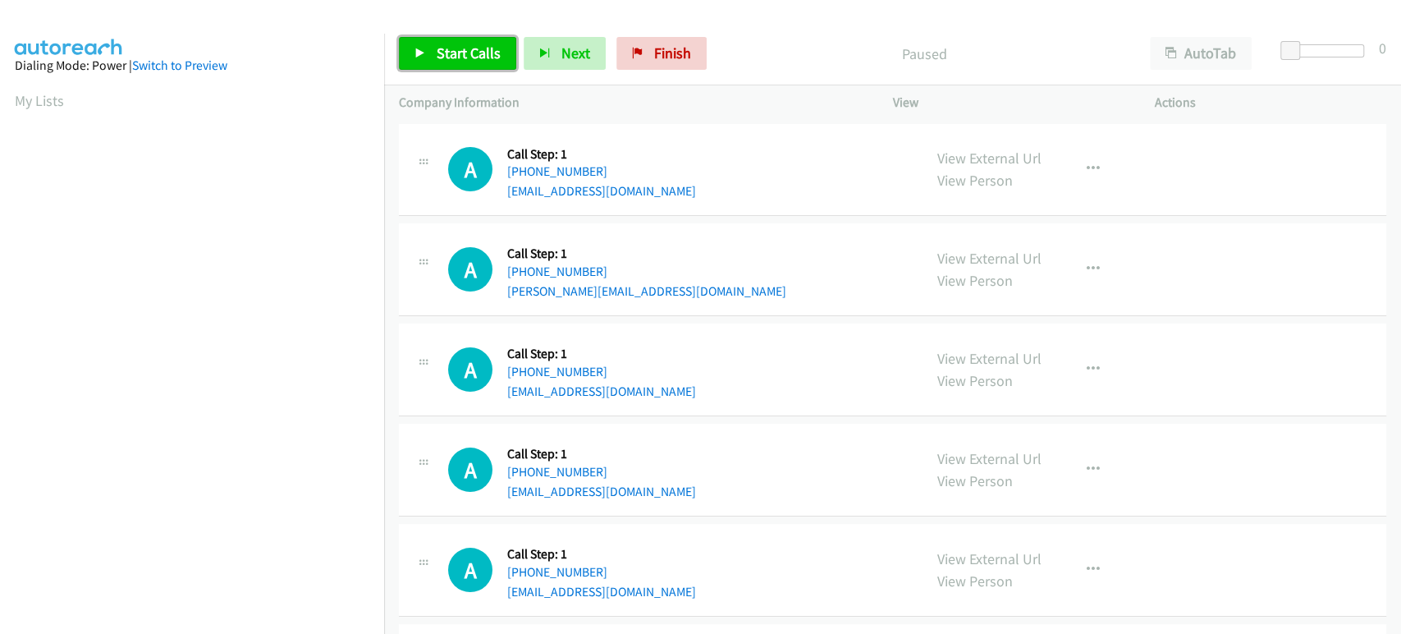
click at [457, 56] on span "Start Calls" at bounding box center [469, 53] width 64 height 19
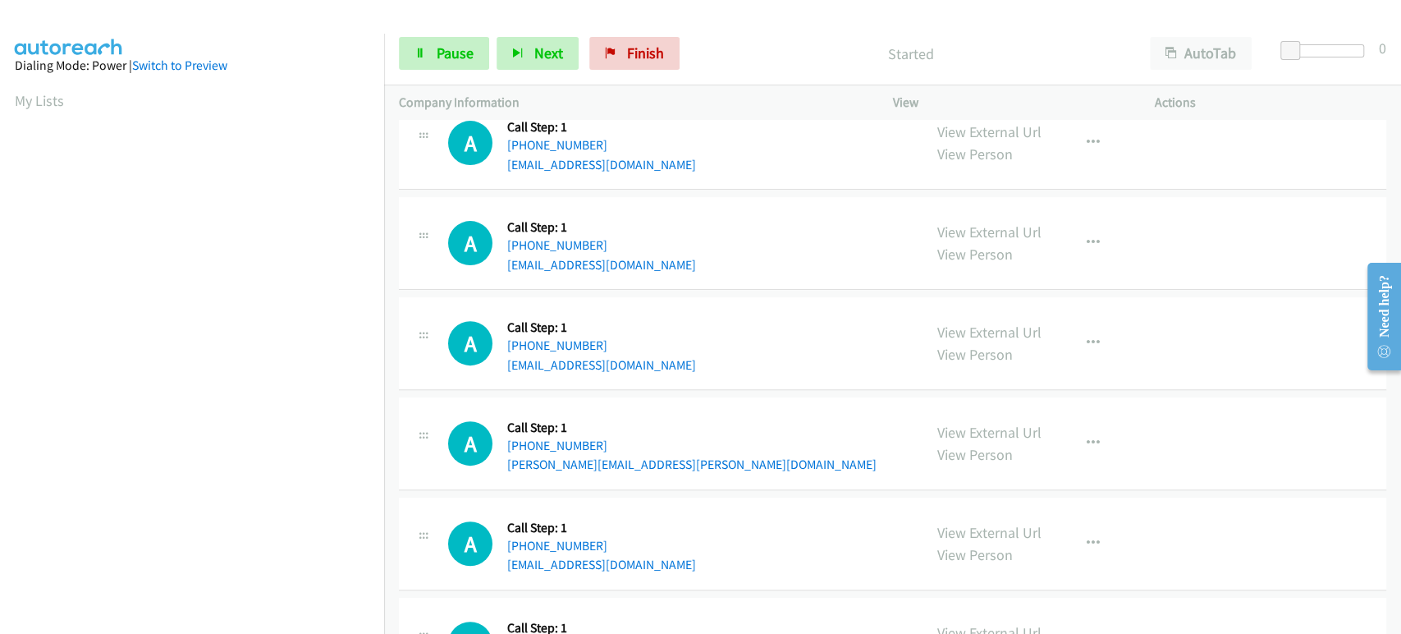
scroll to position [91, 0]
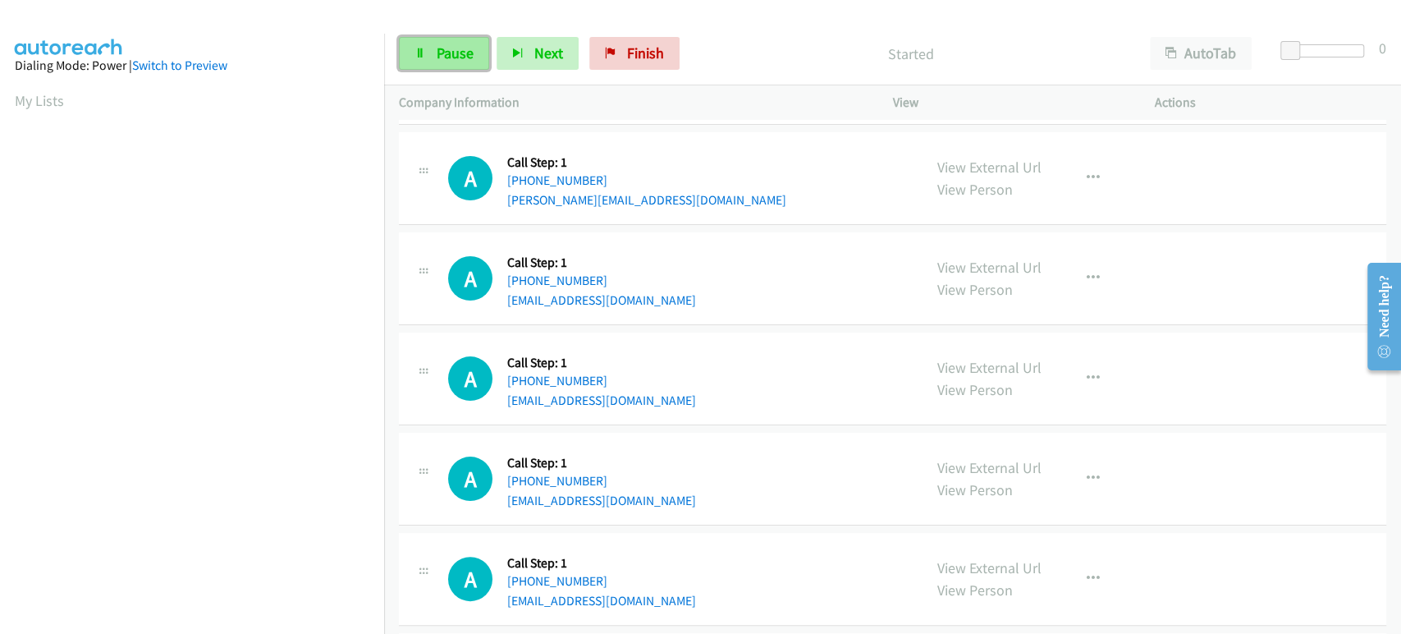
click at [445, 44] on span "Pause" at bounding box center [455, 53] width 37 height 19
click at [447, 50] on span "Start Calls" at bounding box center [469, 53] width 64 height 19
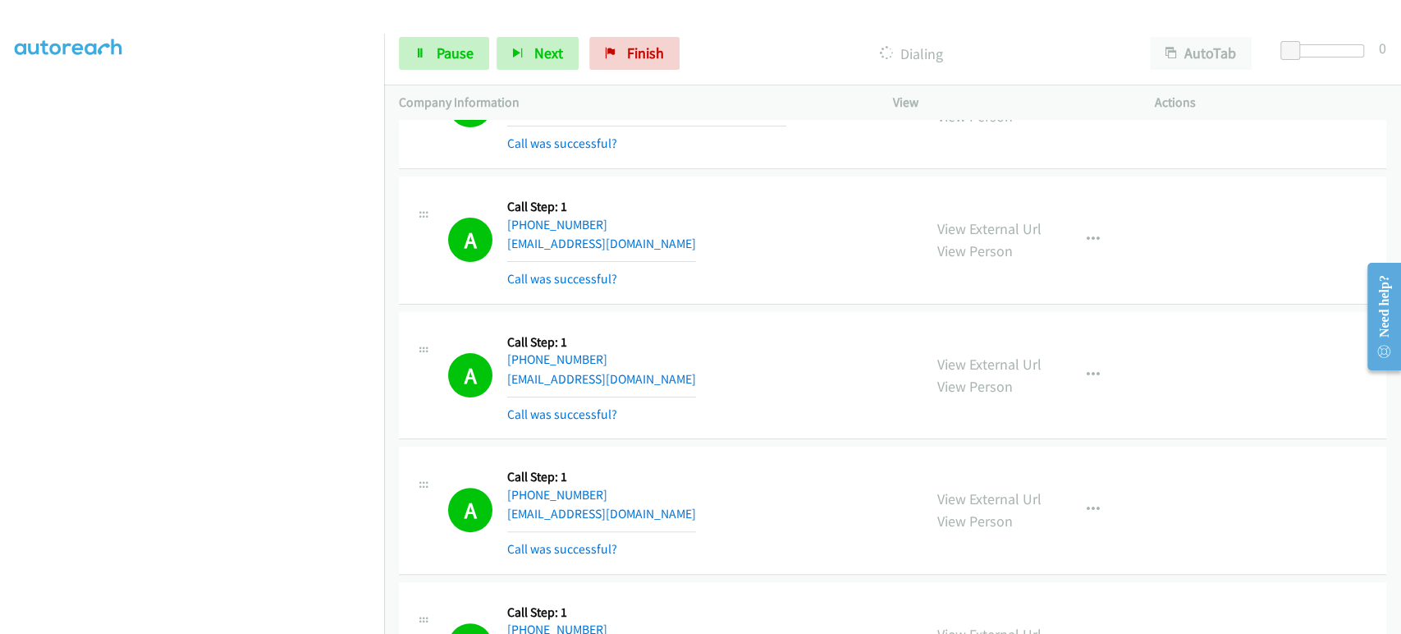
scroll to position [288, 0]
click at [408, 53] on link "Pause" at bounding box center [444, 53] width 90 height 33
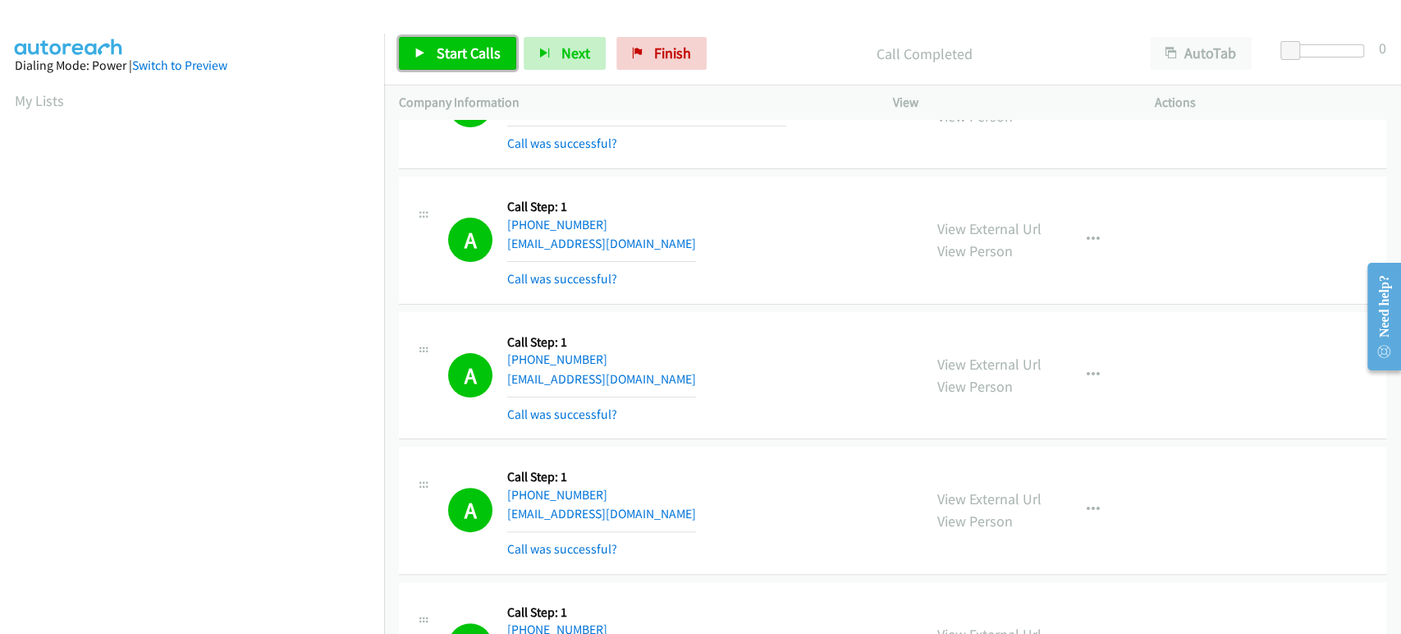
click at [453, 61] on span "Start Calls" at bounding box center [469, 53] width 64 height 19
click at [420, 57] on icon at bounding box center [420, 53] width 11 height 11
click at [420, 57] on div "Start Calls Pause Next Finish" at bounding box center [556, 53] width 315 height 33
click at [420, 57] on icon at bounding box center [420, 53] width 11 height 11
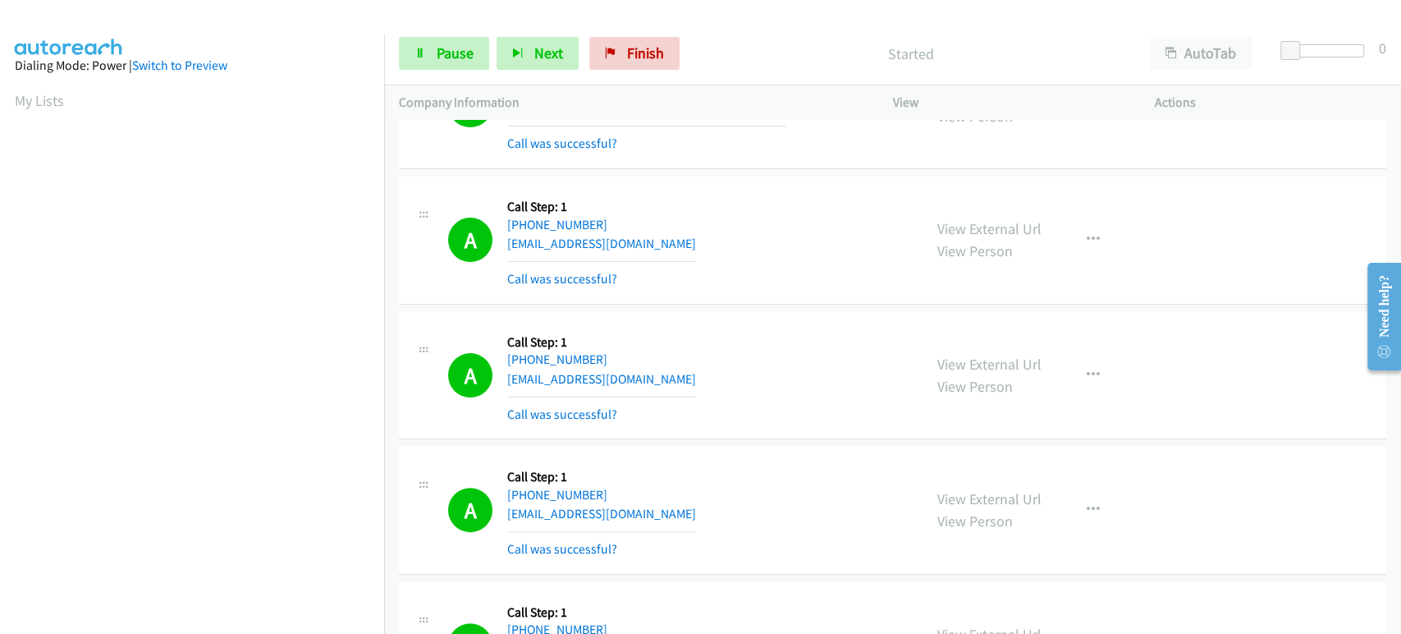
click at [391, 31] on div "Start Calls Pause Next Finish Started AutoTab AutoTab 0" at bounding box center [892, 53] width 1017 height 63
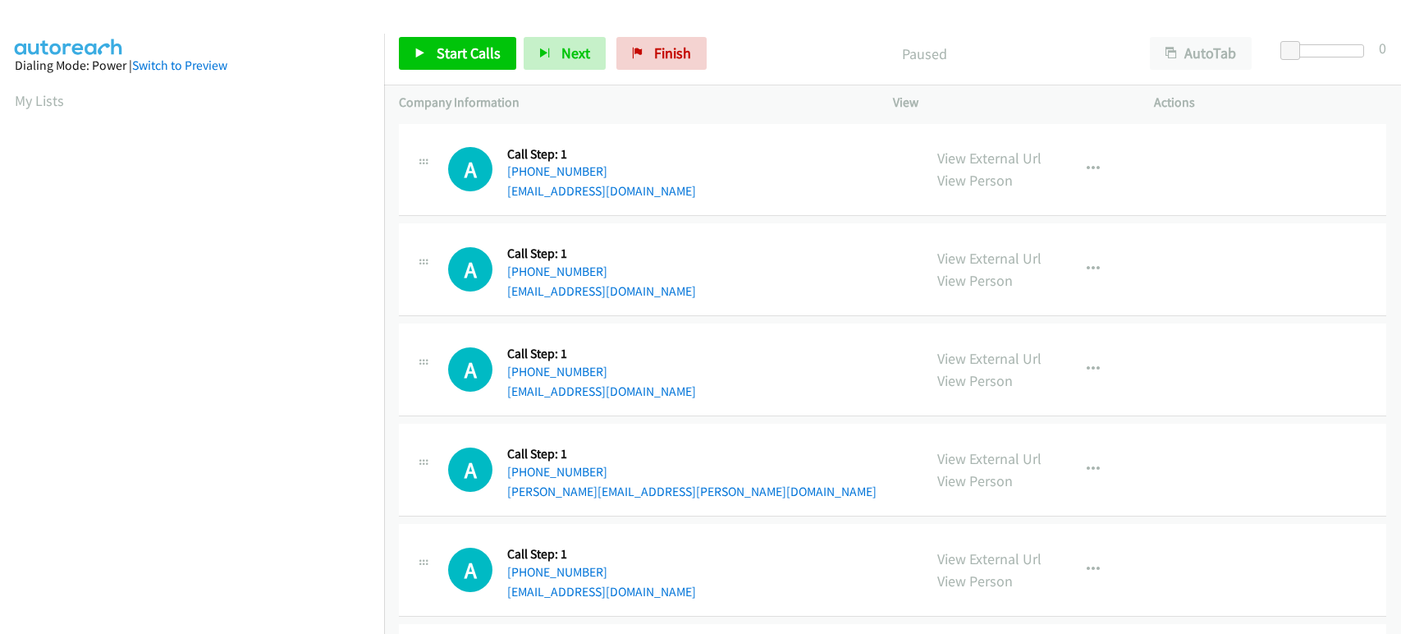
click at [453, 46] on span "Start Calls" at bounding box center [469, 53] width 64 height 19
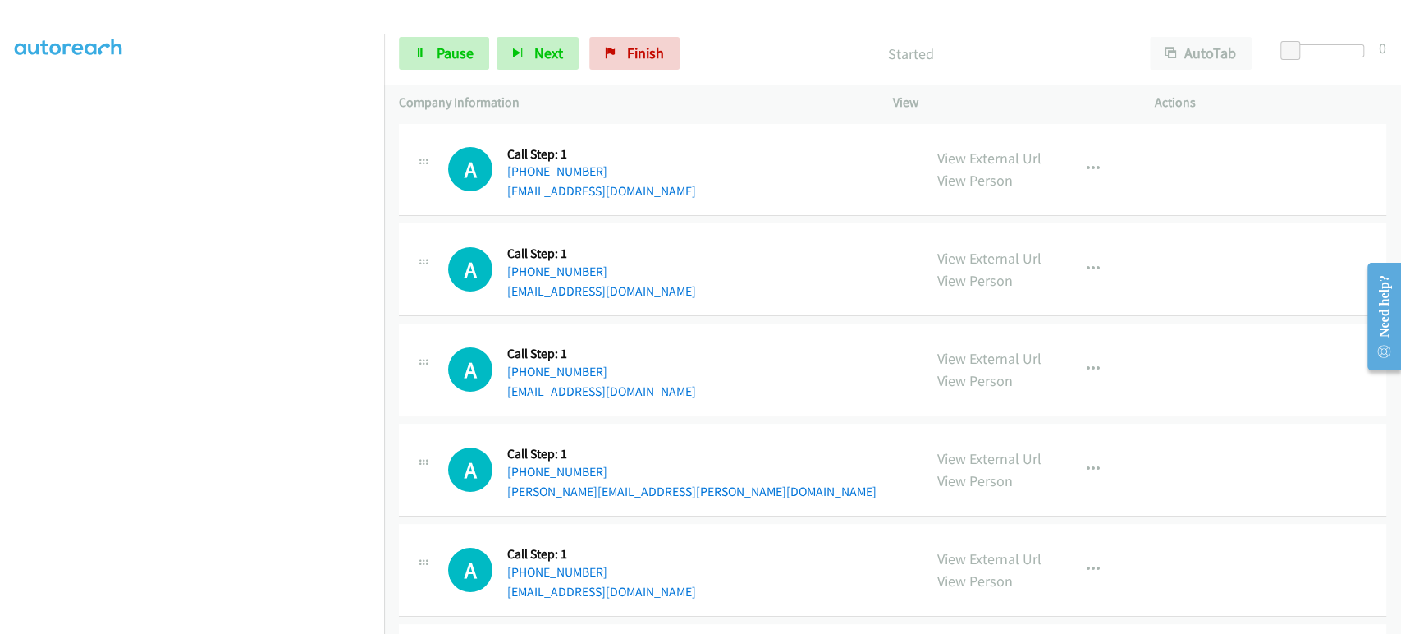
scroll to position [288, 0]
click at [529, 52] on button "Next" at bounding box center [538, 53] width 82 height 33
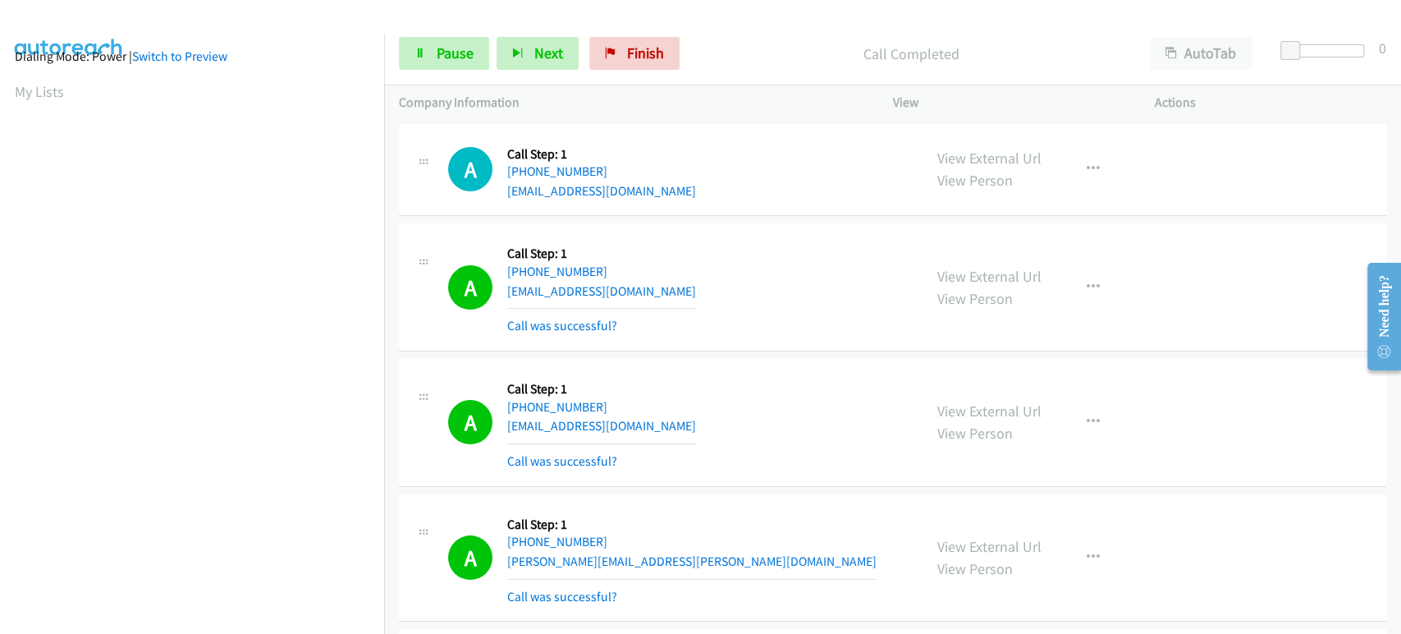
scroll to position [0, 0]
click at [438, 53] on span "Pause" at bounding box center [455, 53] width 37 height 19
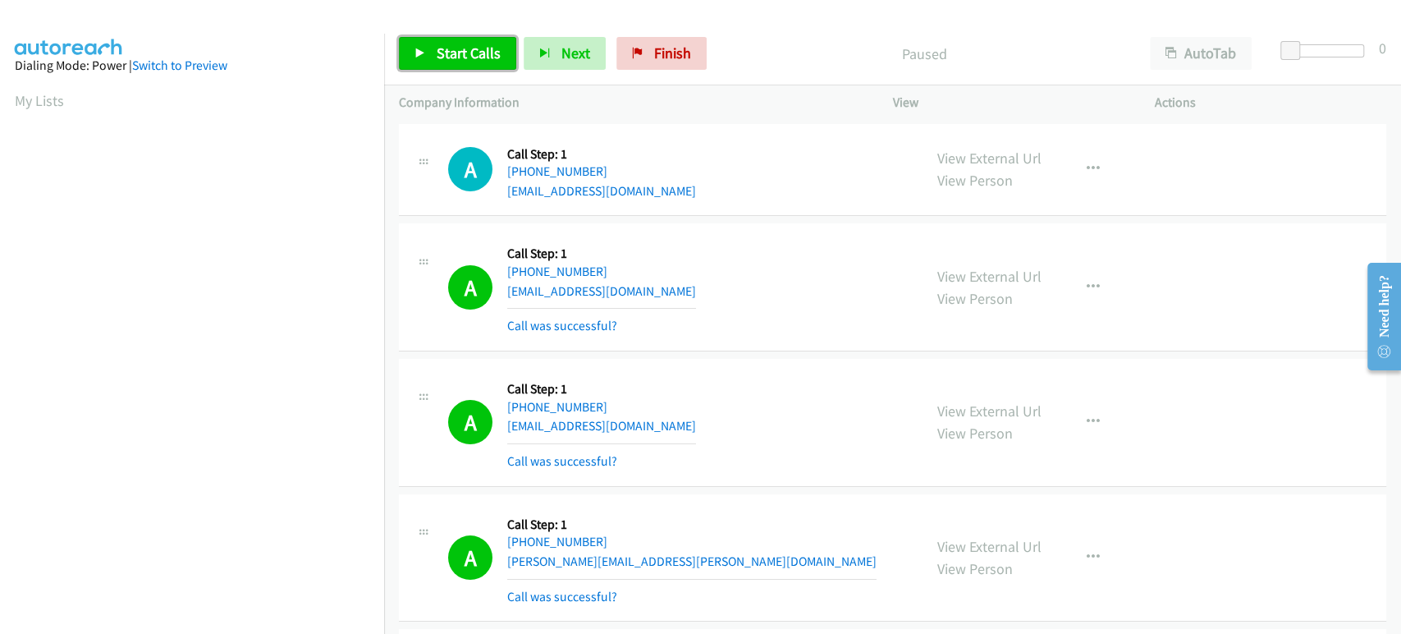
click at [438, 53] on span "Start Calls" at bounding box center [469, 53] width 64 height 19
click at [417, 57] on icon at bounding box center [420, 53] width 11 height 11
click at [458, 47] on span "Start Calls" at bounding box center [469, 53] width 64 height 19
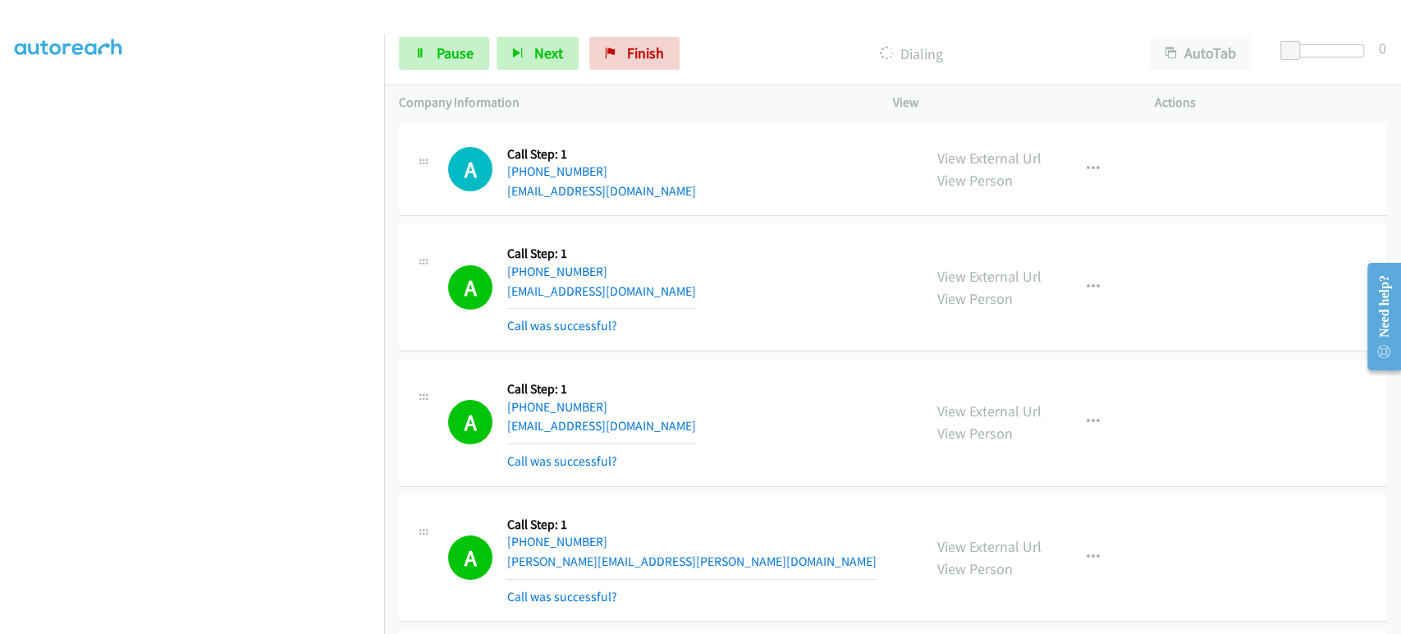
click at [281, 621] on section at bounding box center [192, 244] width 355 height 786
click at [439, 57] on span "Pause" at bounding box center [455, 53] width 37 height 19
click at [439, 57] on span "Start Calls" at bounding box center [469, 53] width 64 height 19
click at [534, 62] on span "Next" at bounding box center [548, 53] width 29 height 19
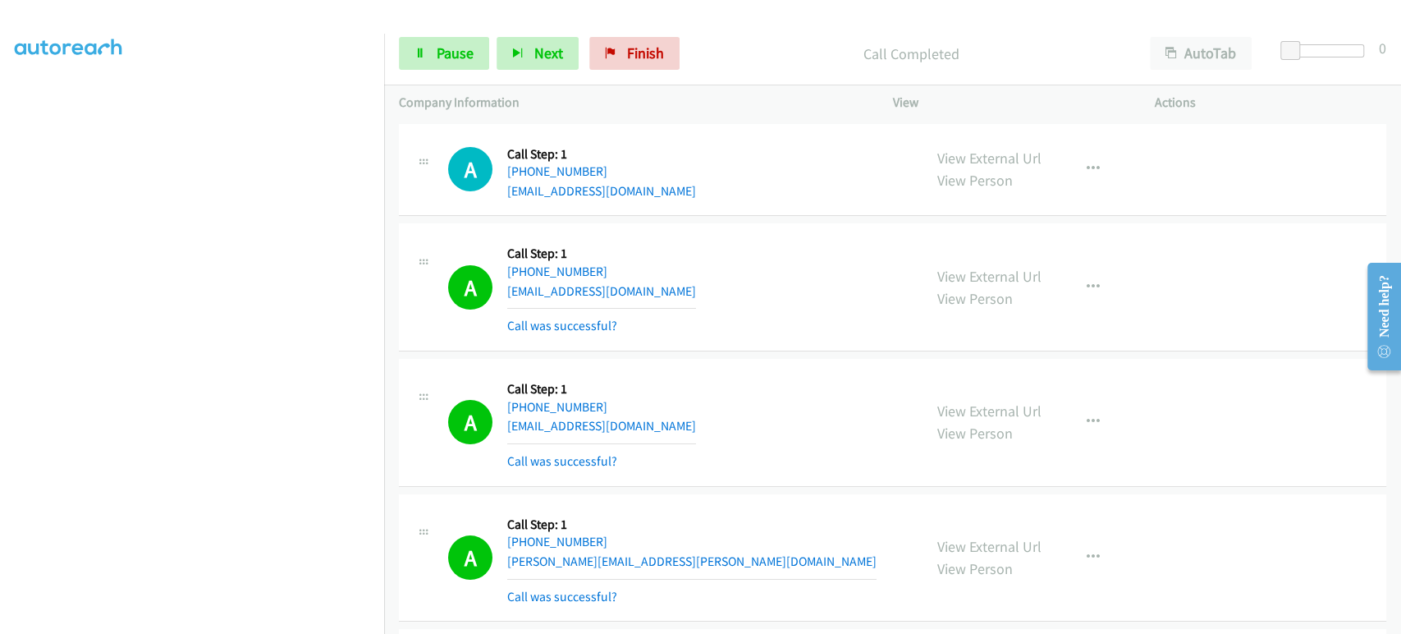
scroll to position [288, 0]
click at [443, 57] on span "Pause" at bounding box center [455, 53] width 37 height 19
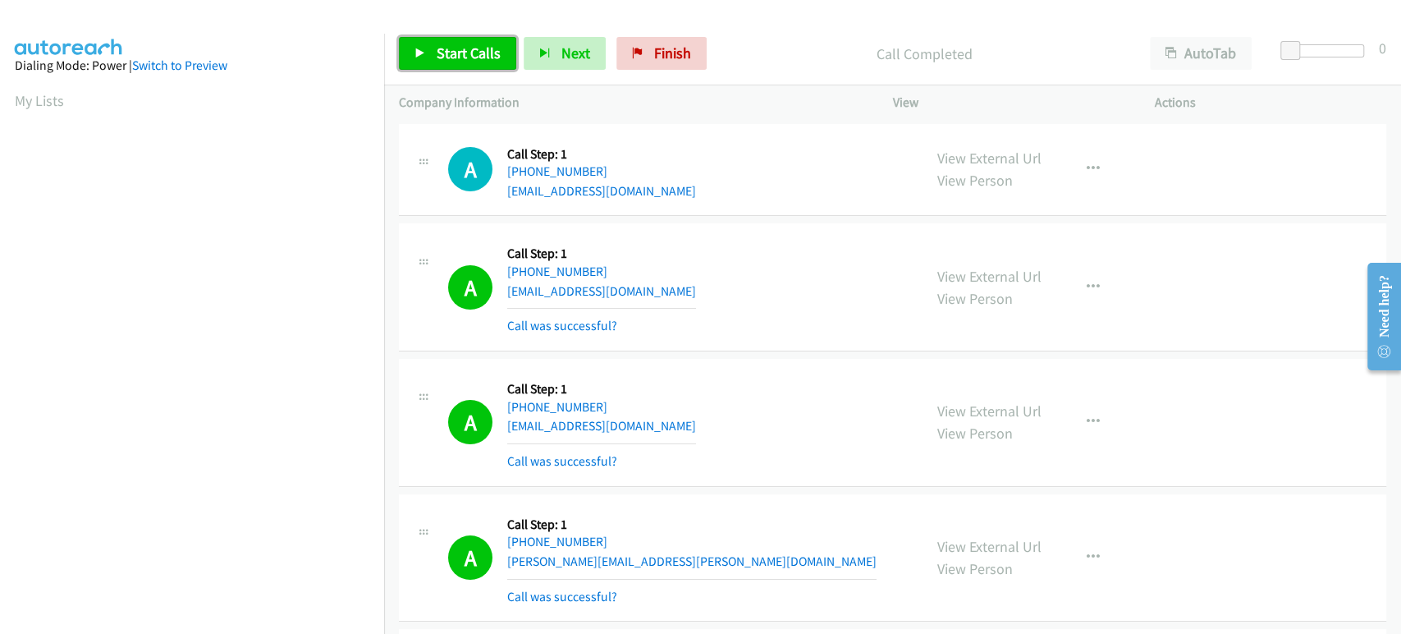
click at [445, 58] on span "Start Calls" at bounding box center [469, 53] width 64 height 19
click at [438, 53] on span "Pause" at bounding box center [455, 53] width 37 height 19
click at [456, 62] on link "Start Calls" at bounding box center [457, 53] width 117 height 33
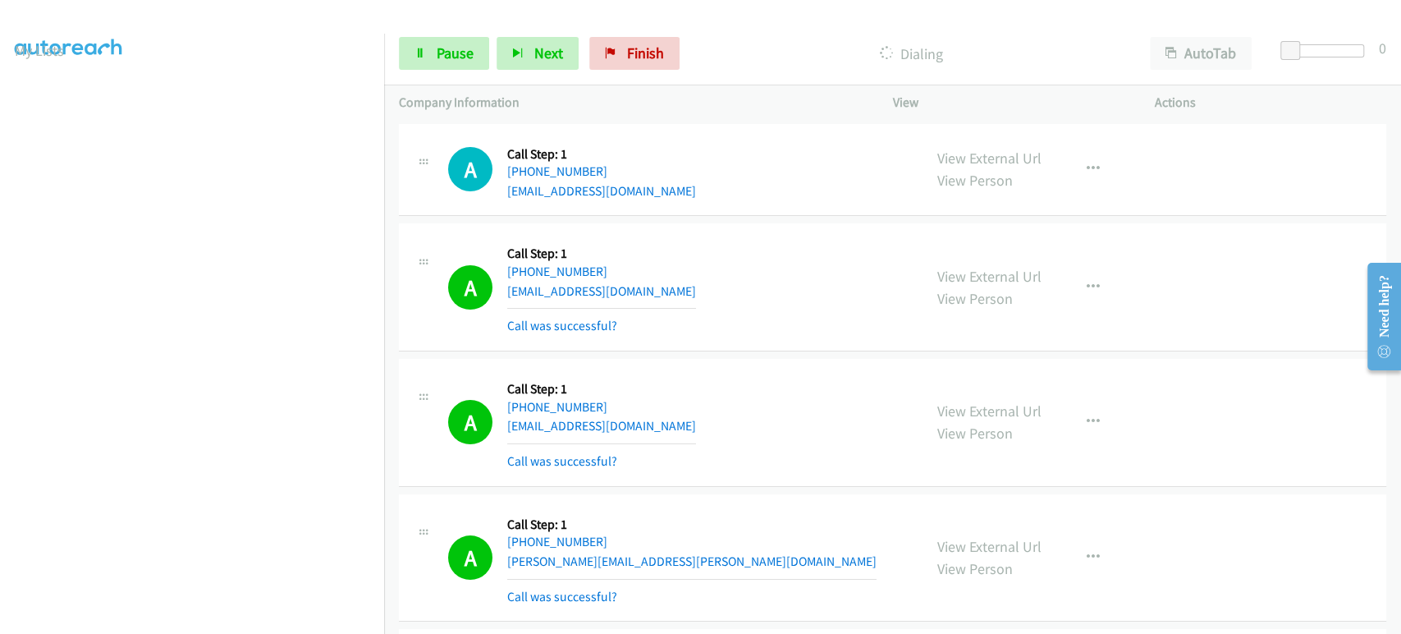
scroll to position [14, 0]
click at [429, 55] on link "Pause" at bounding box center [444, 53] width 90 height 33
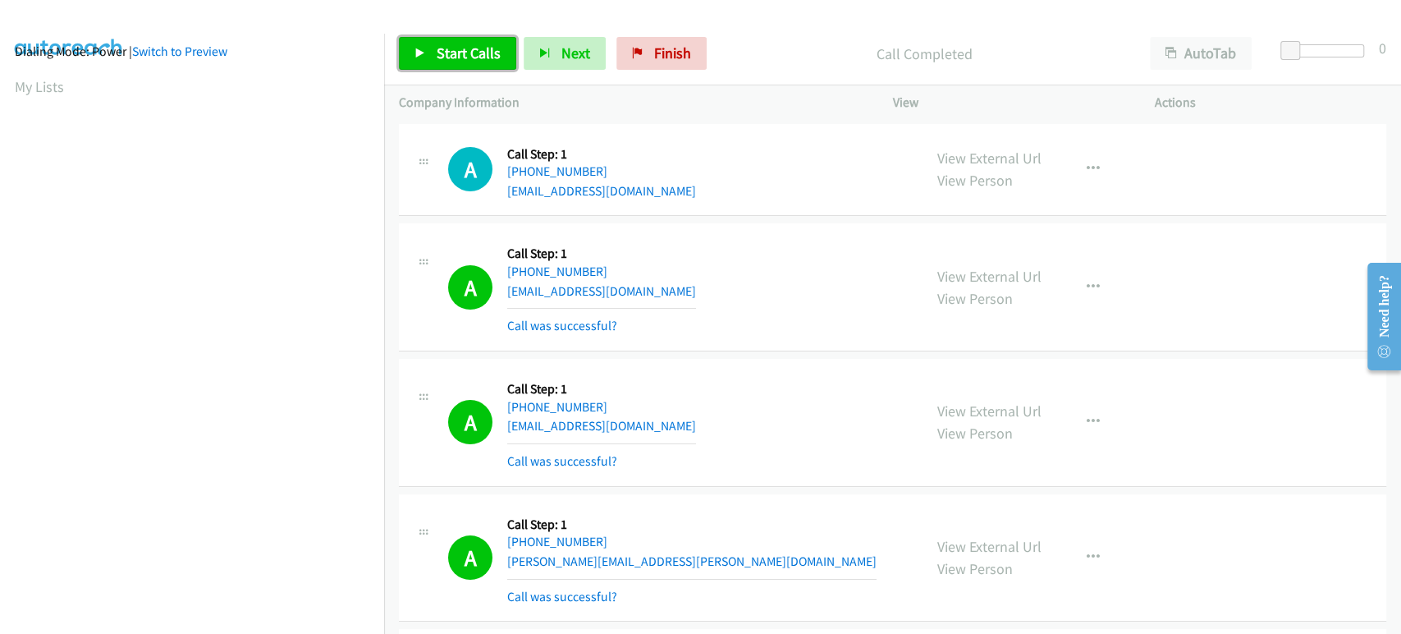
click at [433, 56] on link "Start Calls" at bounding box center [457, 53] width 117 height 33
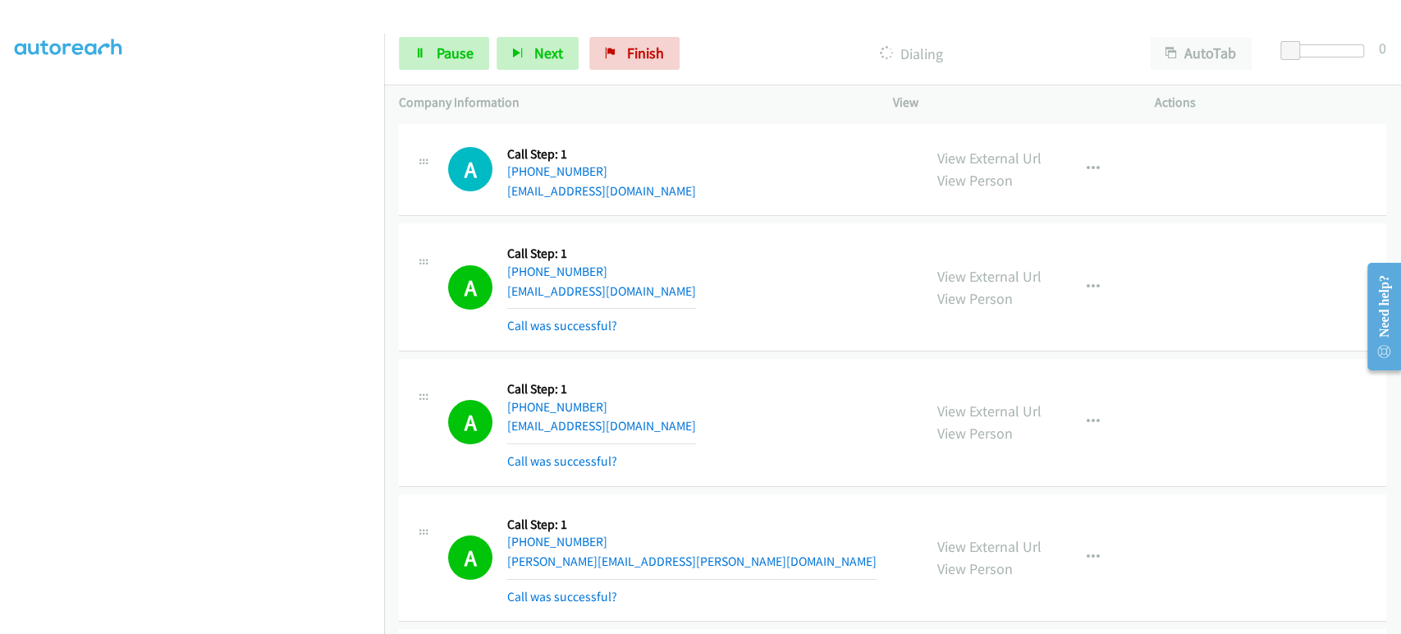
scroll to position [0, 0]
click at [431, 56] on link "Pause" at bounding box center [444, 53] width 90 height 33
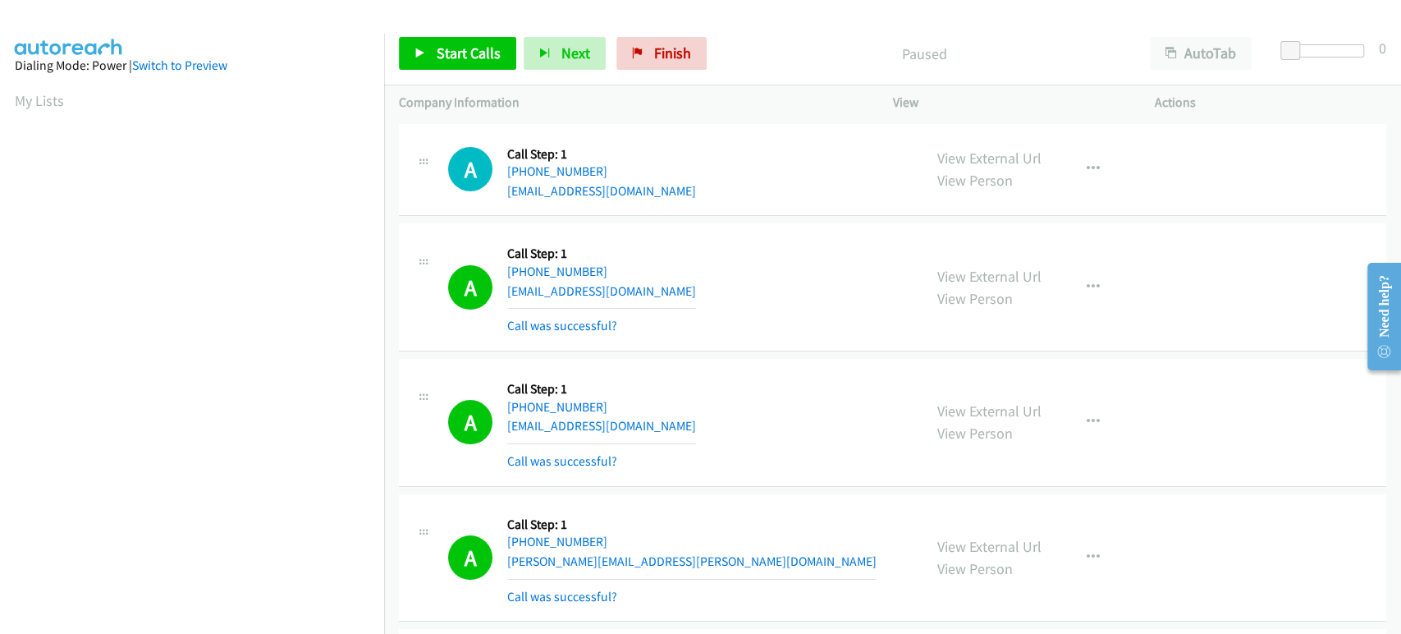
scroll to position [288, 0]
click at [463, 53] on span "Start Calls" at bounding box center [469, 53] width 64 height 19
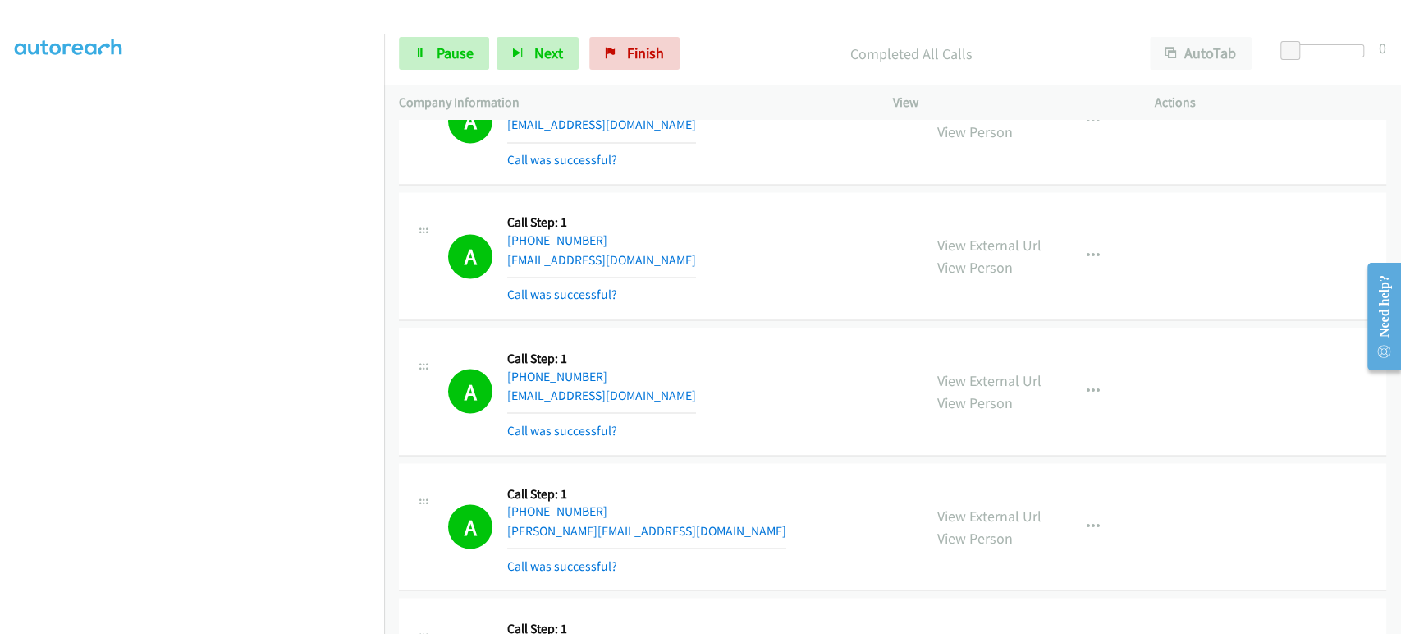
scroll to position [0, 0]
click at [424, 51] on icon at bounding box center [420, 53] width 11 height 11
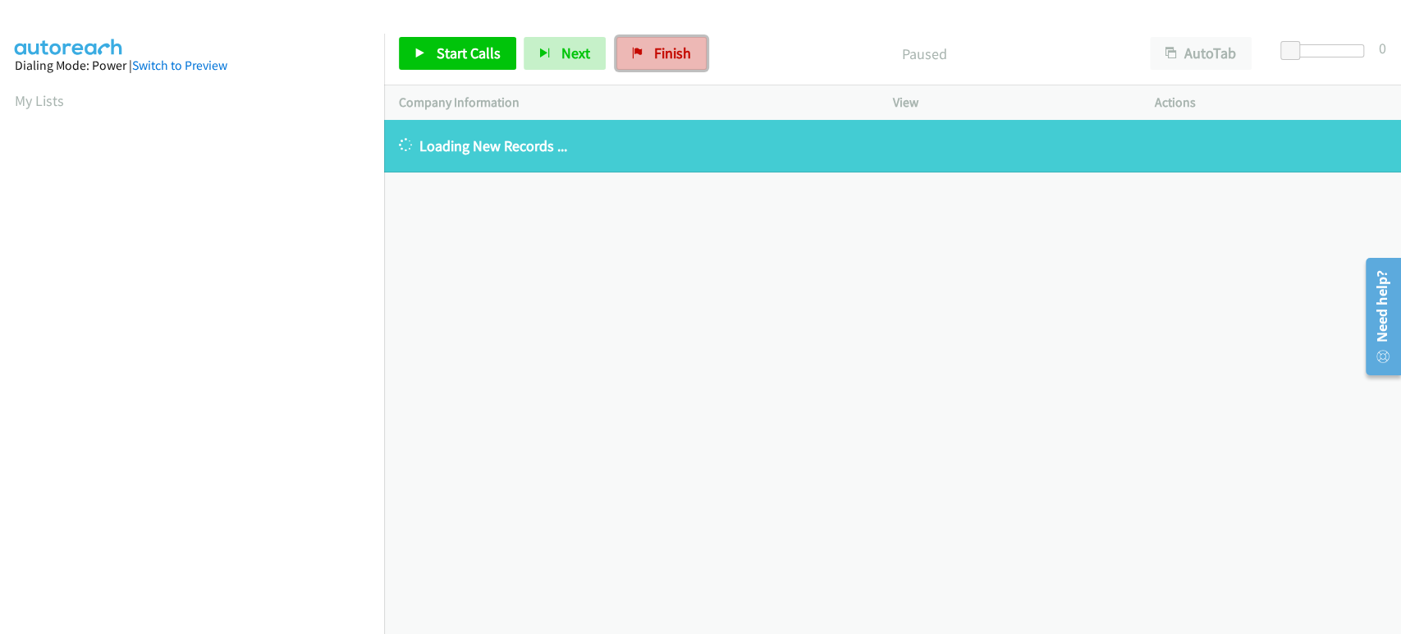
click at [662, 48] on span "Finish" at bounding box center [672, 53] width 37 height 19
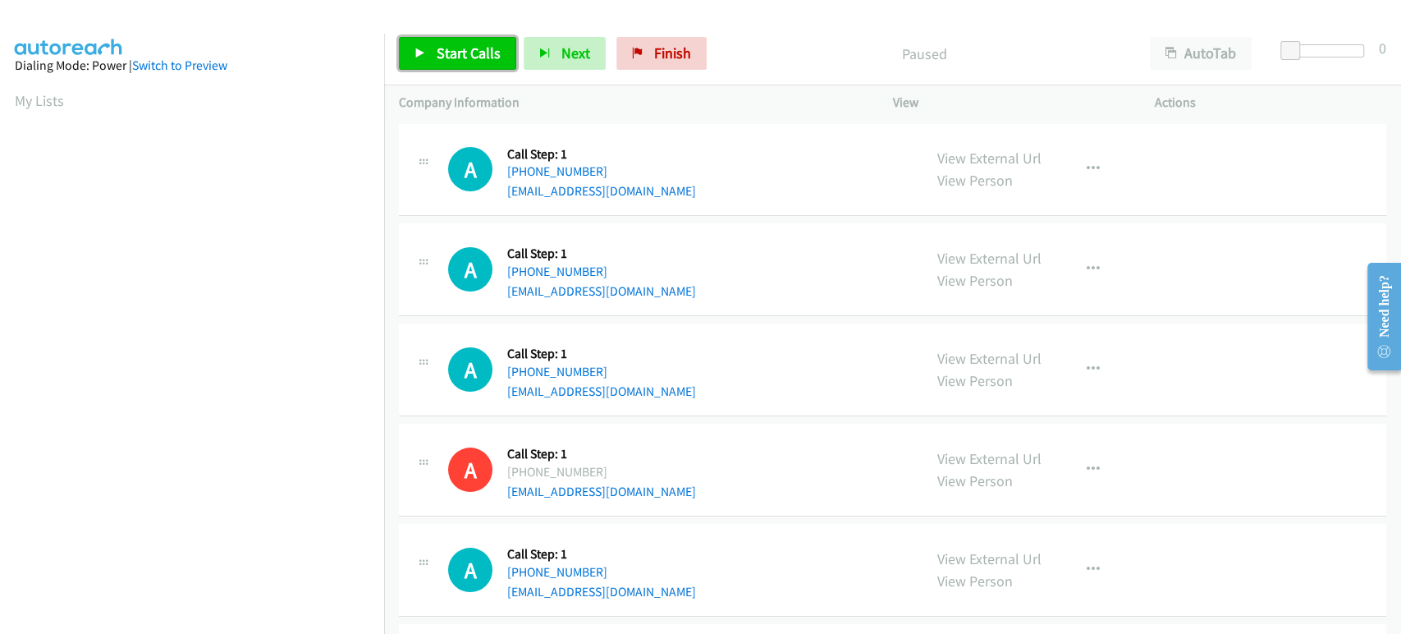
click at [430, 61] on link "Start Calls" at bounding box center [457, 53] width 117 height 33
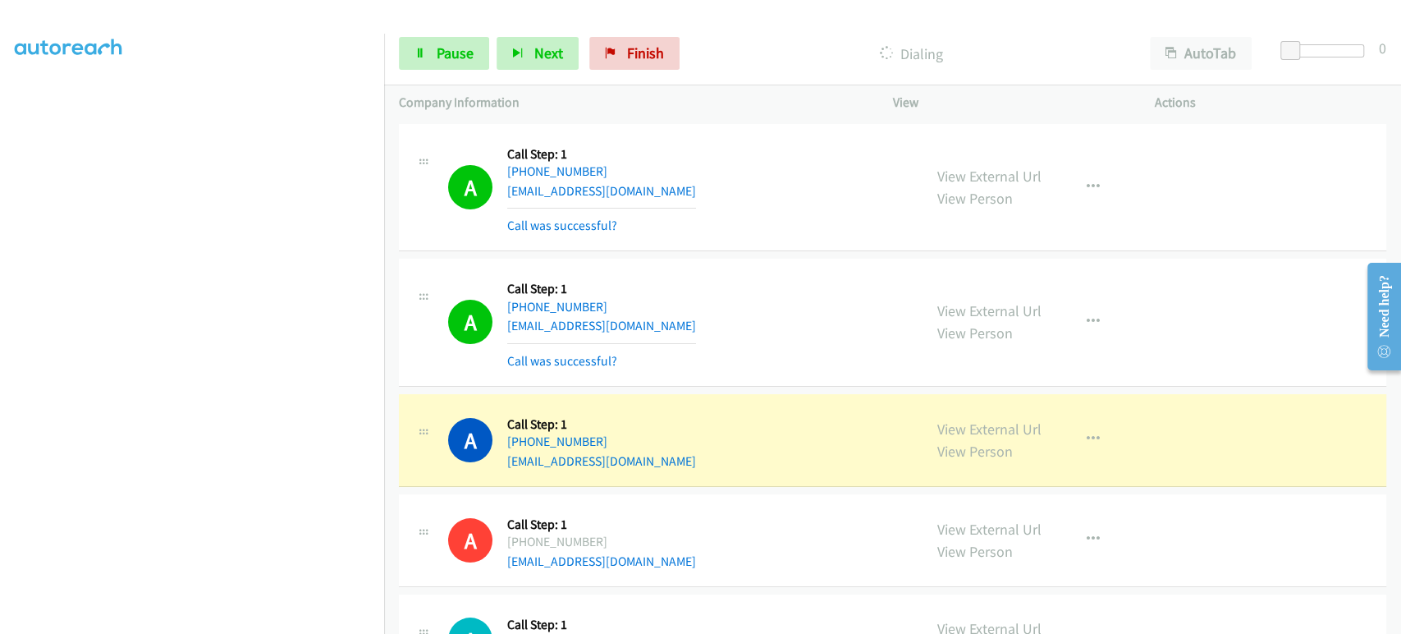
click at [197, 621] on section at bounding box center [192, 244] width 355 height 786
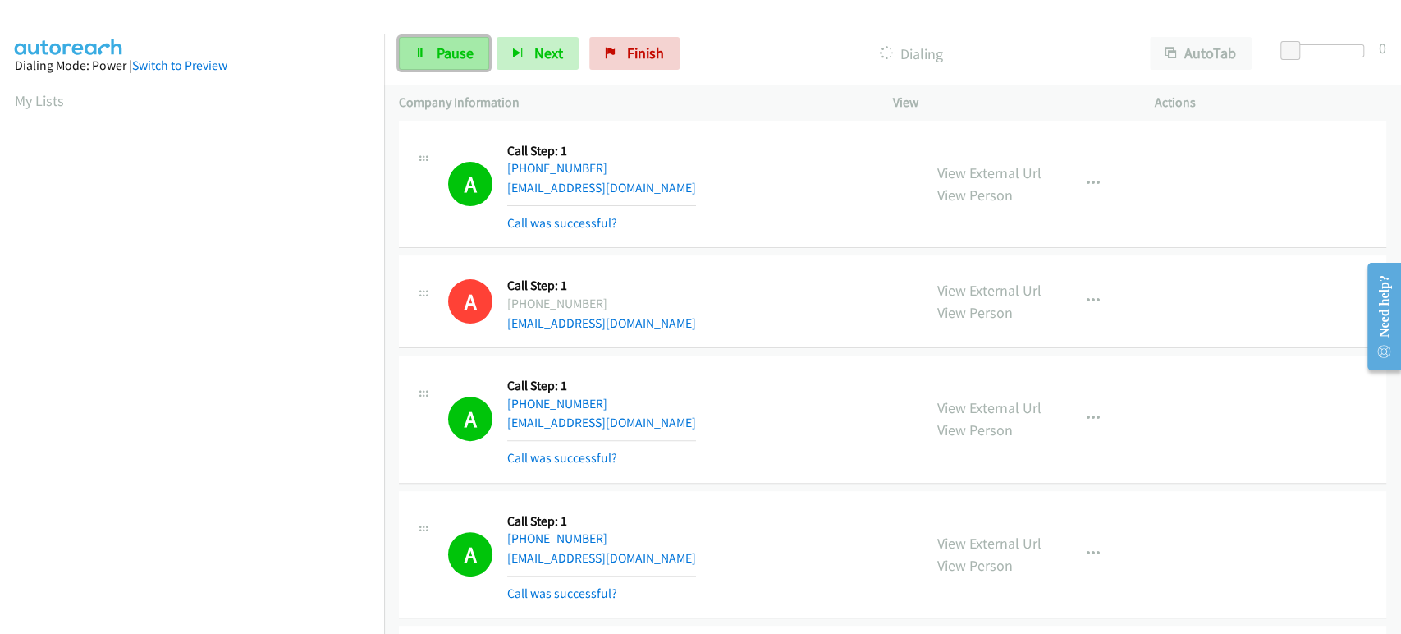
click at [449, 56] on span "Pause" at bounding box center [455, 53] width 37 height 19
click at [454, 57] on span "Start Calls" at bounding box center [469, 53] width 64 height 19
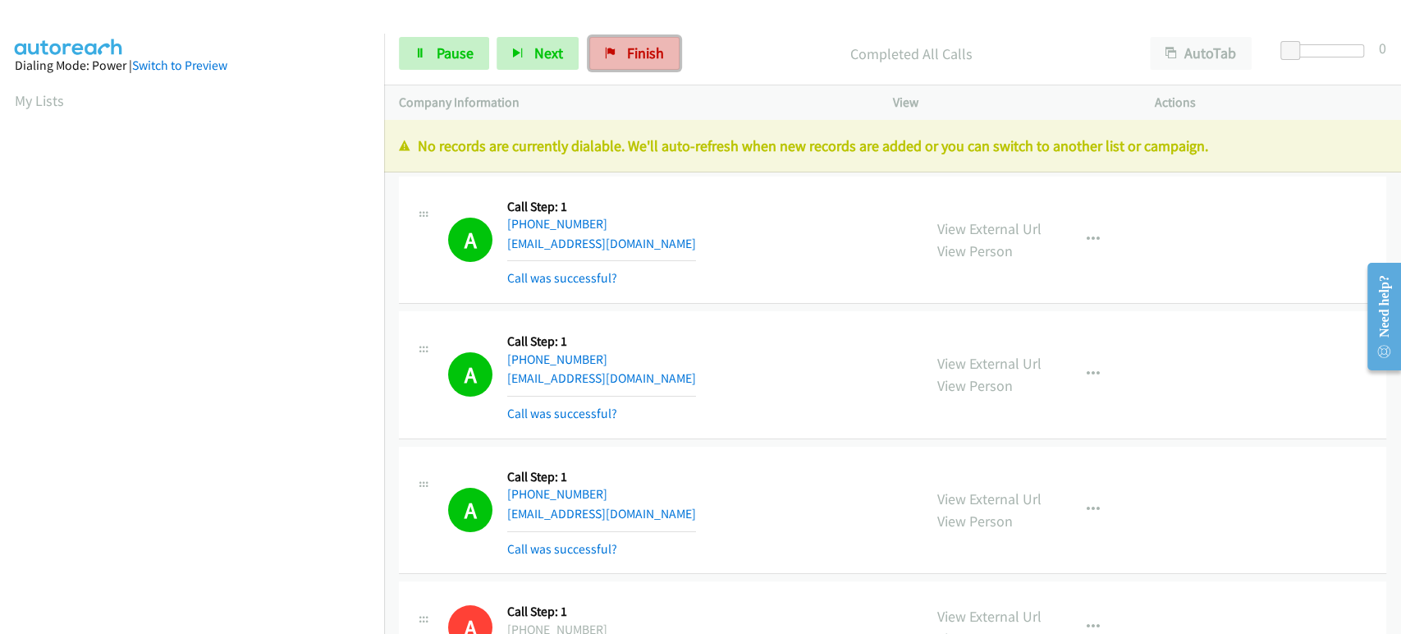
click at [647, 48] on span "Finish" at bounding box center [645, 53] width 37 height 19
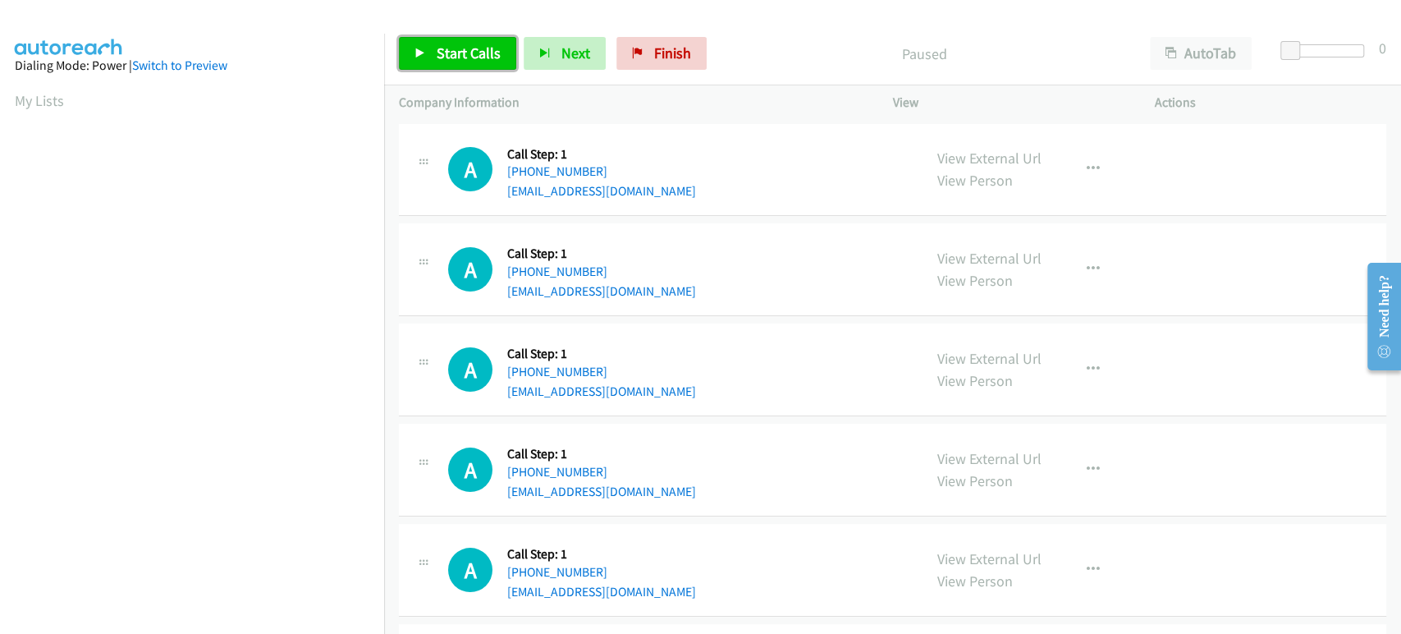
click at [453, 60] on span "Start Calls" at bounding box center [469, 53] width 64 height 19
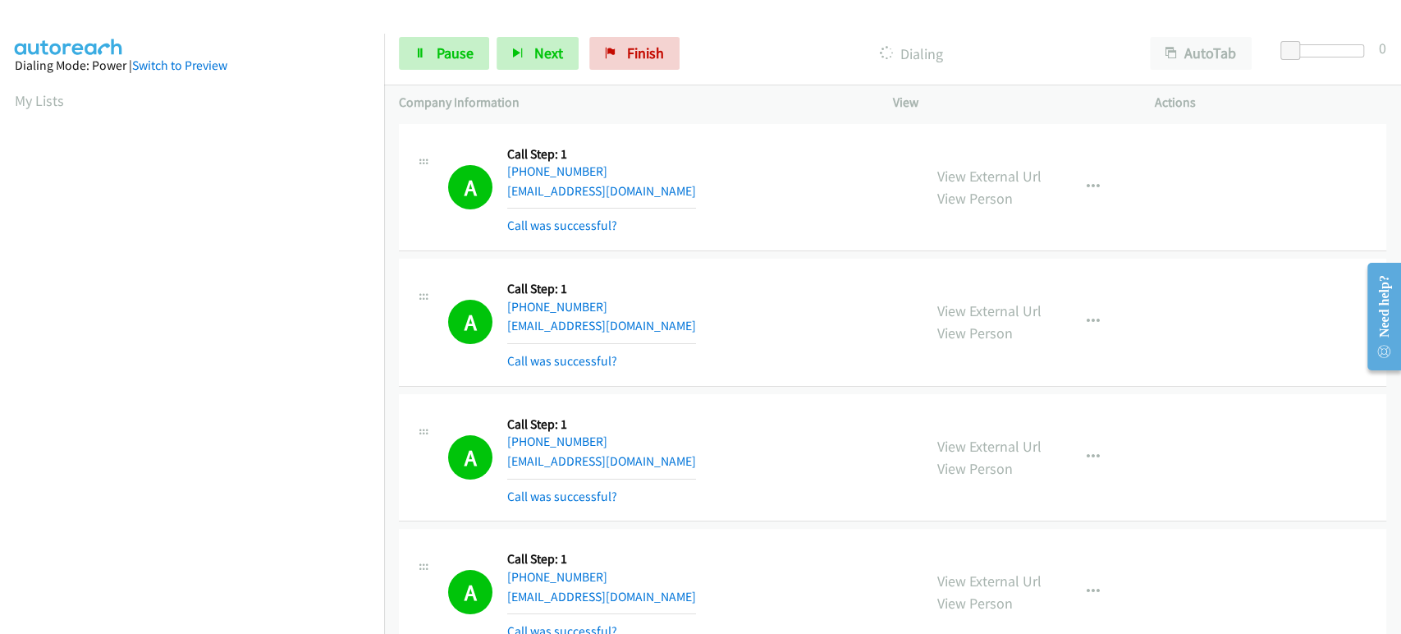
scroll to position [288, 0]
click at [406, 39] on link "Pause" at bounding box center [444, 53] width 90 height 33
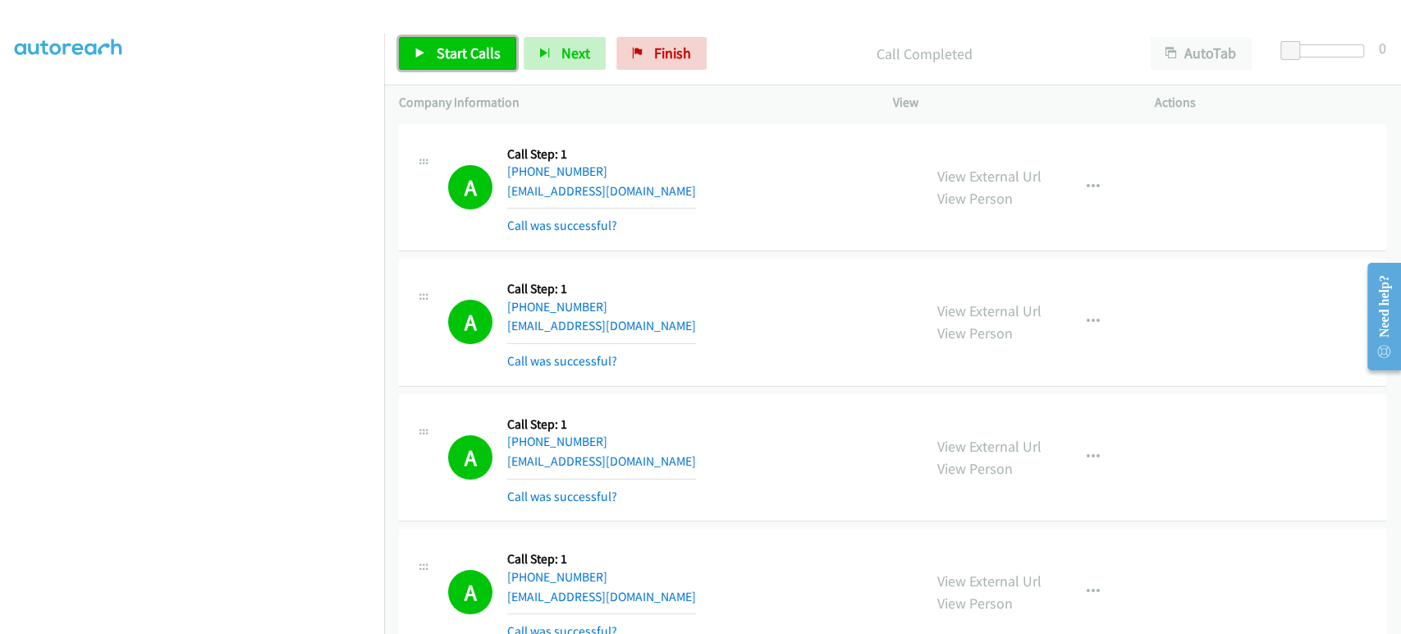
click at [447, 58] on span "Start Calls" at bounding box center [469, 53] width 64 height 19
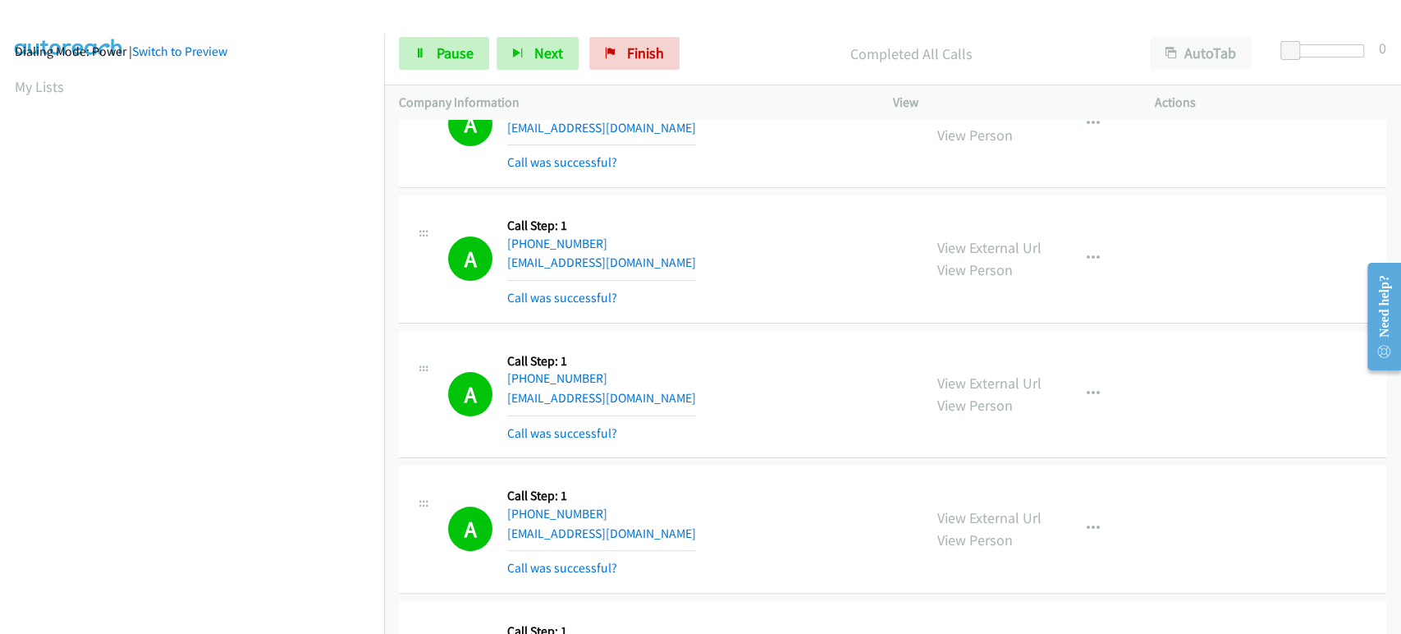
scroll to position [0, 0]
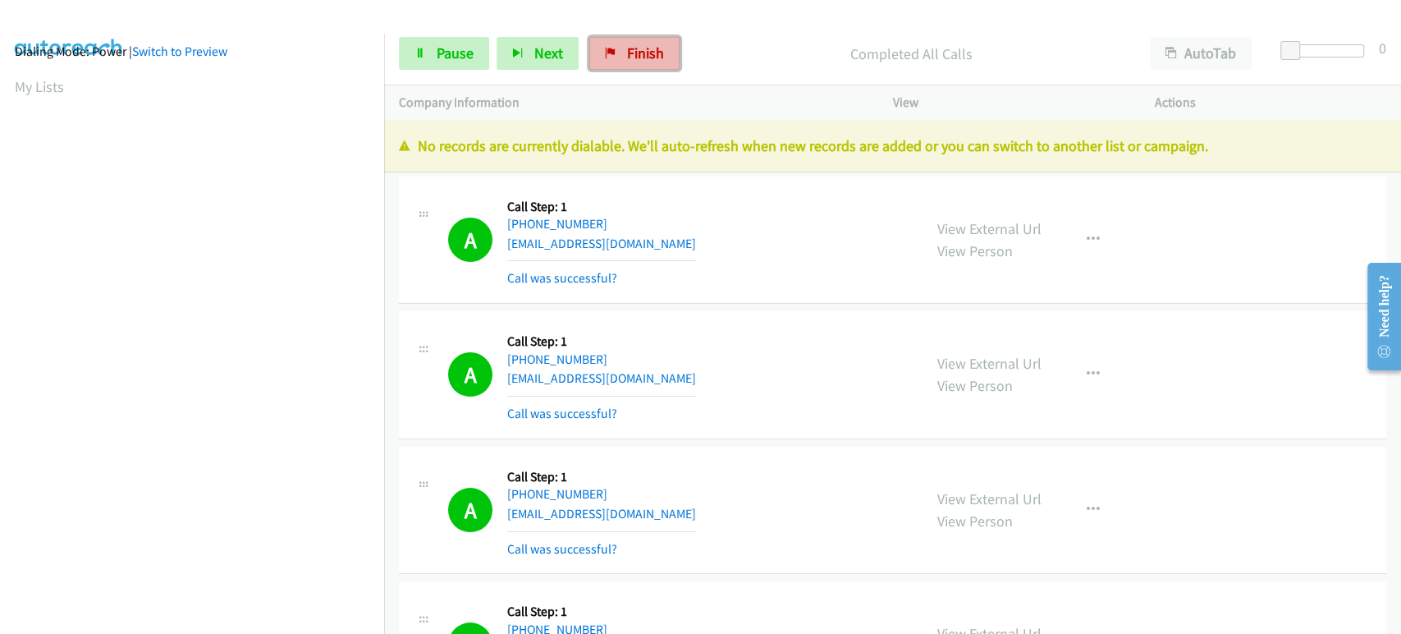
click at [605, 53] on icon at bounding box center [610, 53] width 11 height 11
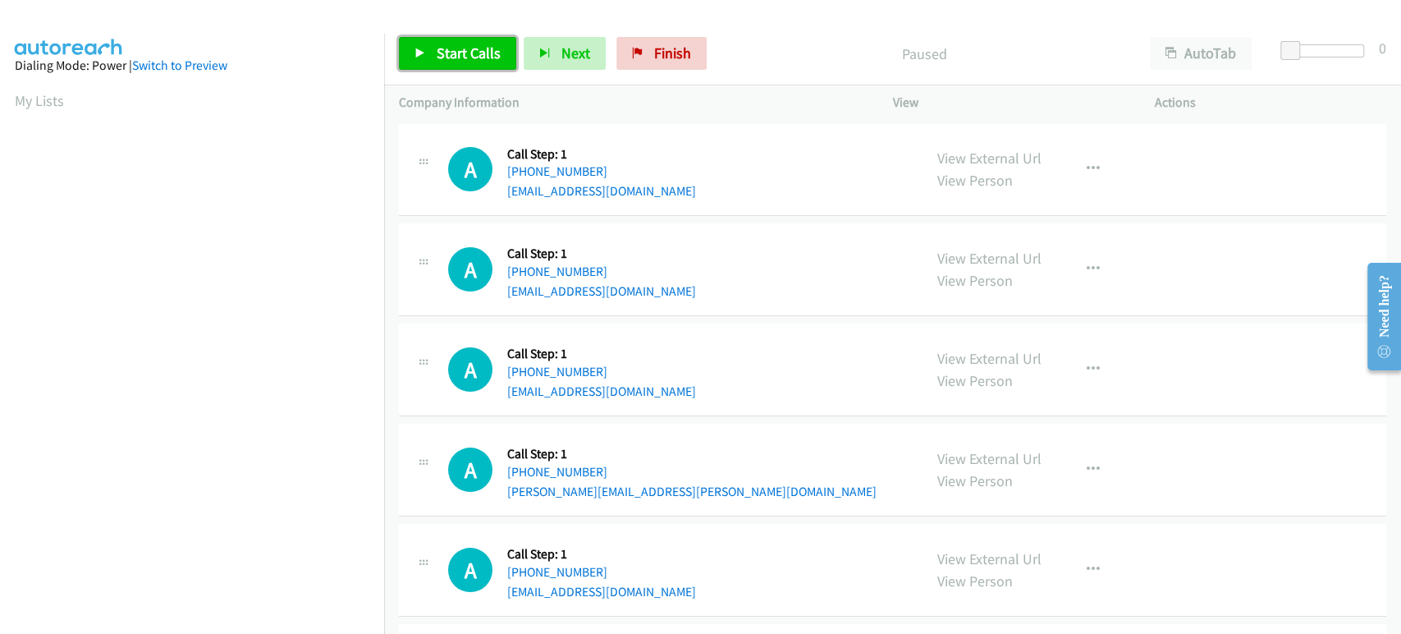
click at [465, 64] on link "Start Calls" at bounding box center [457, 53] width 117 height 33
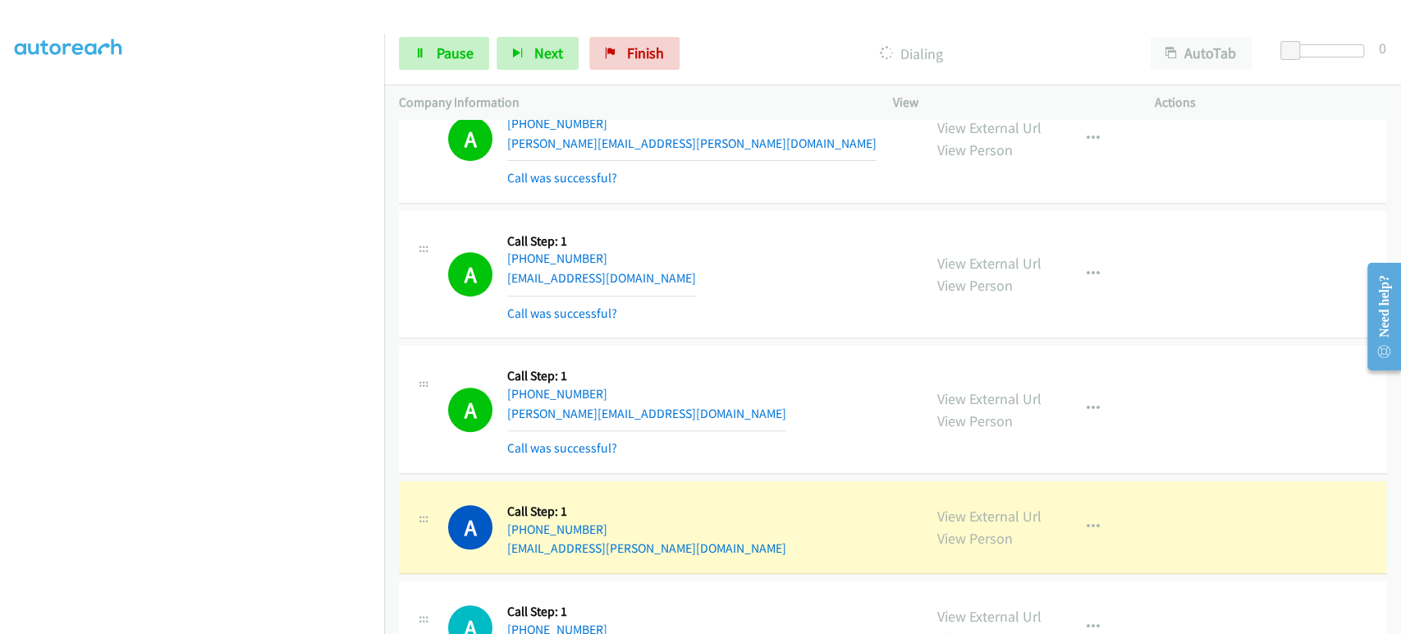
scroll to position [456, 0]
click at [1087, 406] on icon "button" at bounding box center [1093, 406] width 13 height 13
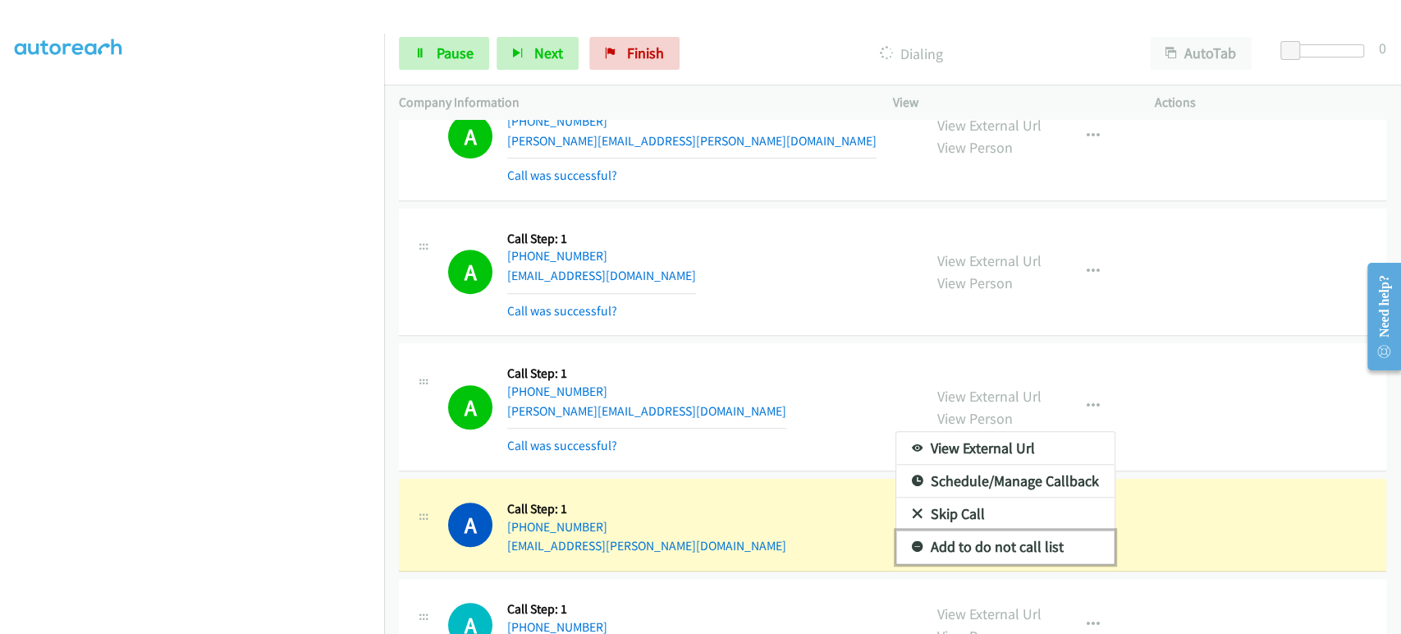
click at [1000, 549] on link "Add to do not call list" at bounding box center [1006, 546] width 218 height 33
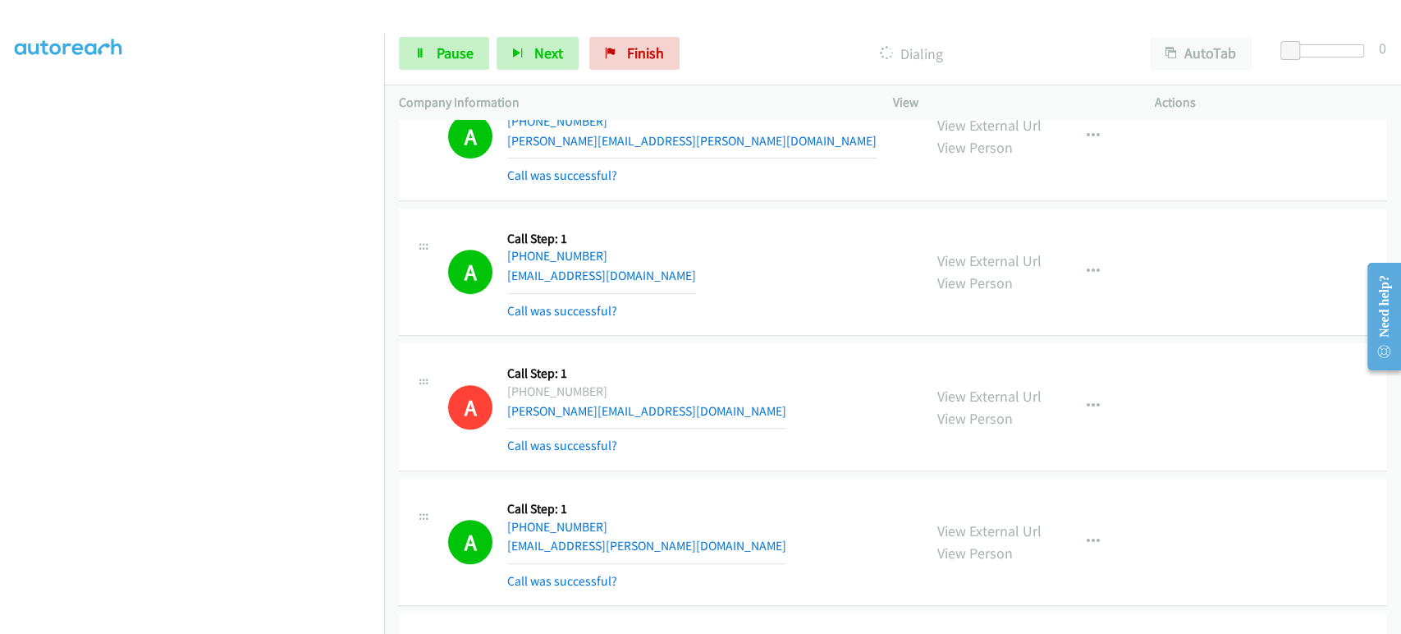
scroll to position [0, 0]
click at [437, 65] on link "Pause" at bounding box center [444, 53] width 90 height 33
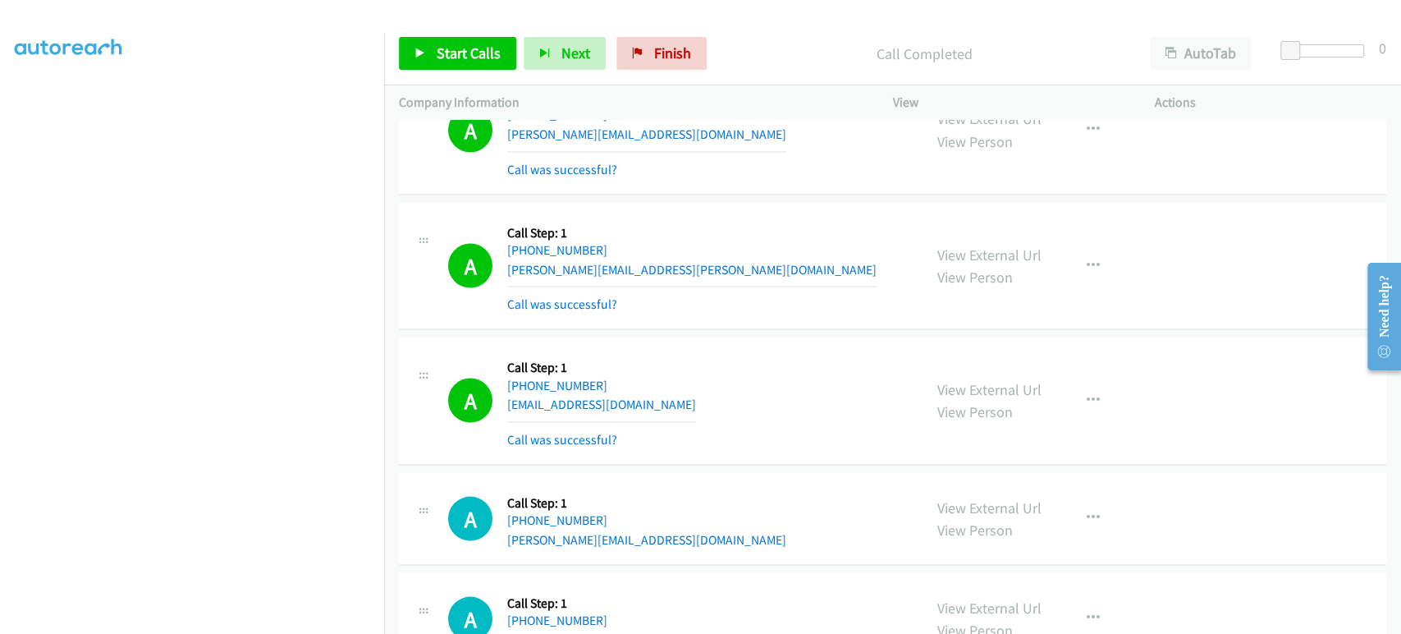
scroll to position [2006, 0]
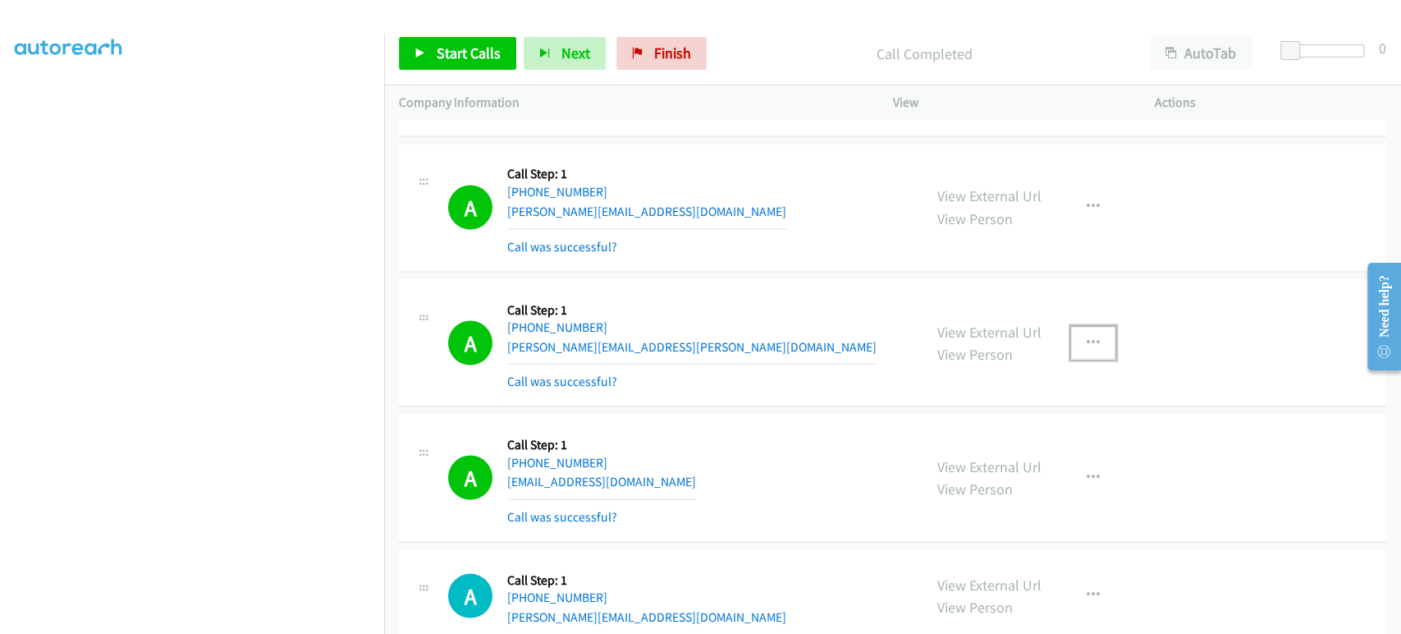
click at [1097, 337] on button "button" at bounding box center [1093, 342] width 44 height 33
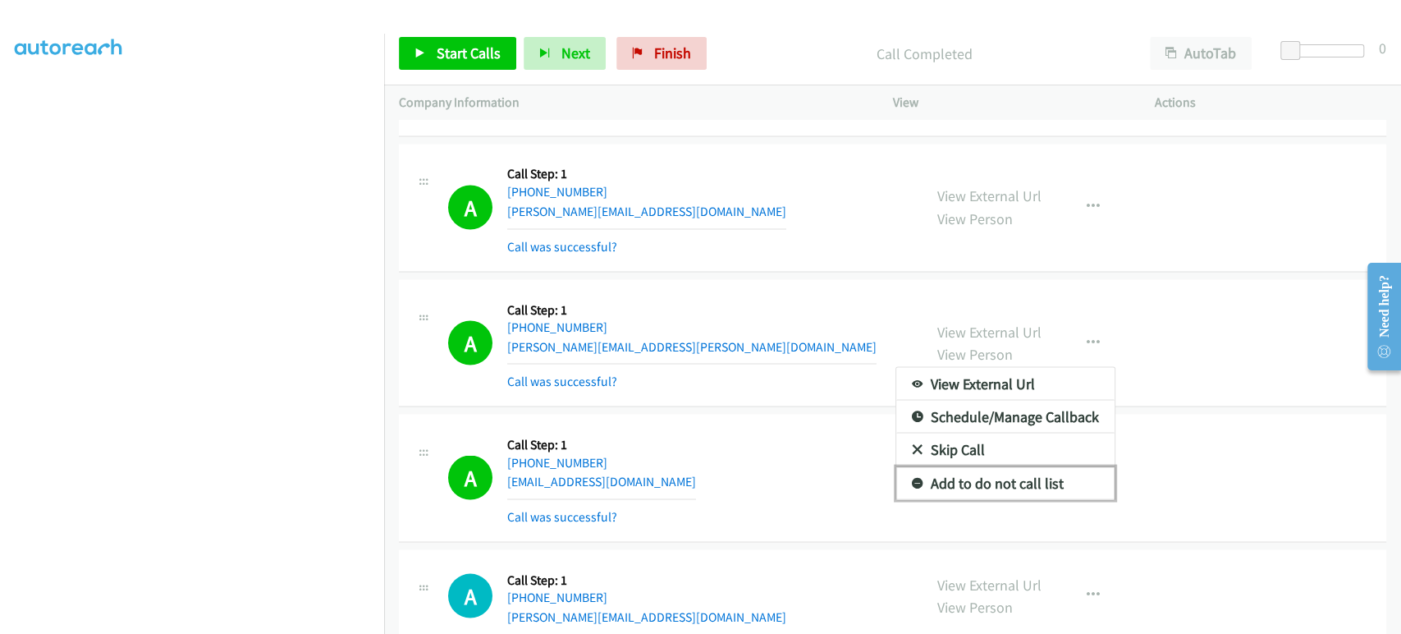
click at [992, 479] on link "Add to do not call list" at bounding box center [1006, 482] width 218 height 33
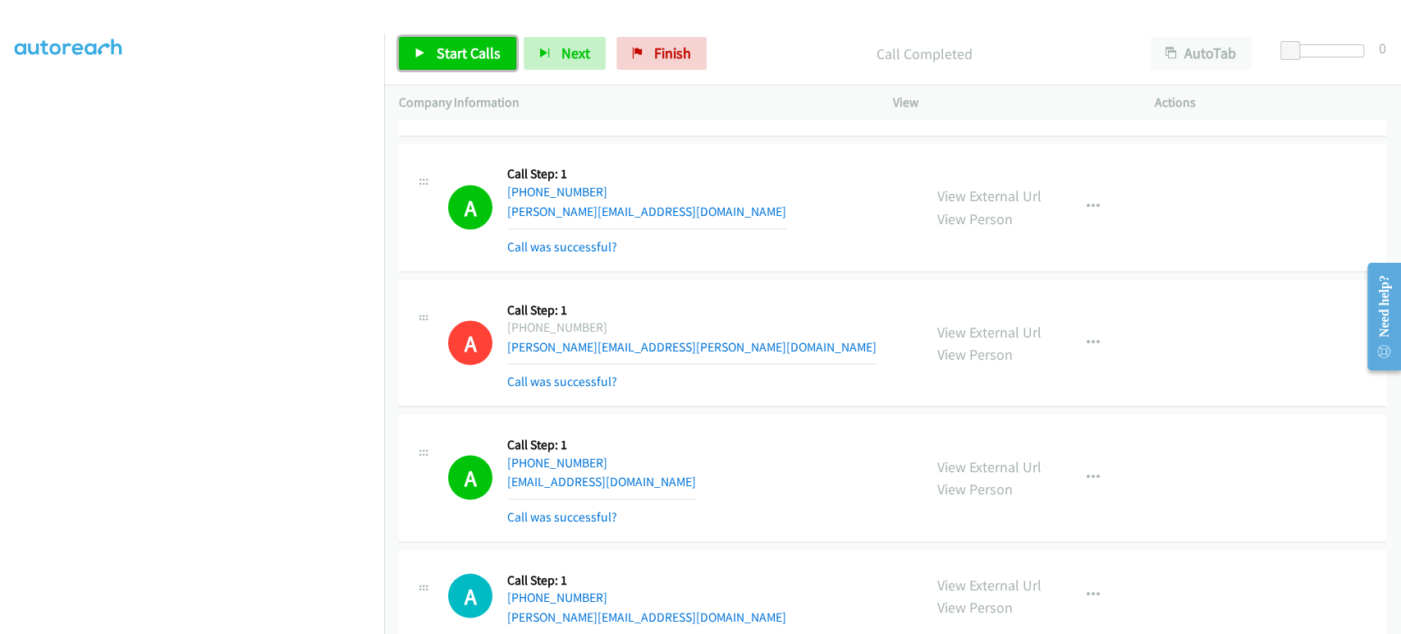
click at [460, 40] on link "Start Calls" at bounding box center [457, 53] width 117 height 33
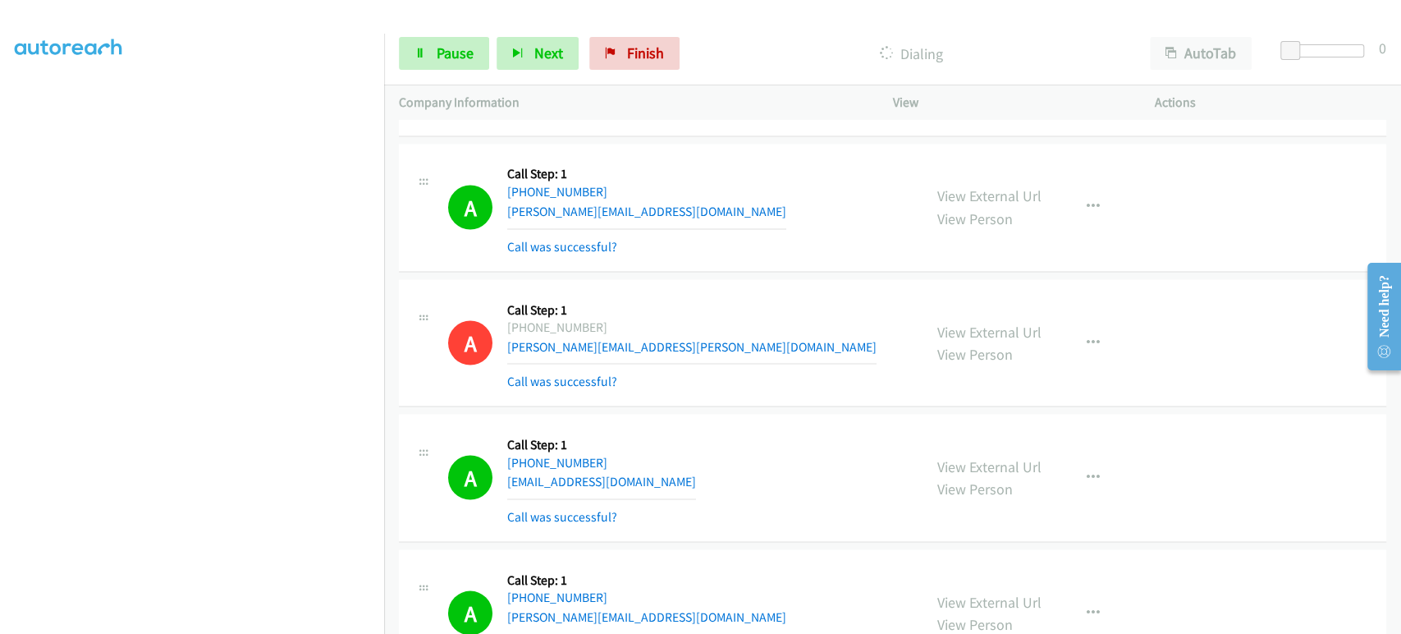
scroll to position [0, 0]
click at [437, 44] on span "Pause" at bounding box center [455, 53] width 37 height 19
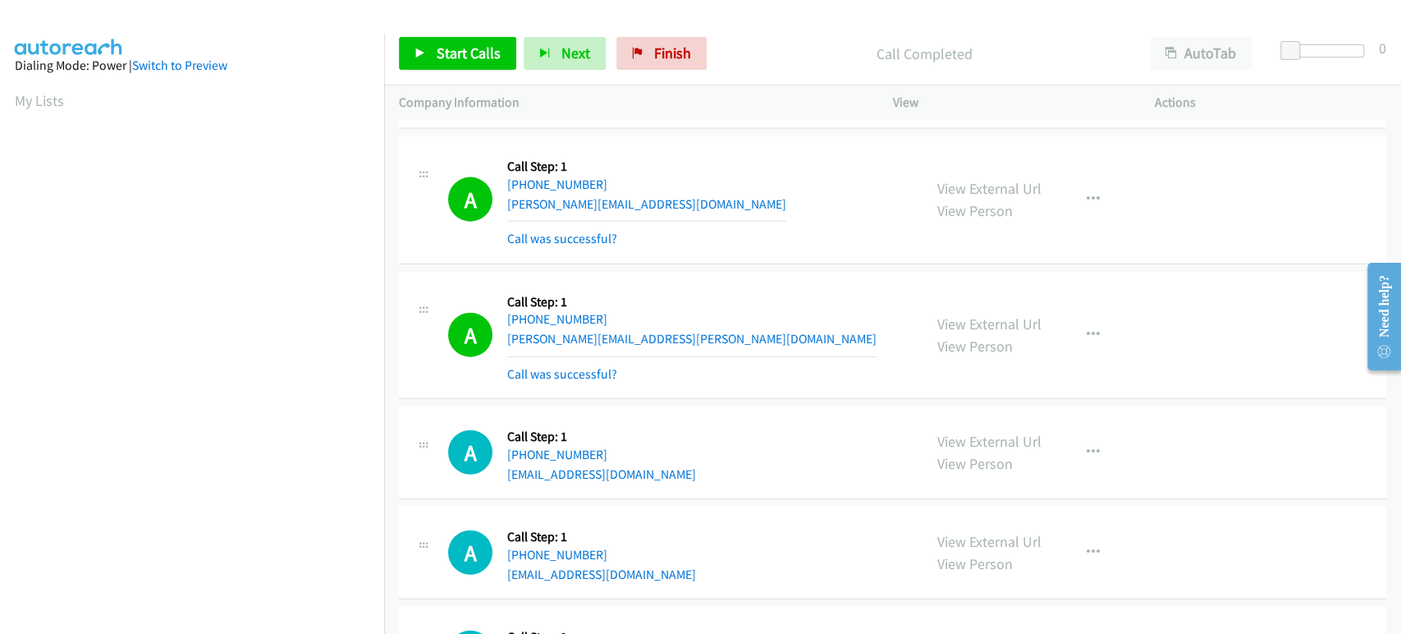
scroll to position [288, 0]
click at [663, 49] on span "Finish" at bounding box center [672, 53] width 37 height 19
